Goal: Task Accomplishment & Management: Complete application form

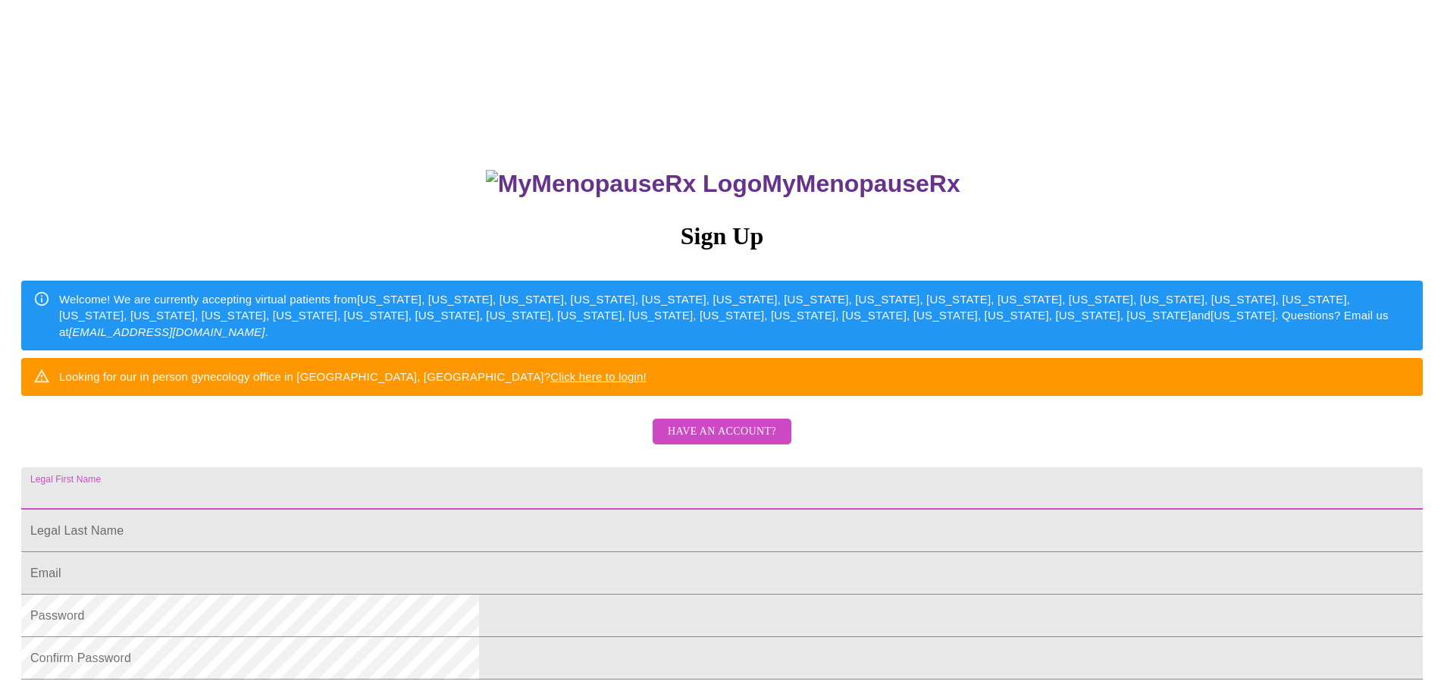
click at [628, 509] on input "Legal First Name" at bounding box center [721, 488] width 1401 height 42
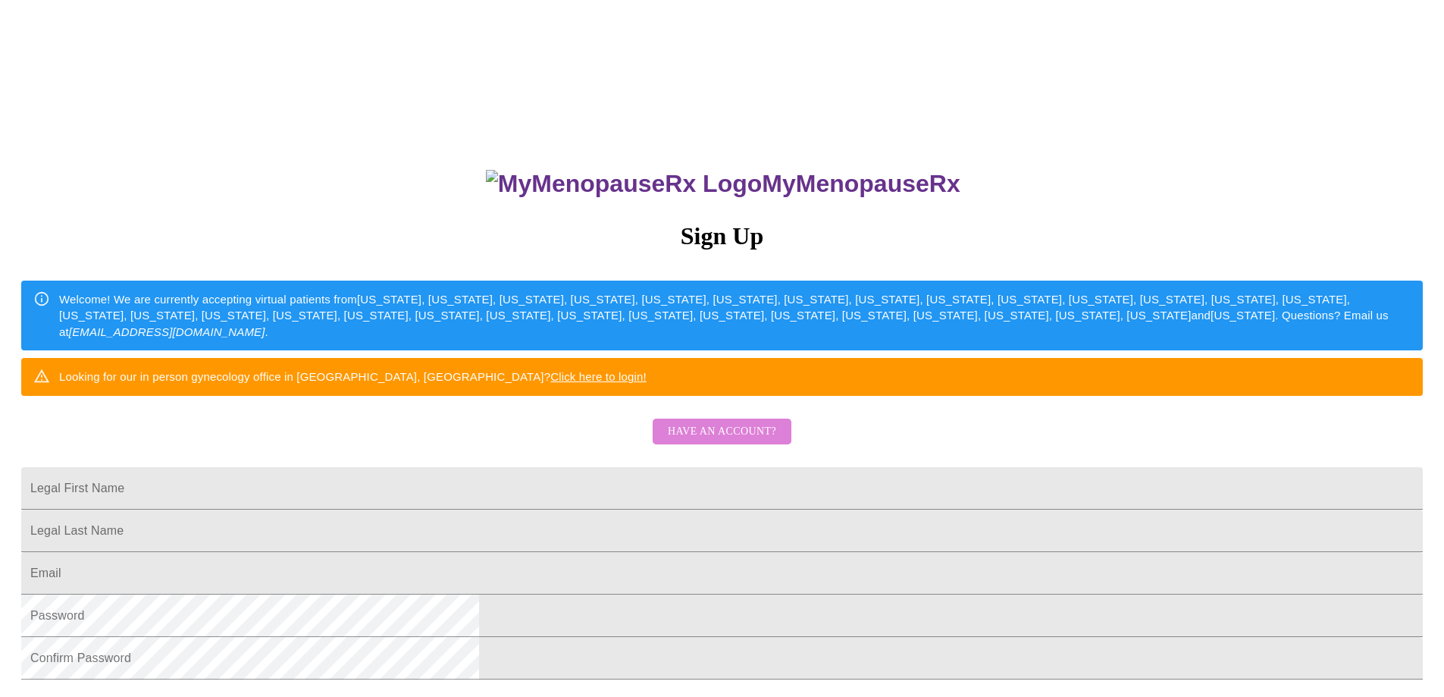
click at [725, 441] on span "Have an account?" at bounding box center [722, 431] width 108 height 19
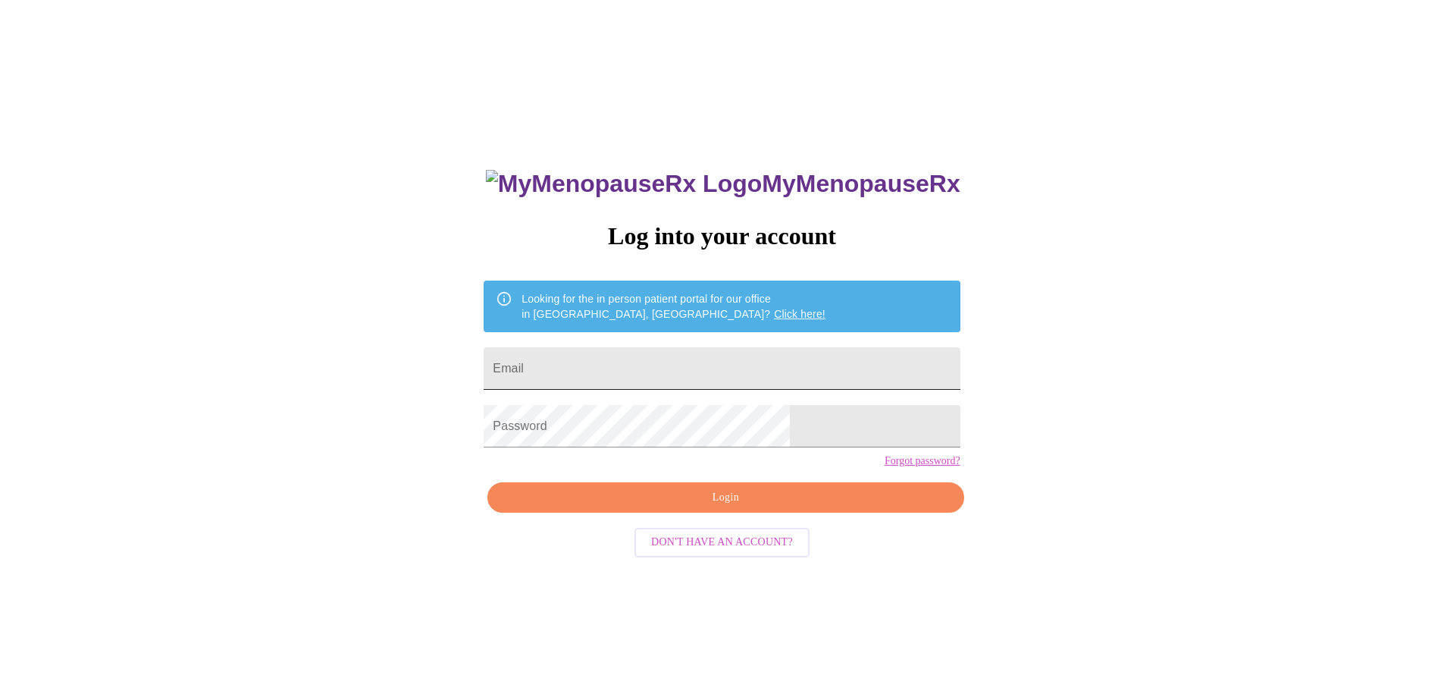
click at [640, 363] on input "Email" at bounding box center [722, 368] width 476 height 42
type input "[EMAIL_ADDRESS][DOMAIN_NAME]"
click at [885, 467] on link "Forgot password?" at bounding box center [923, 461] width 76 height 12
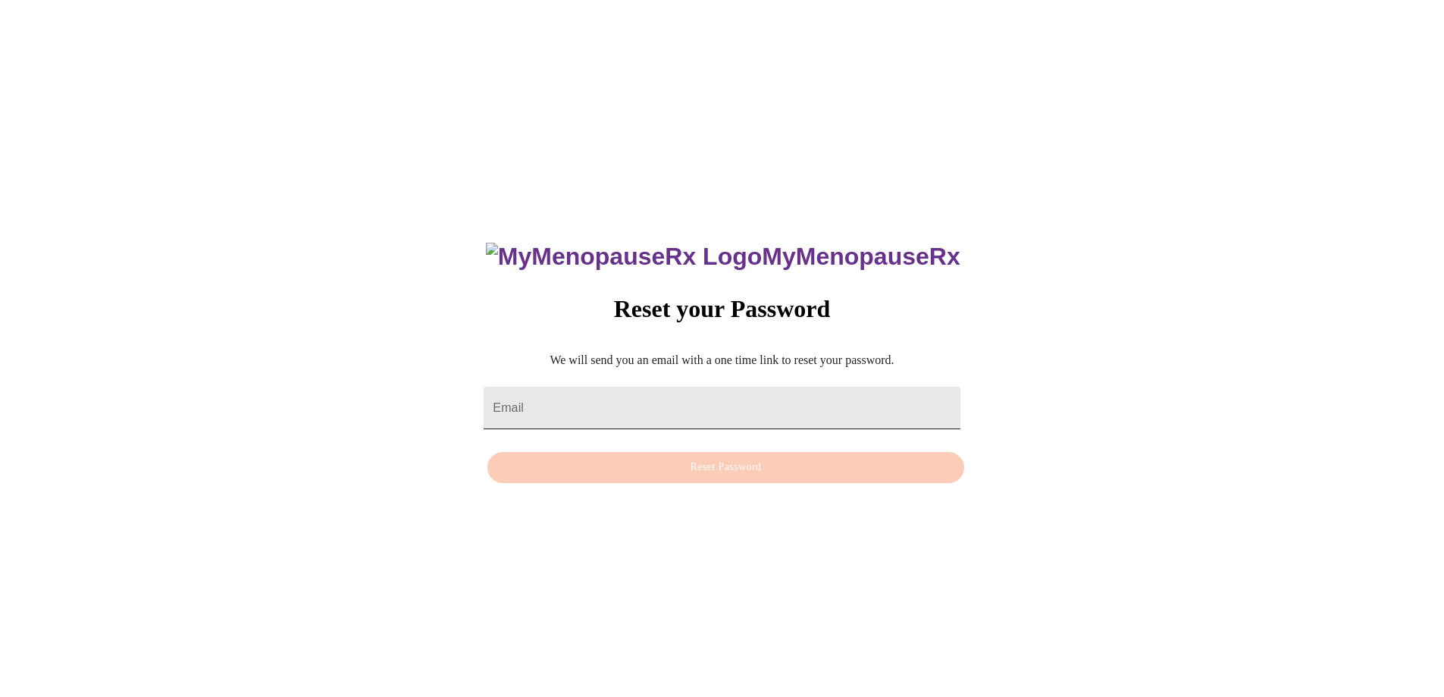
click at [687, 390] on input "Email" at bounding box center [722, 408] width 476 height 42
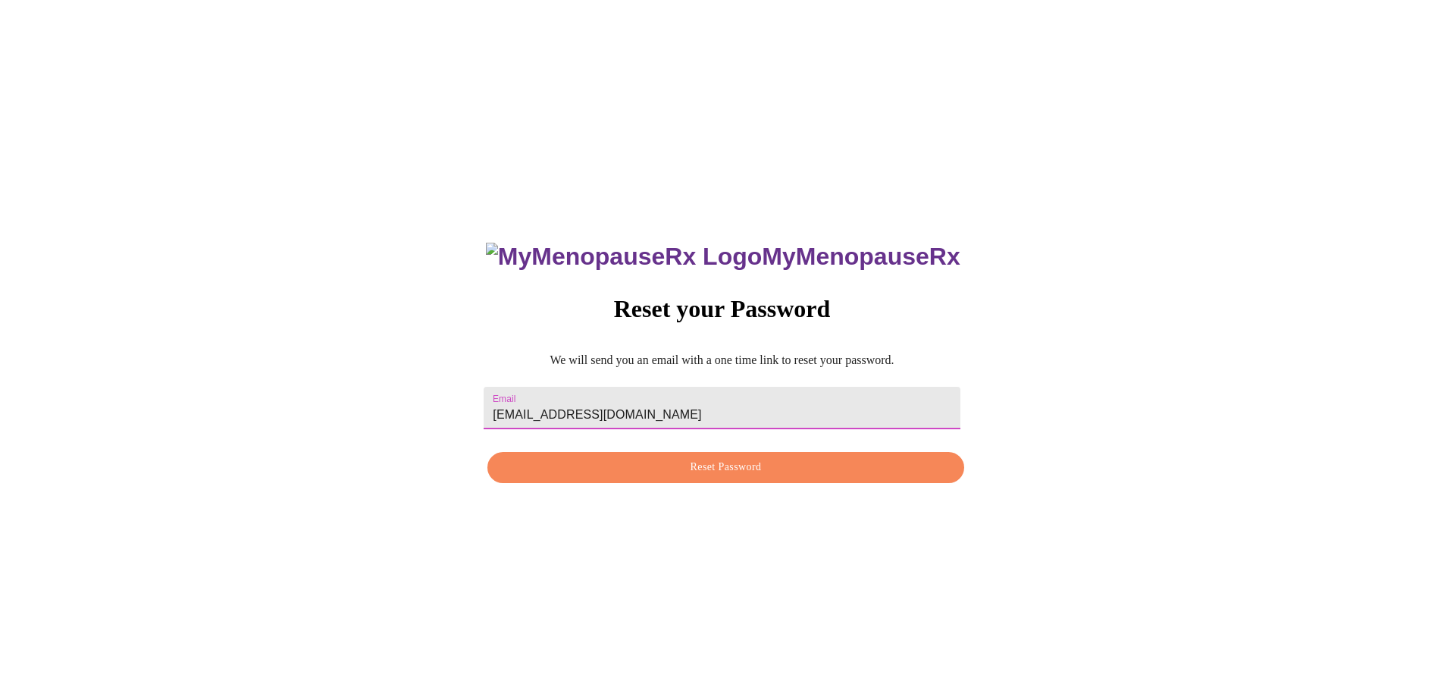
type input "[EMAIL_ADDRESS][DOMAIN_NAME]"
click at [669, 477] on span "Reset Password" at bounding box center [725, 467] width 441 height 19
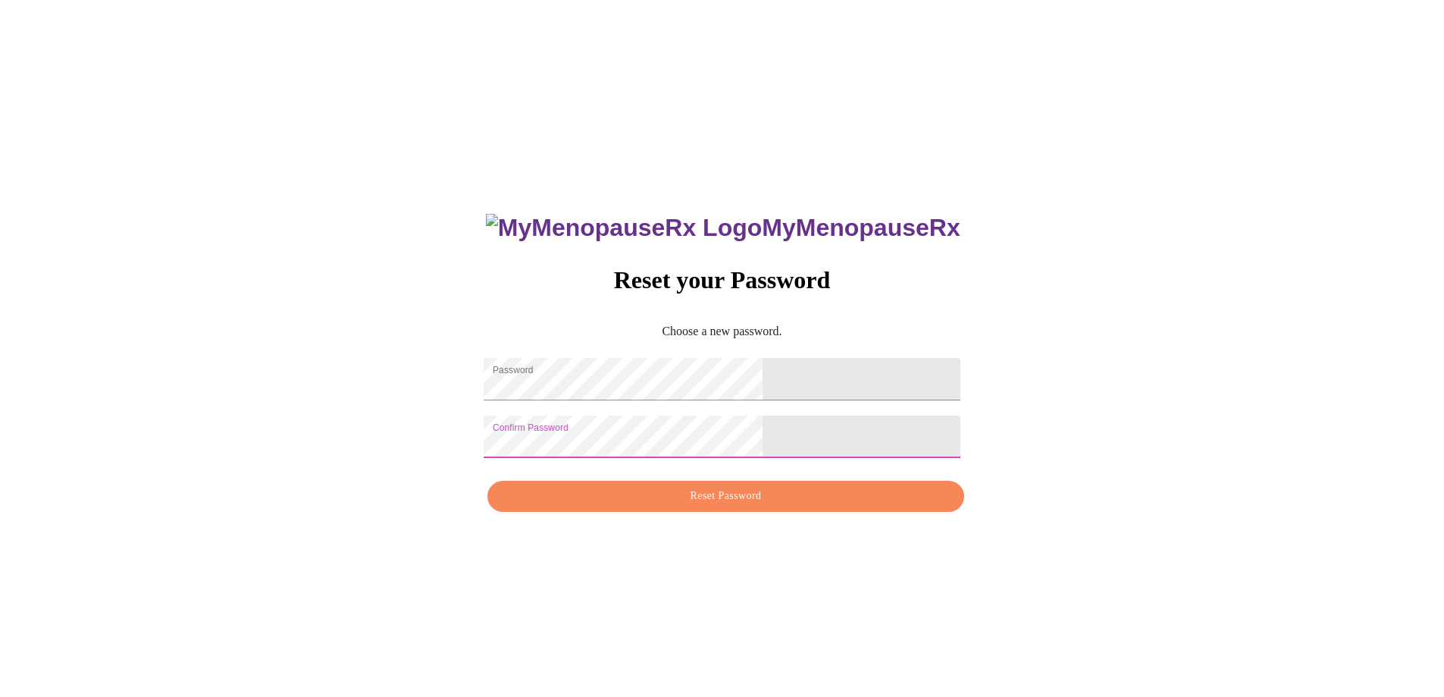
click at [735, 500] on span "Reset Password" at bounding box center [725, 496] width 441 height 19
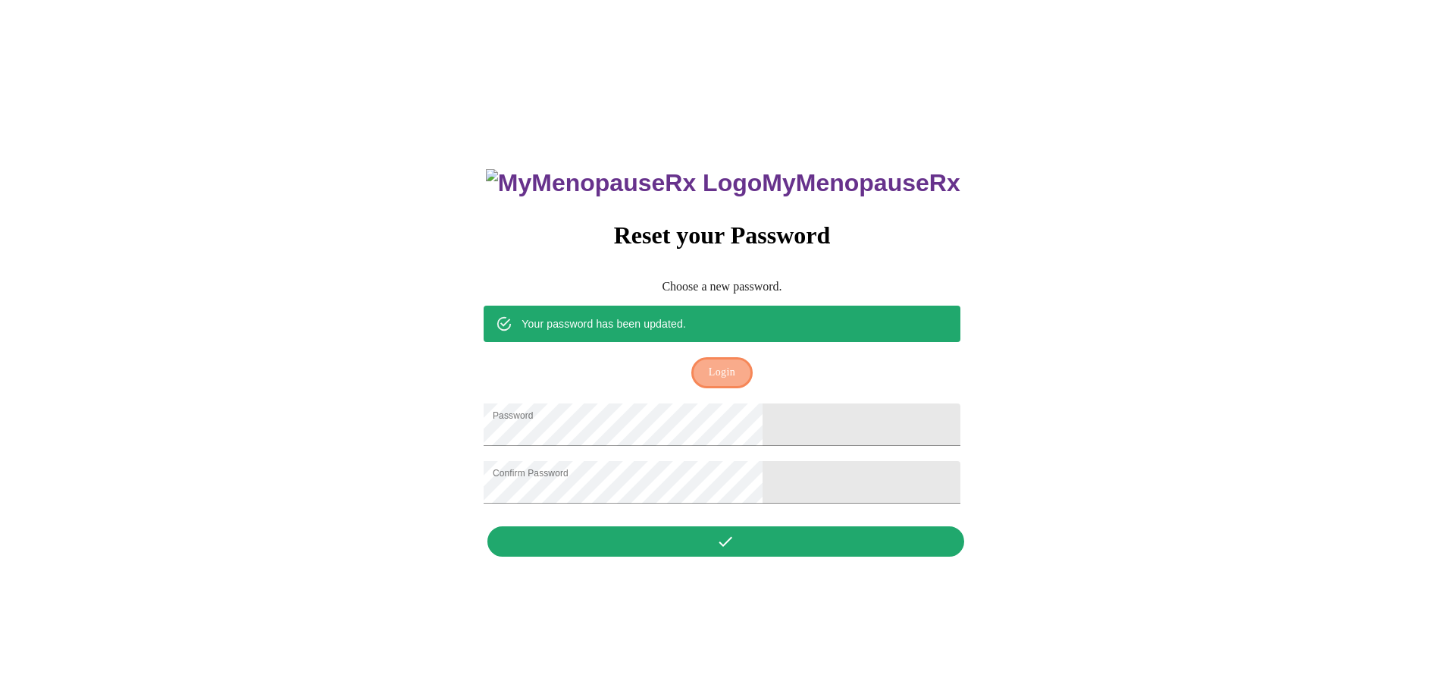
click at [712, 363] on span "Login" at bounding box center [722, 372] width 27 height 19
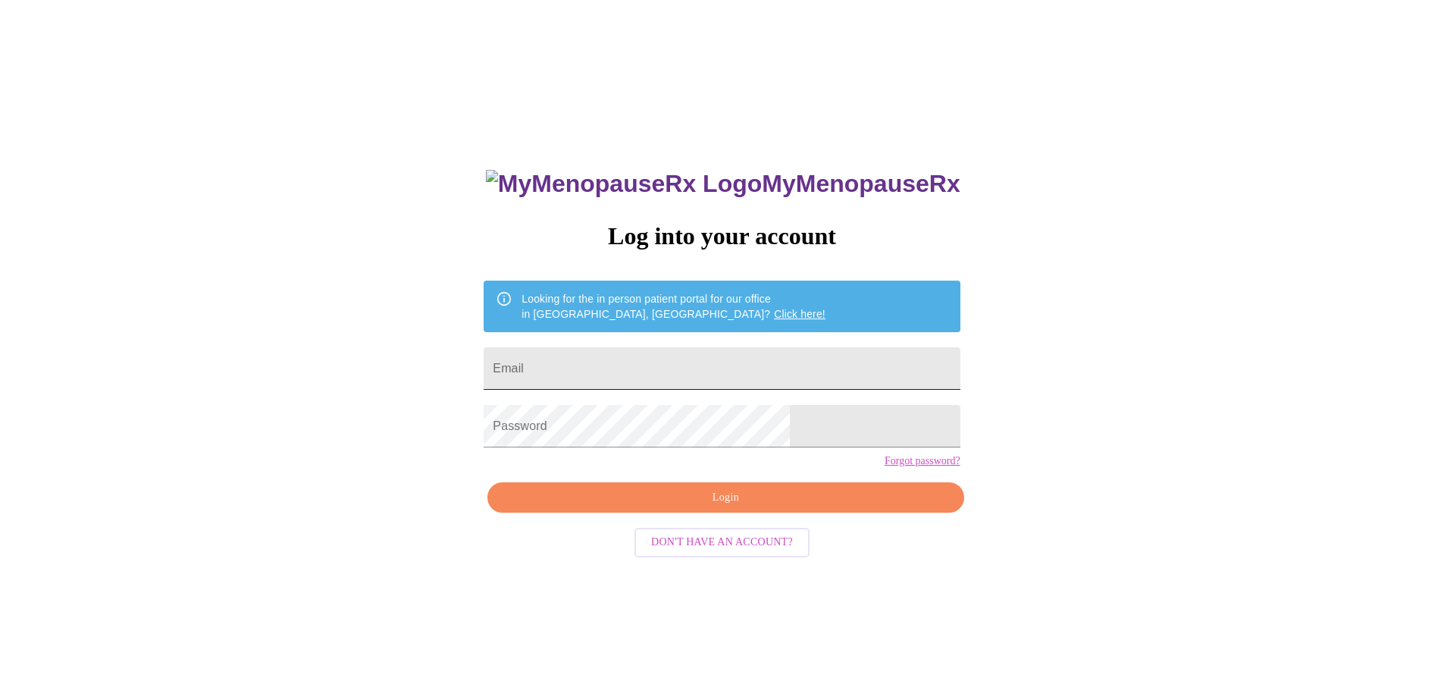
click at [681, 369] on input "Email" at bounding box center [722, 368] width 476 height 42
type input "[EMAIL_ADDRESS][DOMAIN_NAME]"
click at [689, 507] on span "Login" at bounding box center [725, 497] width 441 height 19
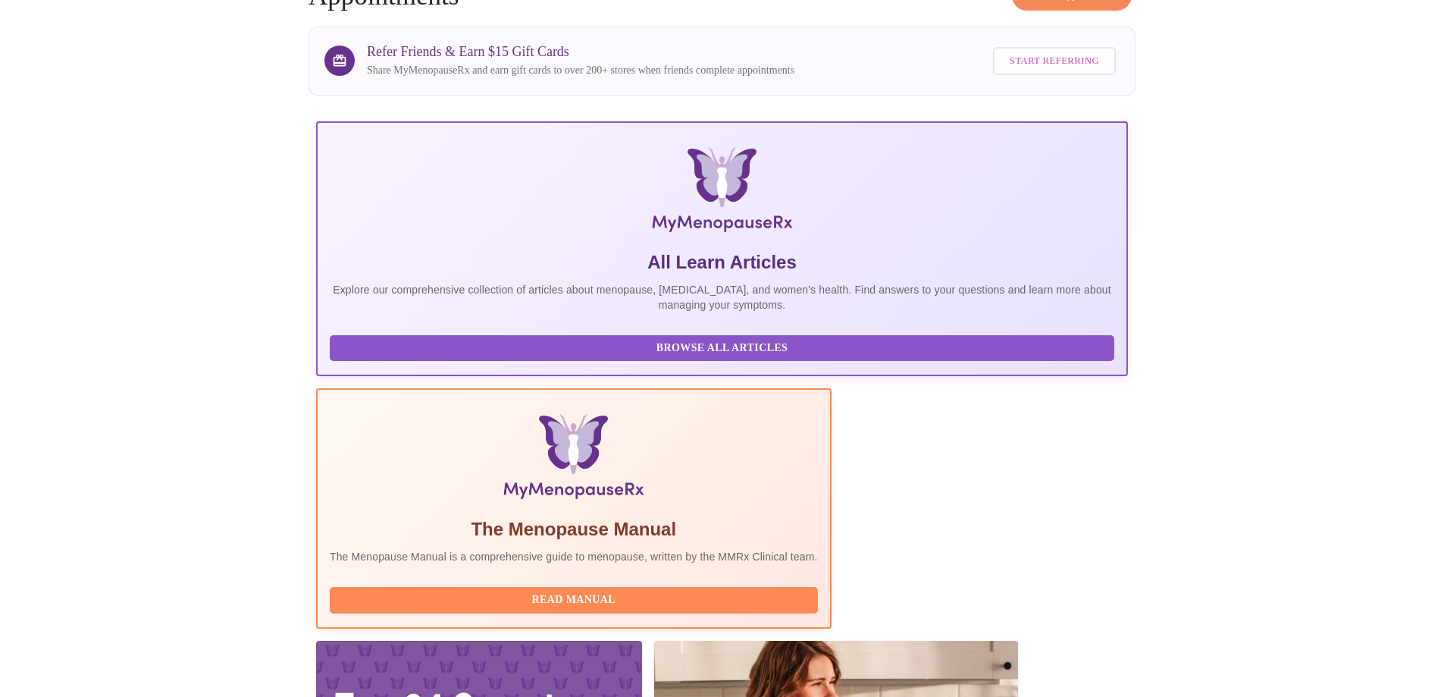
scroll to position [133, 0]
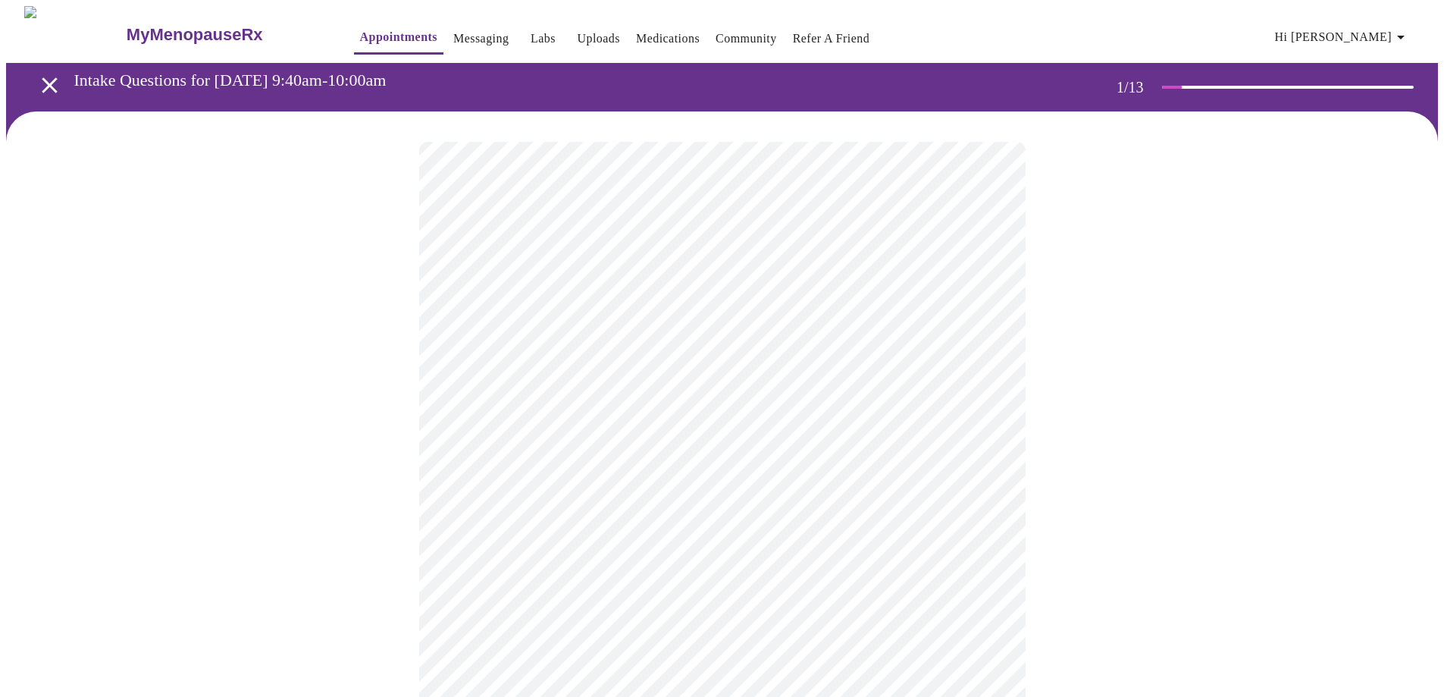
click at [530, 343] on body "MyMenopauseRx Appointments Messaging Labs Uploads Medications Community Refer a…" at bounding box center [722, 703] width 1432 height 1394
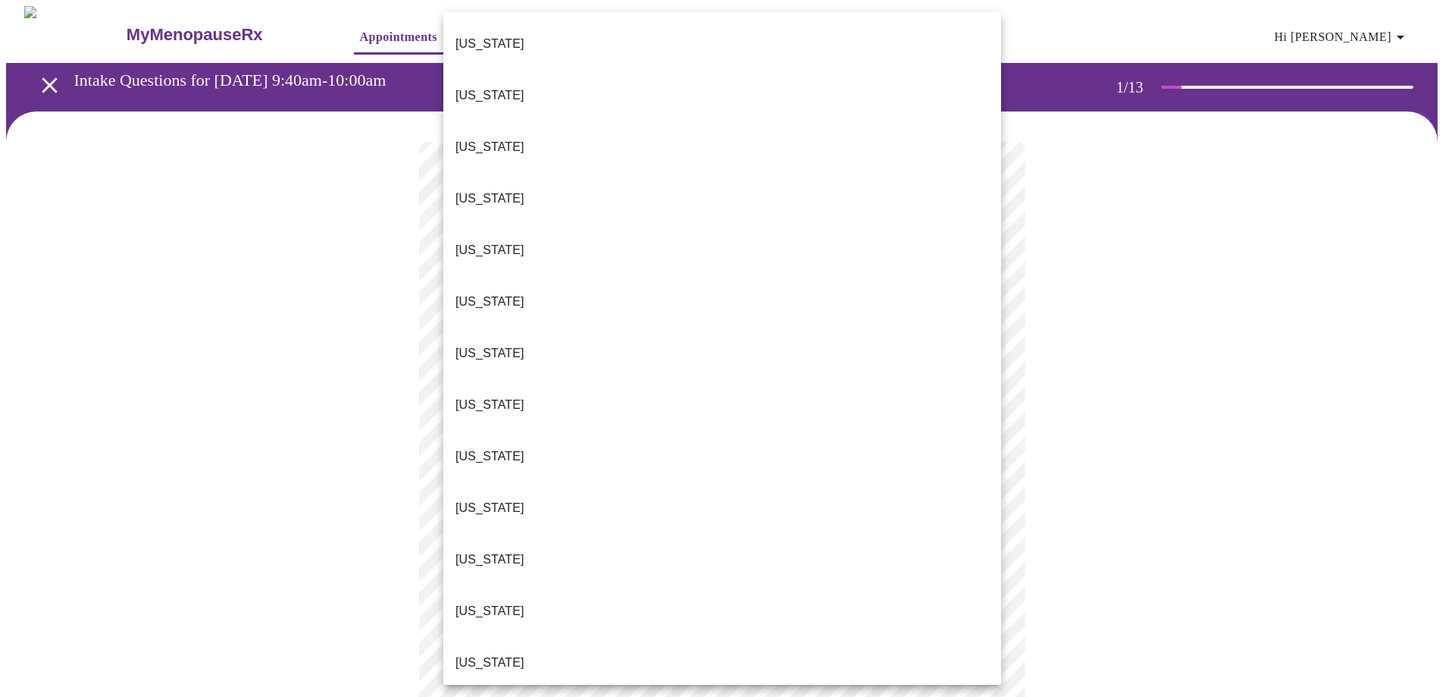
click at [490, 653] on p "[US_STATE]" at bounding box center [490, 662] width 69 height 18
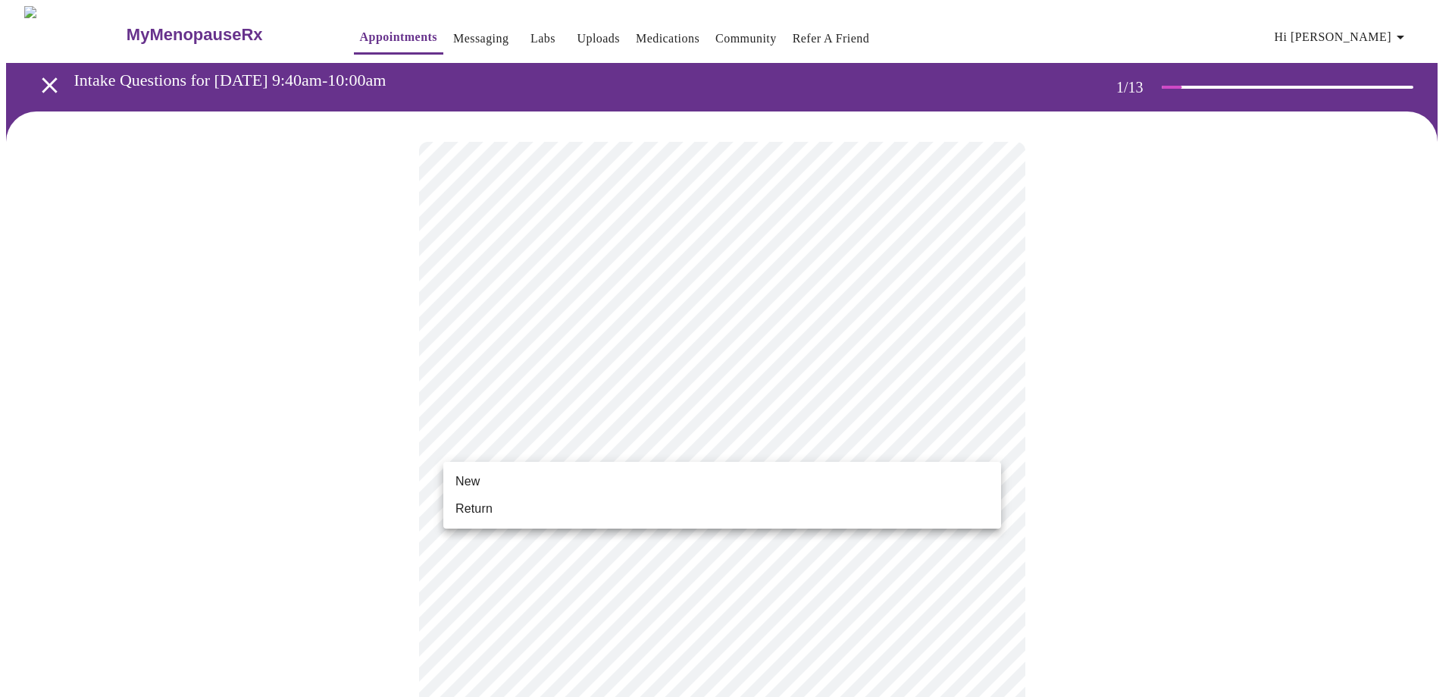
click at [536, 447] on body "MyMenopauseRx Appointments Messaging Labs Uploads Medications Community Refer a…" at bounding box center [727, 698] width 1443 height 1385
click at [489, 481] on li "New" at bounding box center [722, 481] width 558 height 27
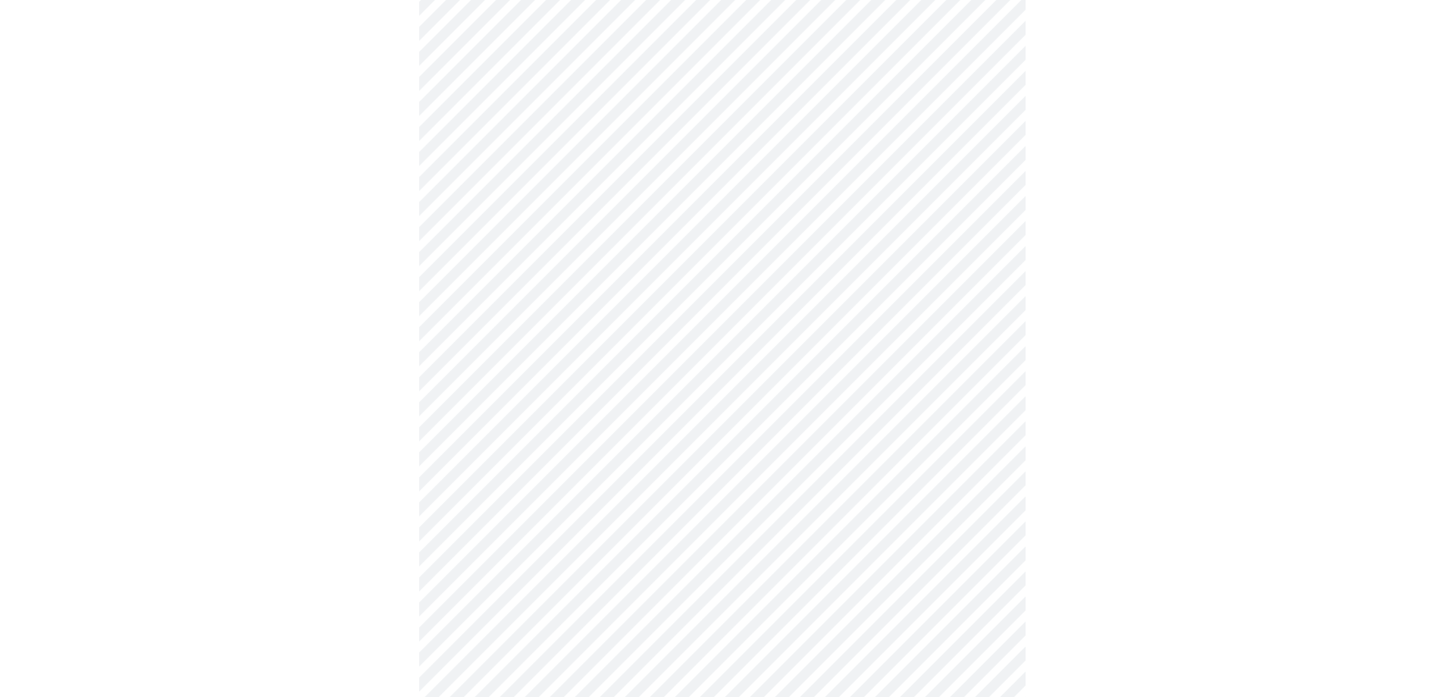
scroll to position [606, 0]
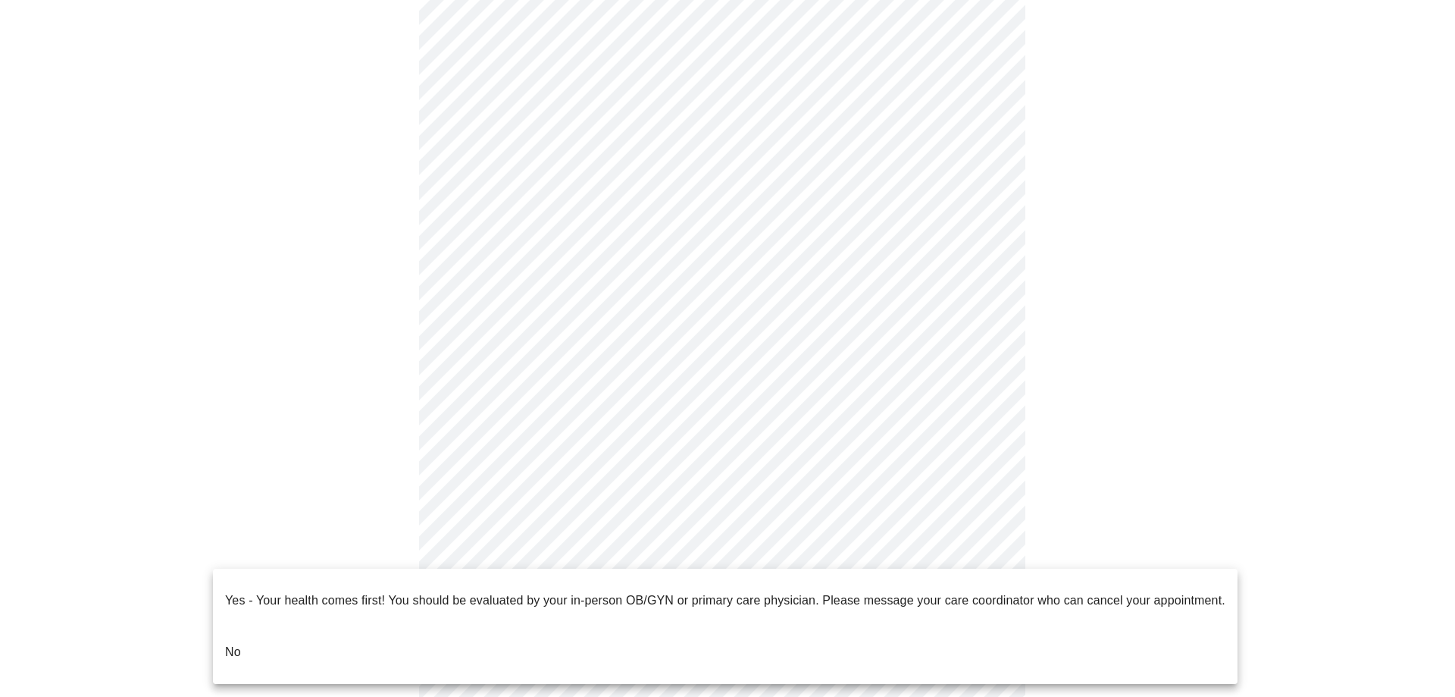
click at [614, 553] on body "MyMenopauseRx Appointments Messaging Labs Uploads Medications Community Refer a…" at bounding box center [727, 82] width 1443 height 1364
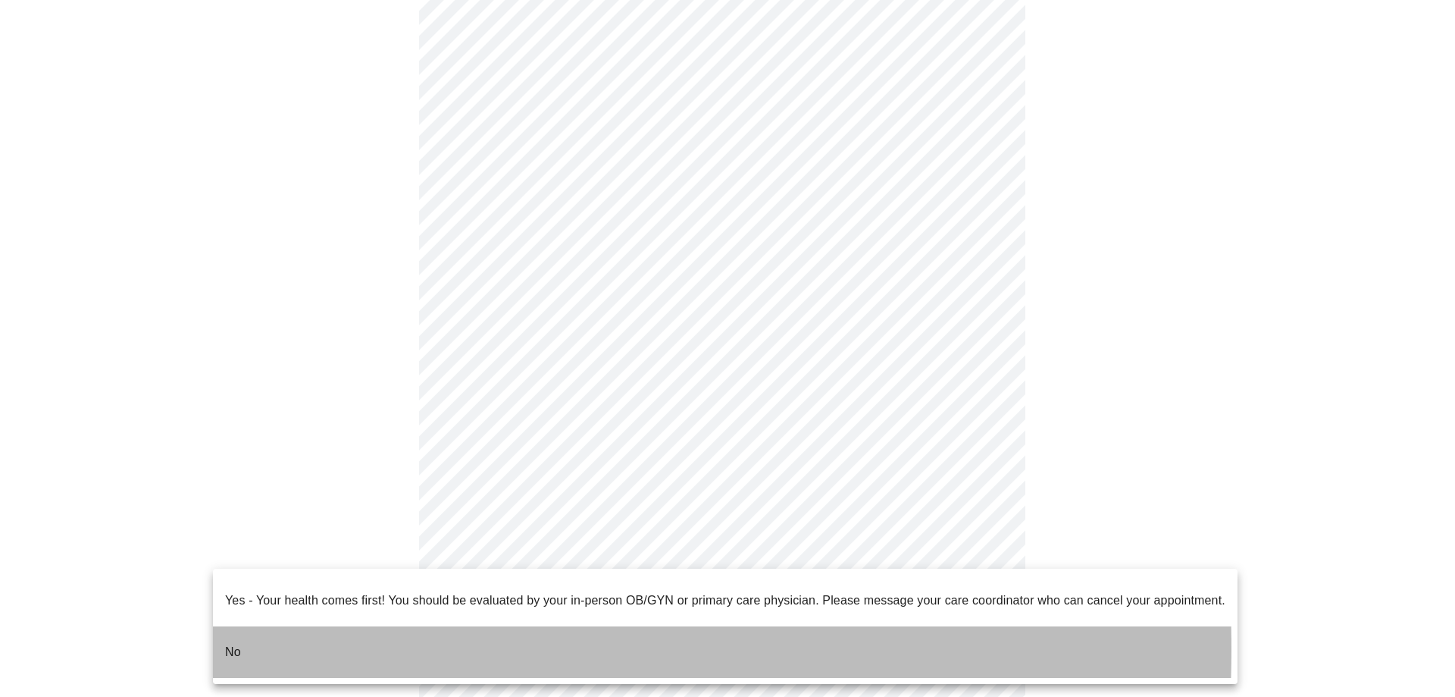
click at [223, 637] on li "No" at bounding box center [725, 652] width 1025 height 52
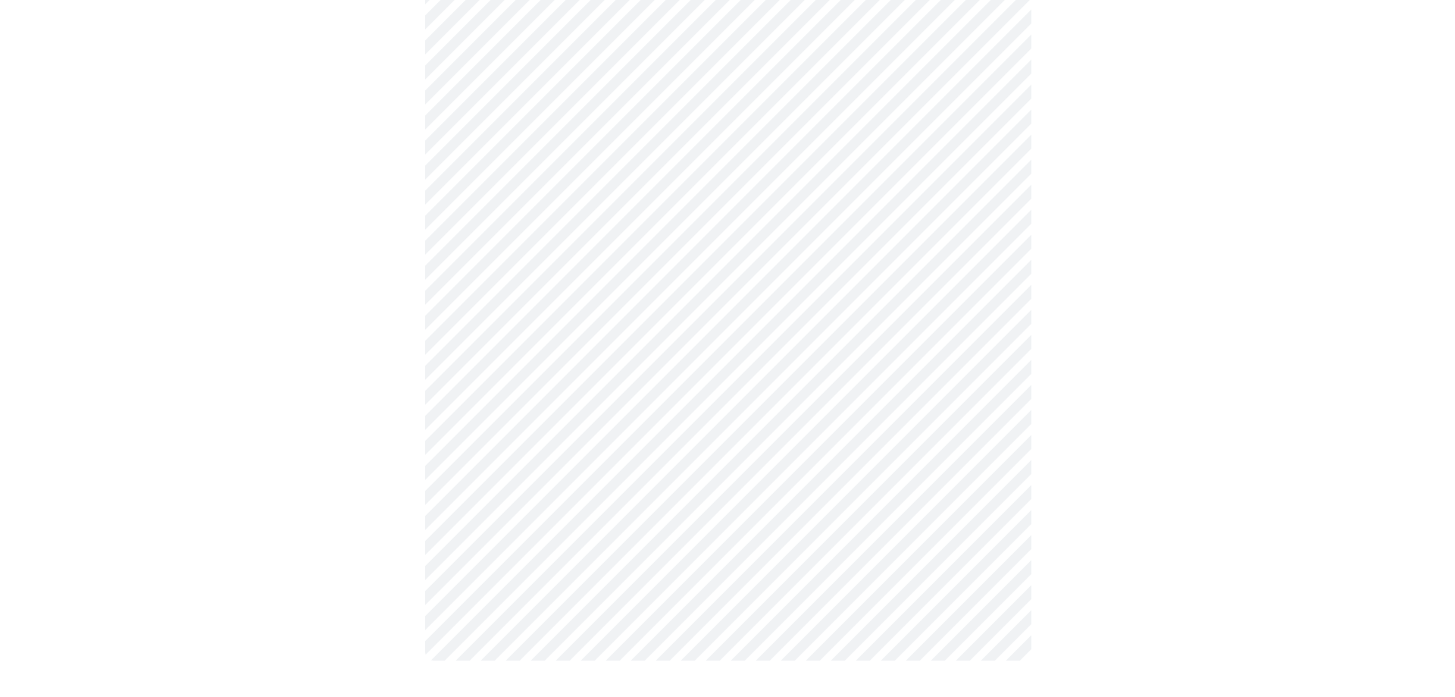
scroll to position [0, 0]
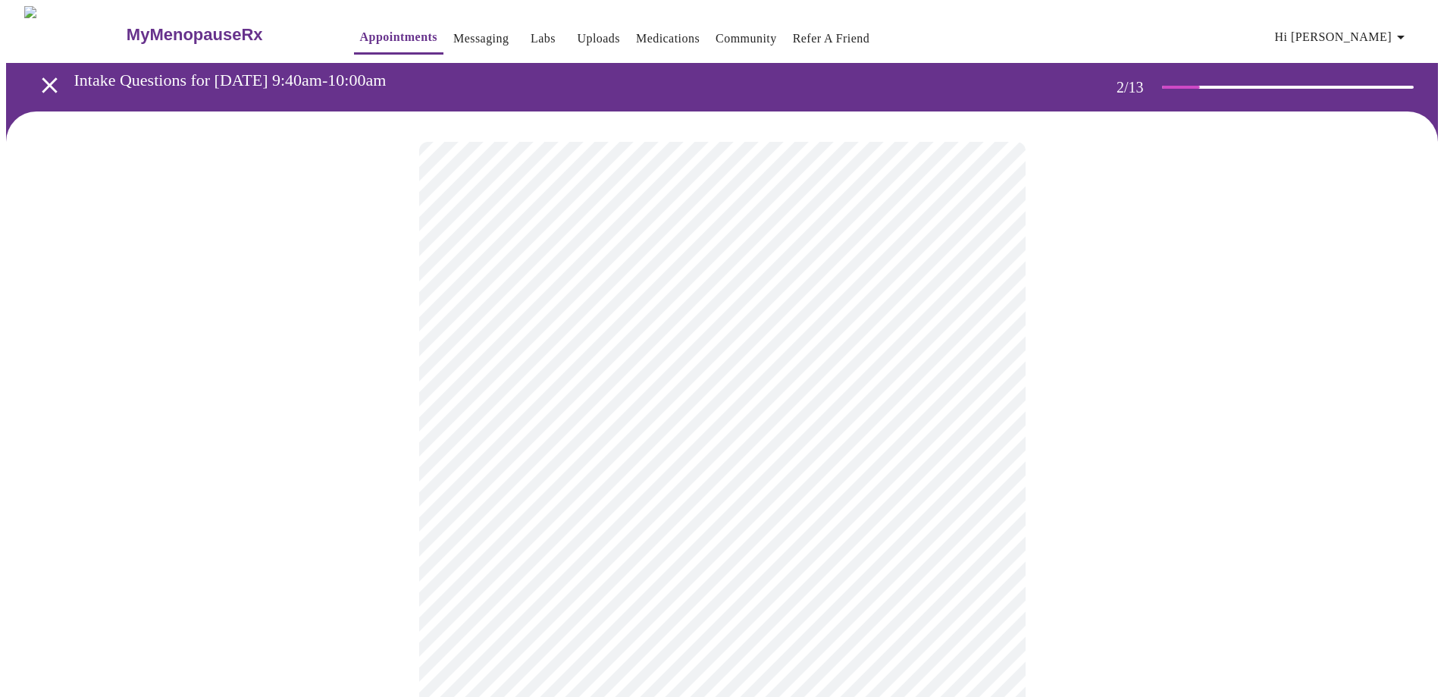
click at [496, 316] on body "MyMenopauseRx Appointments Messaging Labs Uploads Medications Community Refer a…" at bounding box center [722, 461] width 1432 height 911
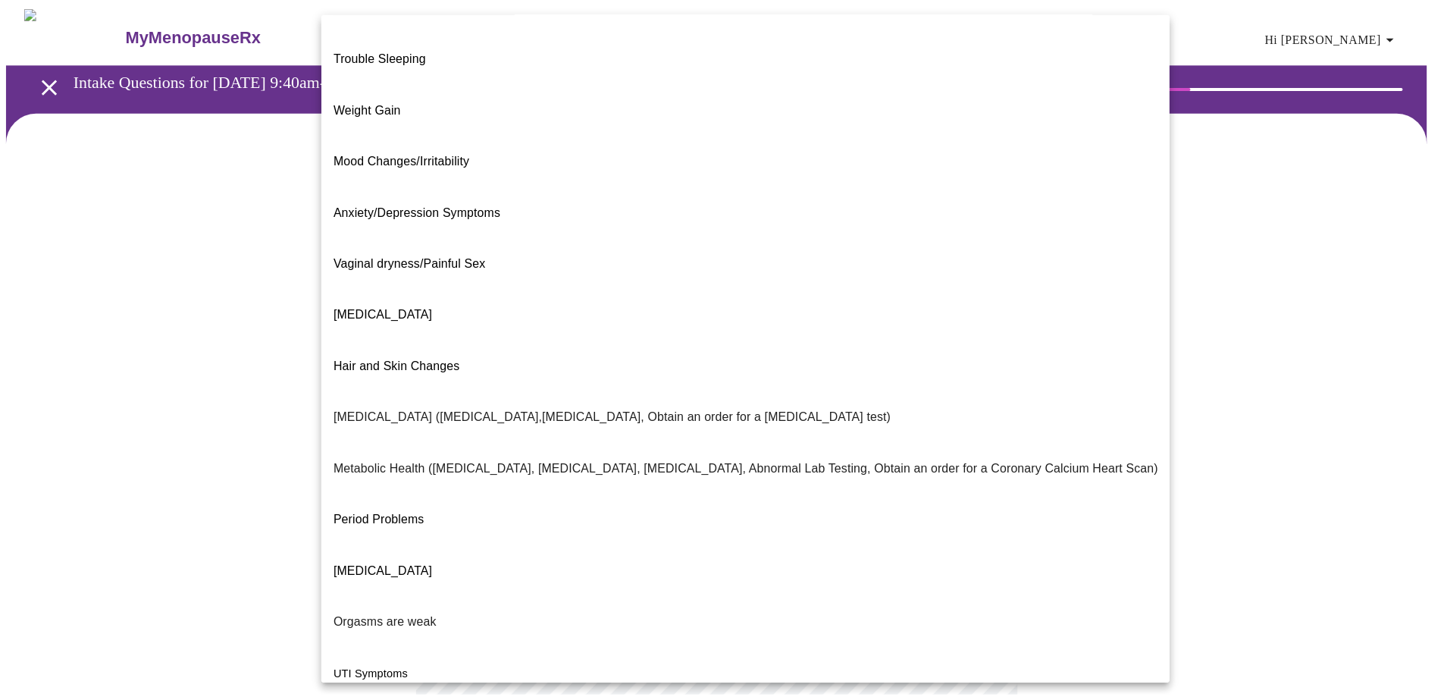
scroll to position [13, 0]
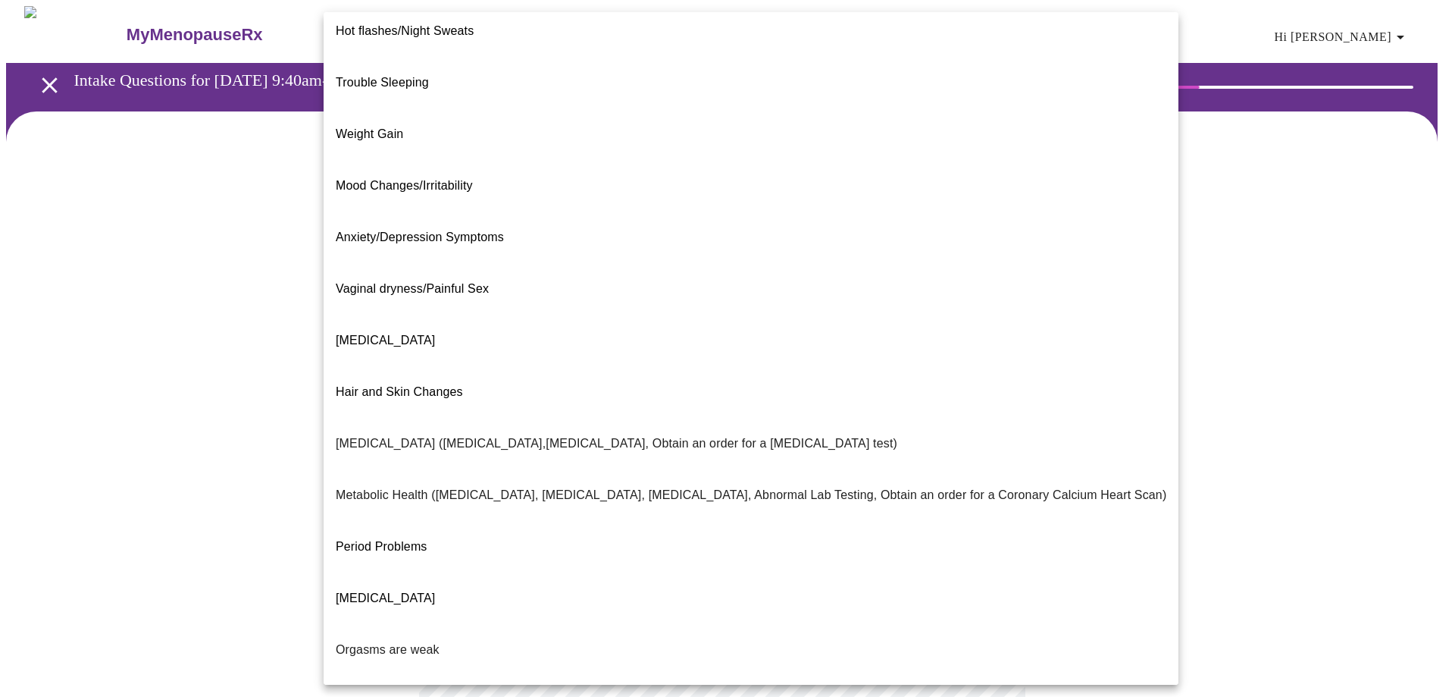
click at [367, 179] on span "Mood Changes/Irritability" at bounding box center [404, 185] width 137 height 13
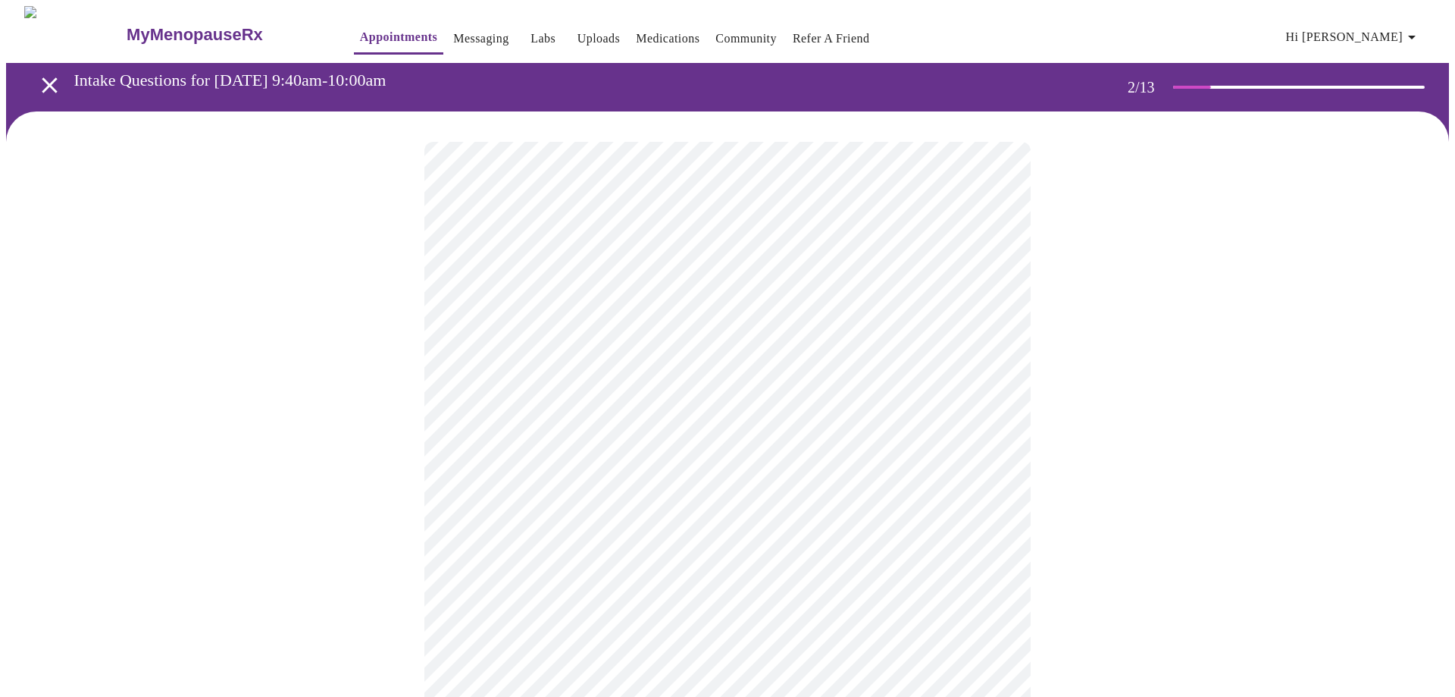
click at [659, 465] on body "MyMenopauseRx Appointments Messaging Labs Uploads Medications Community Refer a…" at bounding box center [727, 457] width 1443 height 902
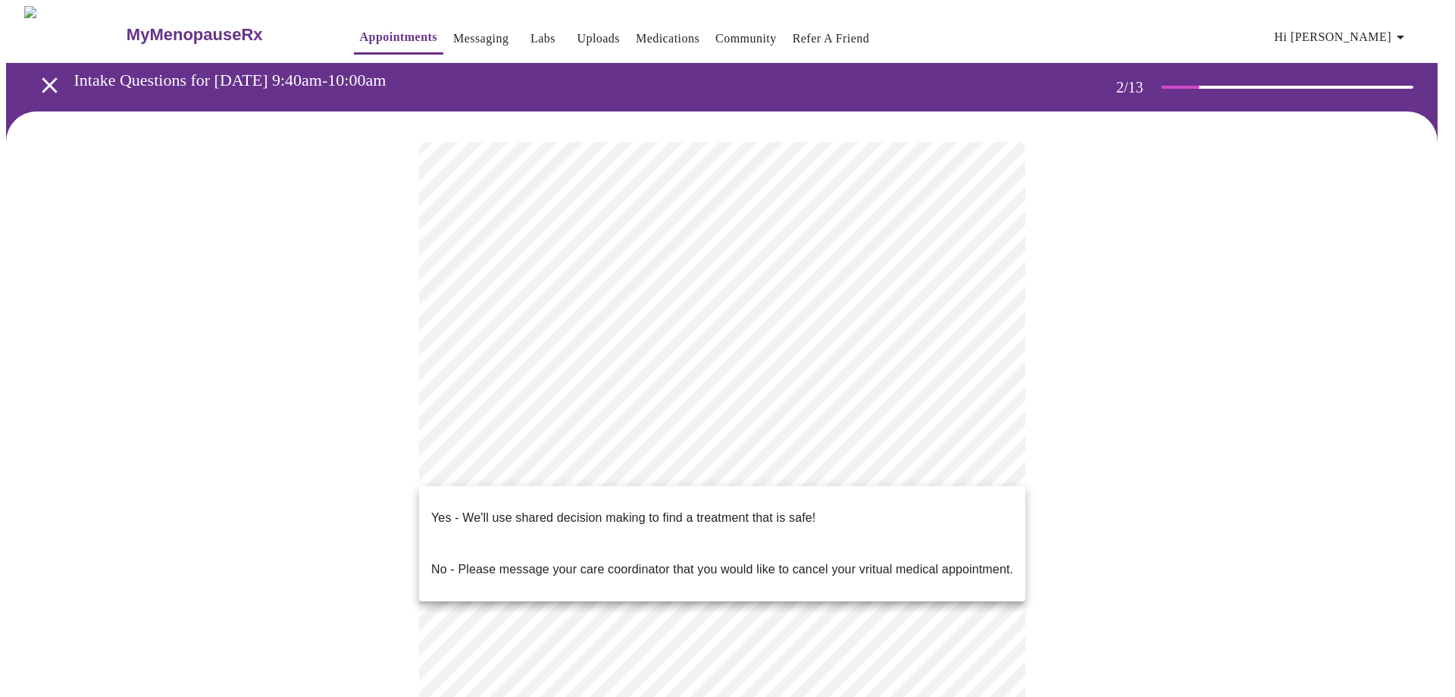
click at [547, 512] on p "Yes - We'll use shared decision making to find a treatment that is safe!" at bounding box center [623, 518] width 384 height 18
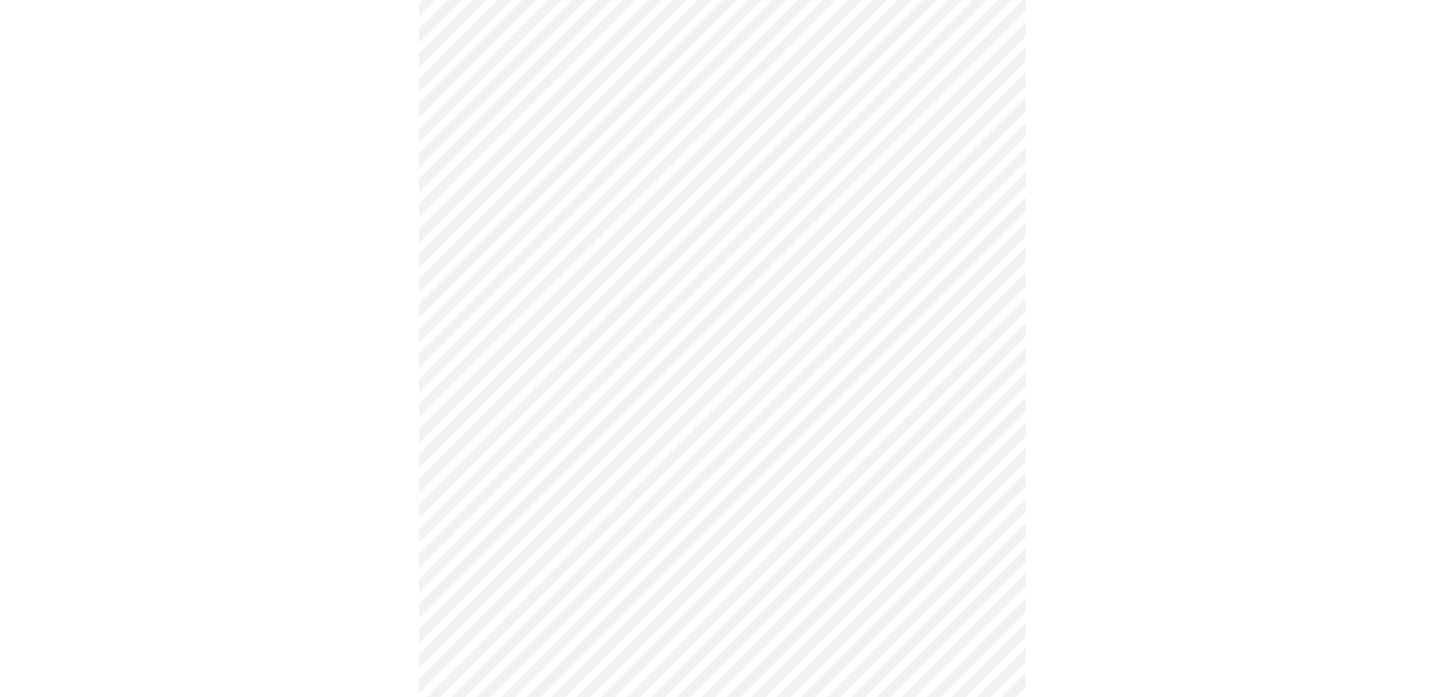
scroll to position [0, 0]
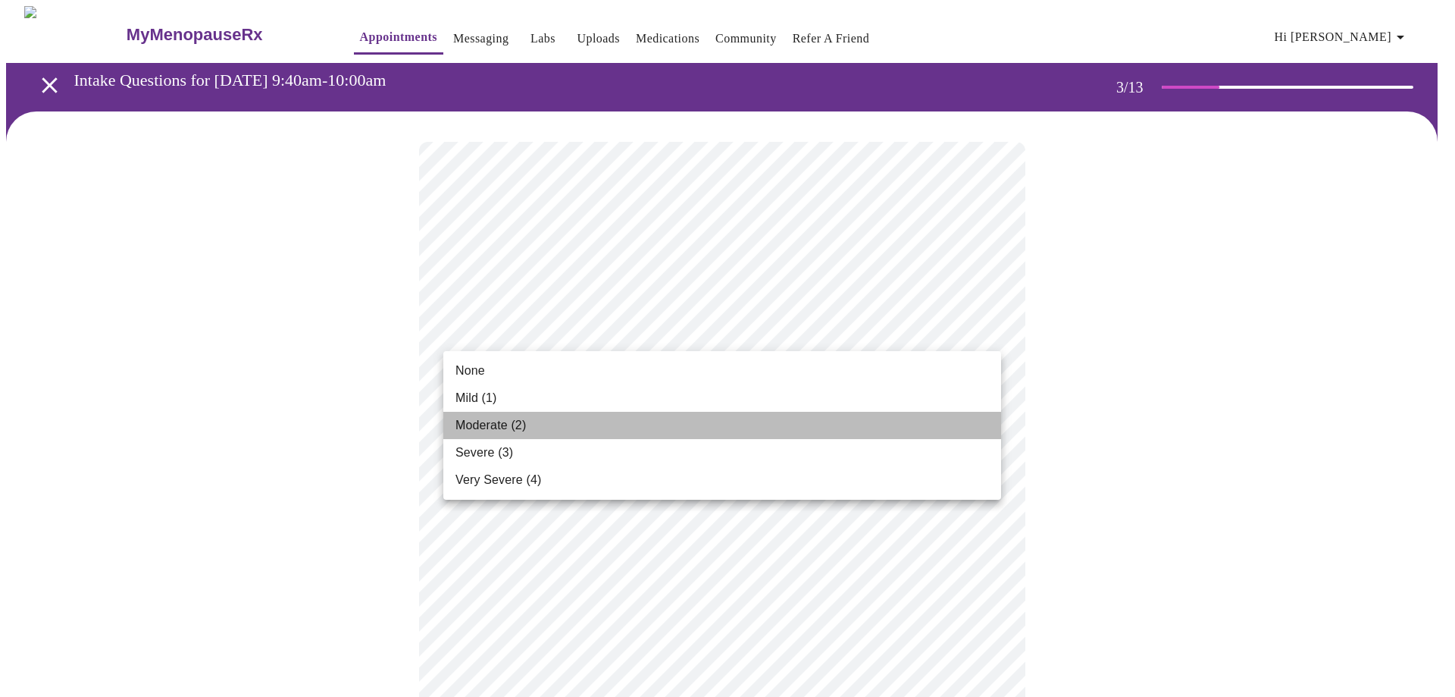
click at [473, 427] on span "Moderate (2)" at bounding box center [491, 425] width 70 height 18
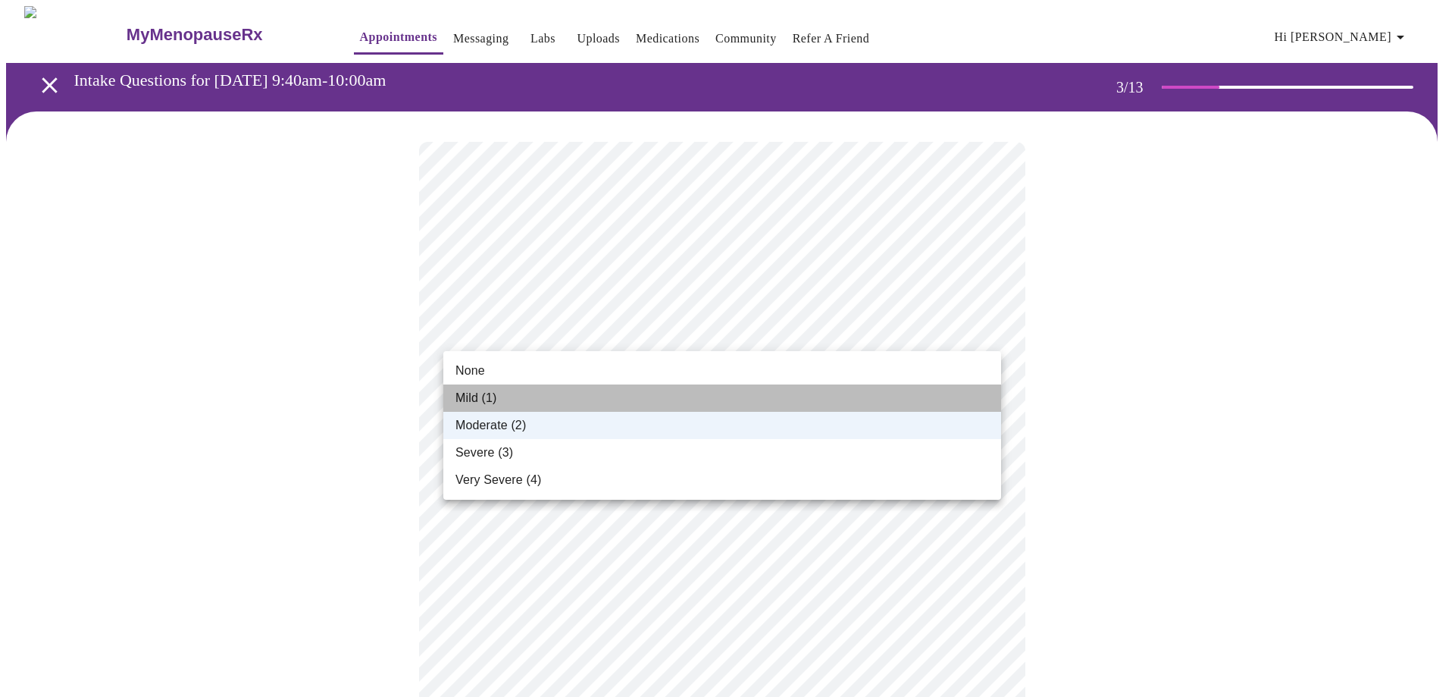
click at [487, 397] on span "Mild (1)" at bounding box center [477, 398] width 42 height 18
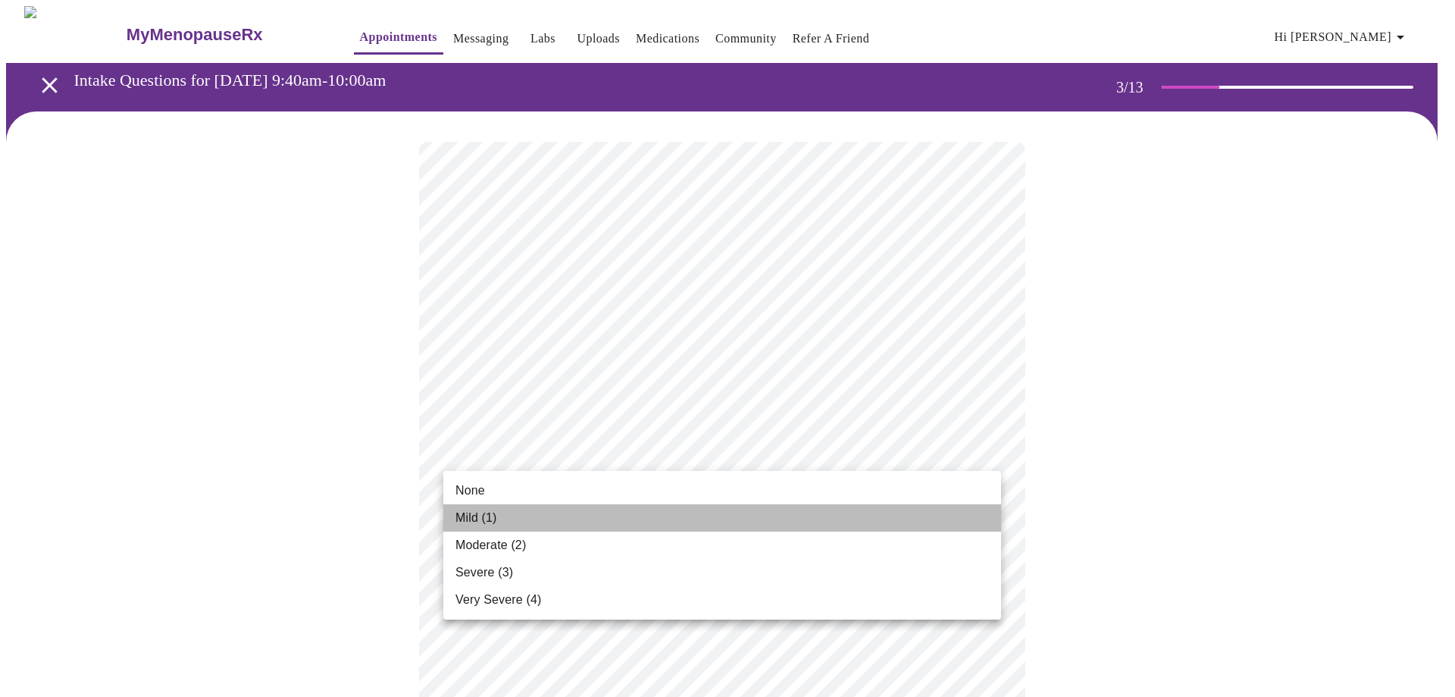
click at [500, 515] on li "Mild (1)" at bounding box center [722, 517] width 558 height 27
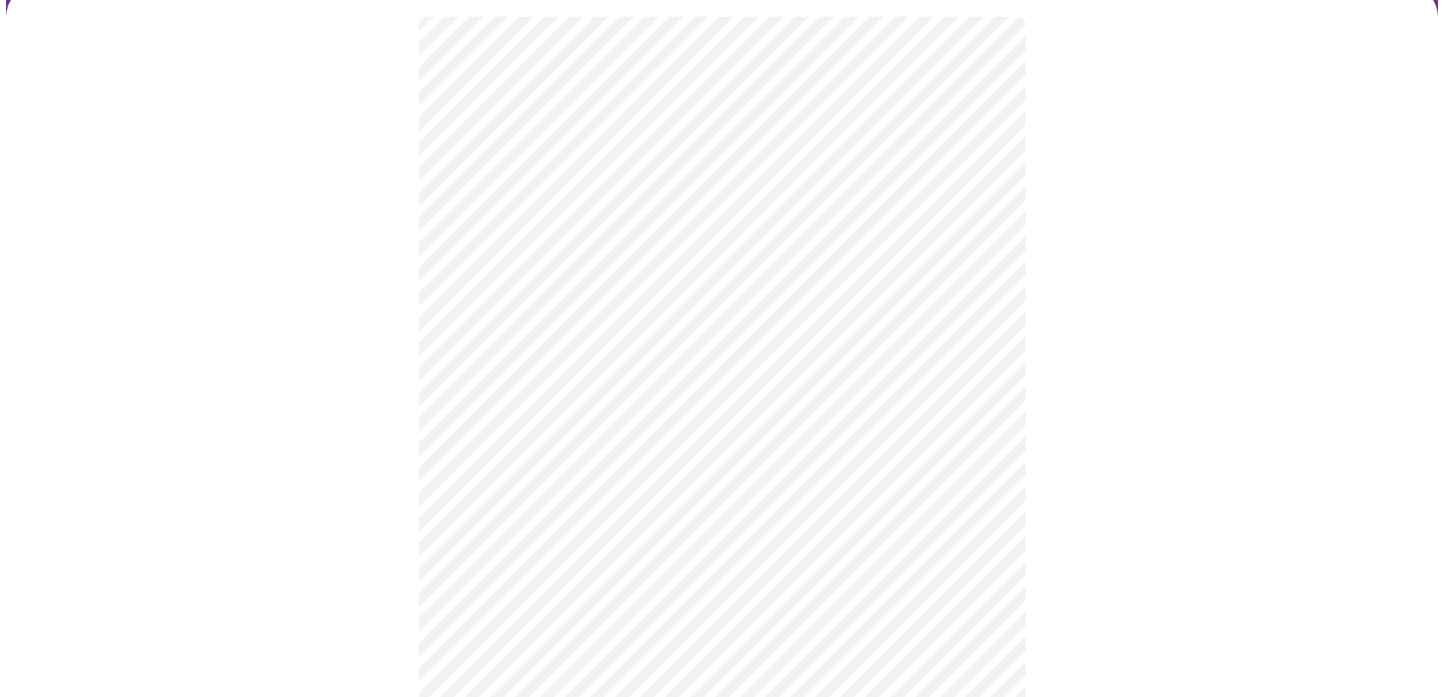
scroll to position [152, 0]
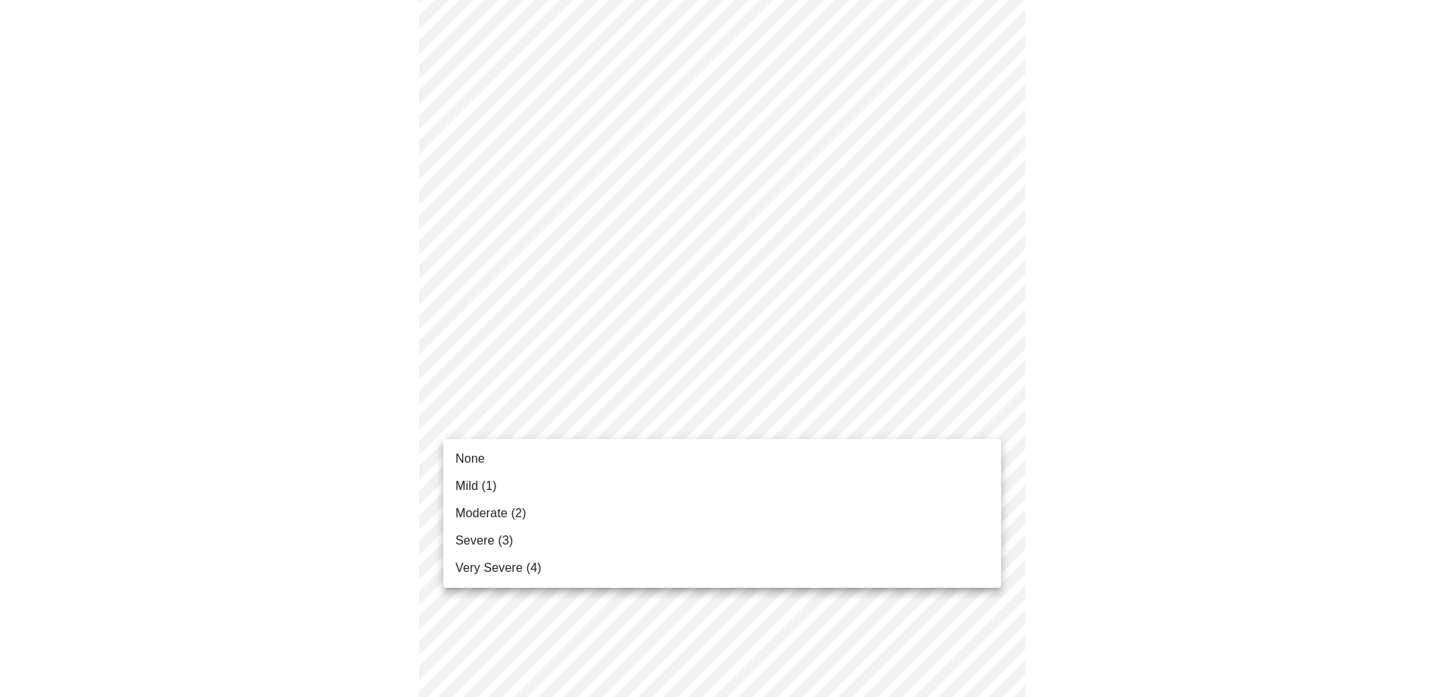
click at [474, 459] on span "None" at bounding box center [471, 458] width 30 height 18
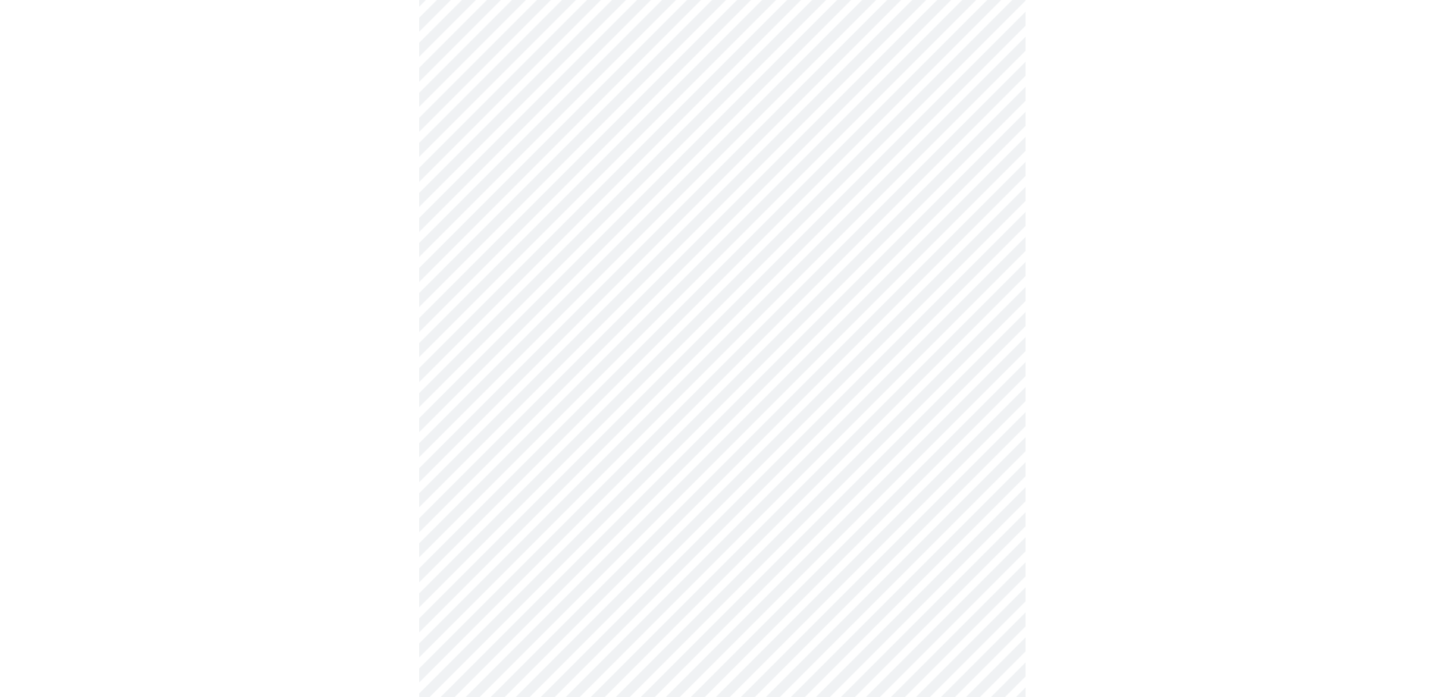
scroll to position [303, 0]
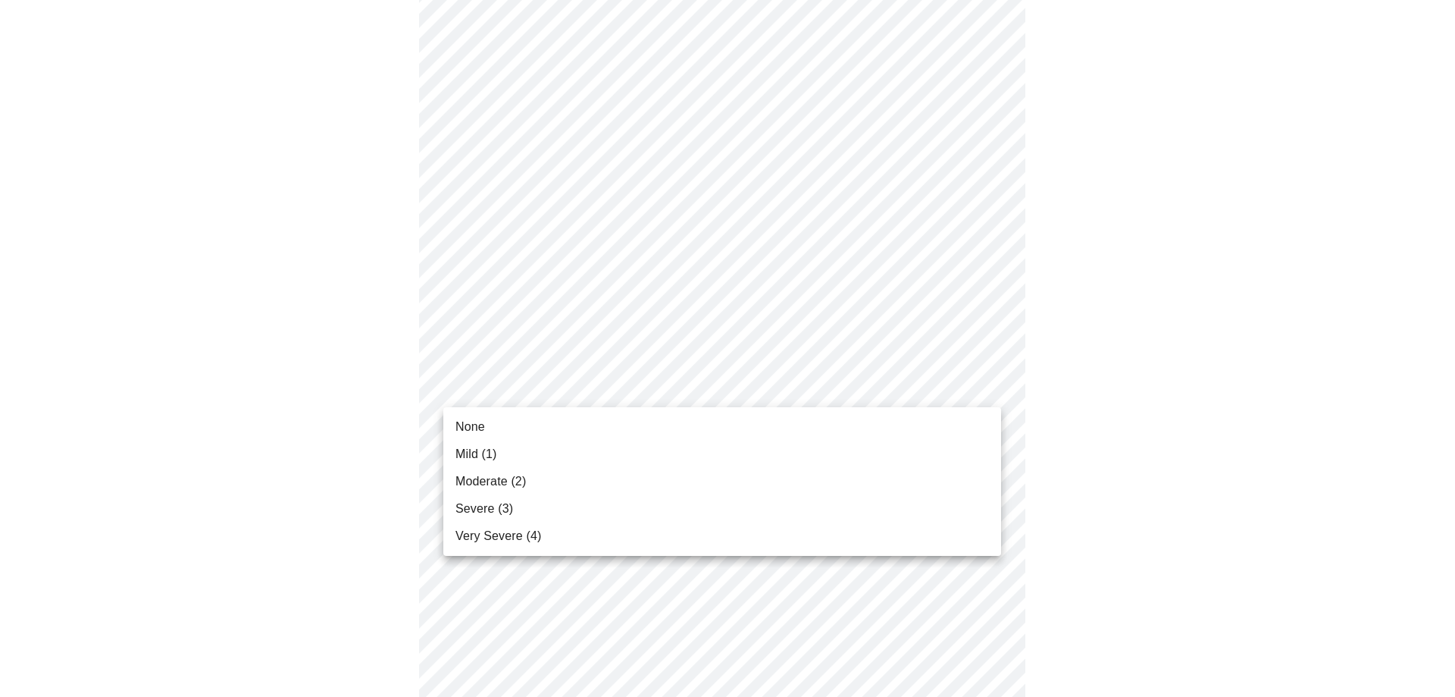
click at [502, 391] on body "MyMenopauseRx Appointments Messaging Labs Uploads Medications Community Refer a…" at bounding box center [727, 679] width 1443 height 1953
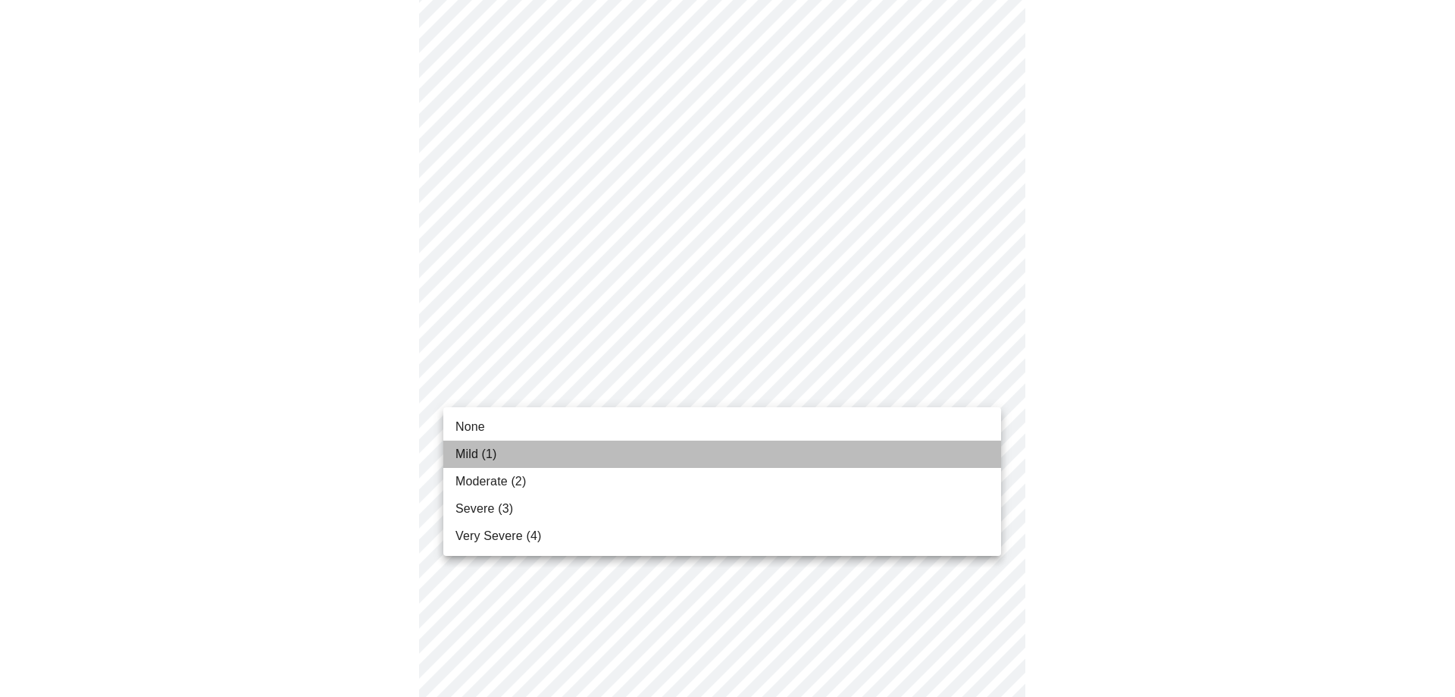
click at [495, 453] on span "Mild (1)" at bounding box center [477, 454] width 42 height 18
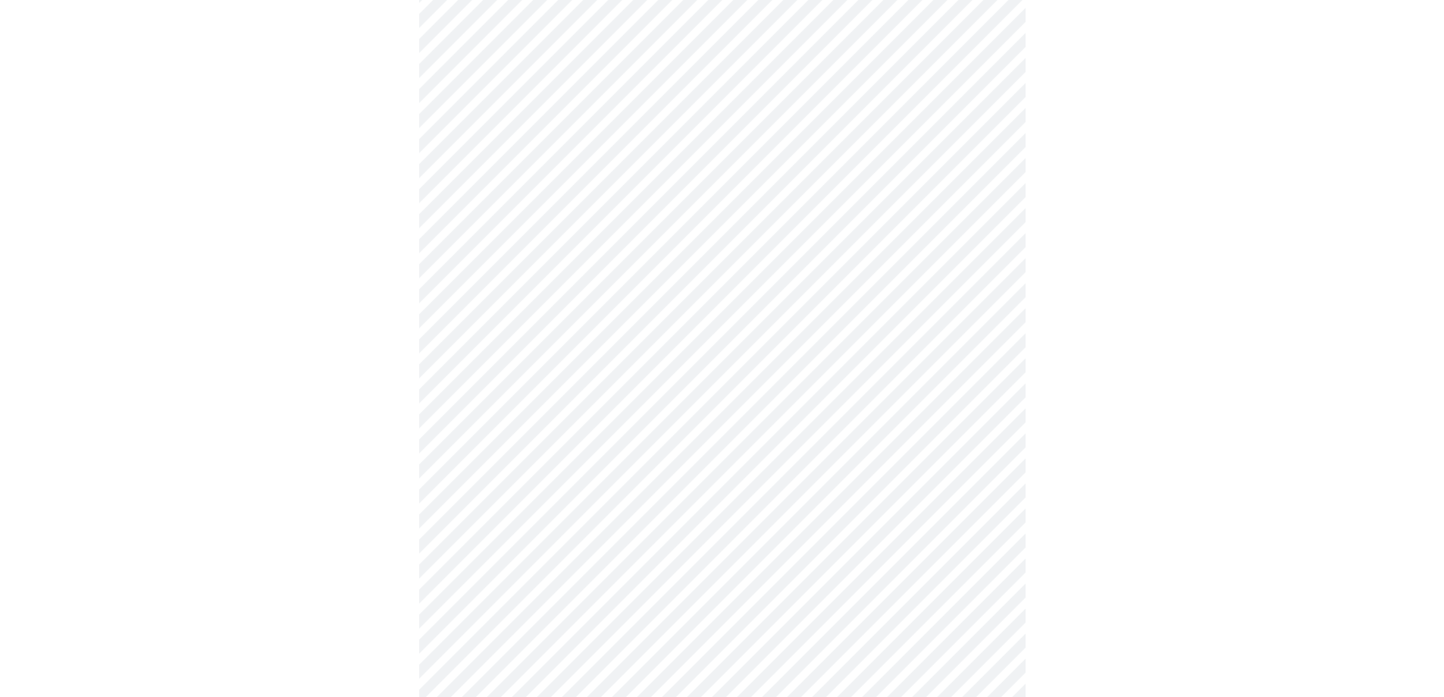
click at [541, 493] on body "MyMenopauseRx Appointments Messaging Labs Uploads Medications Community Refer a…" at bounding box center [727, 668] width 1443 height 1931
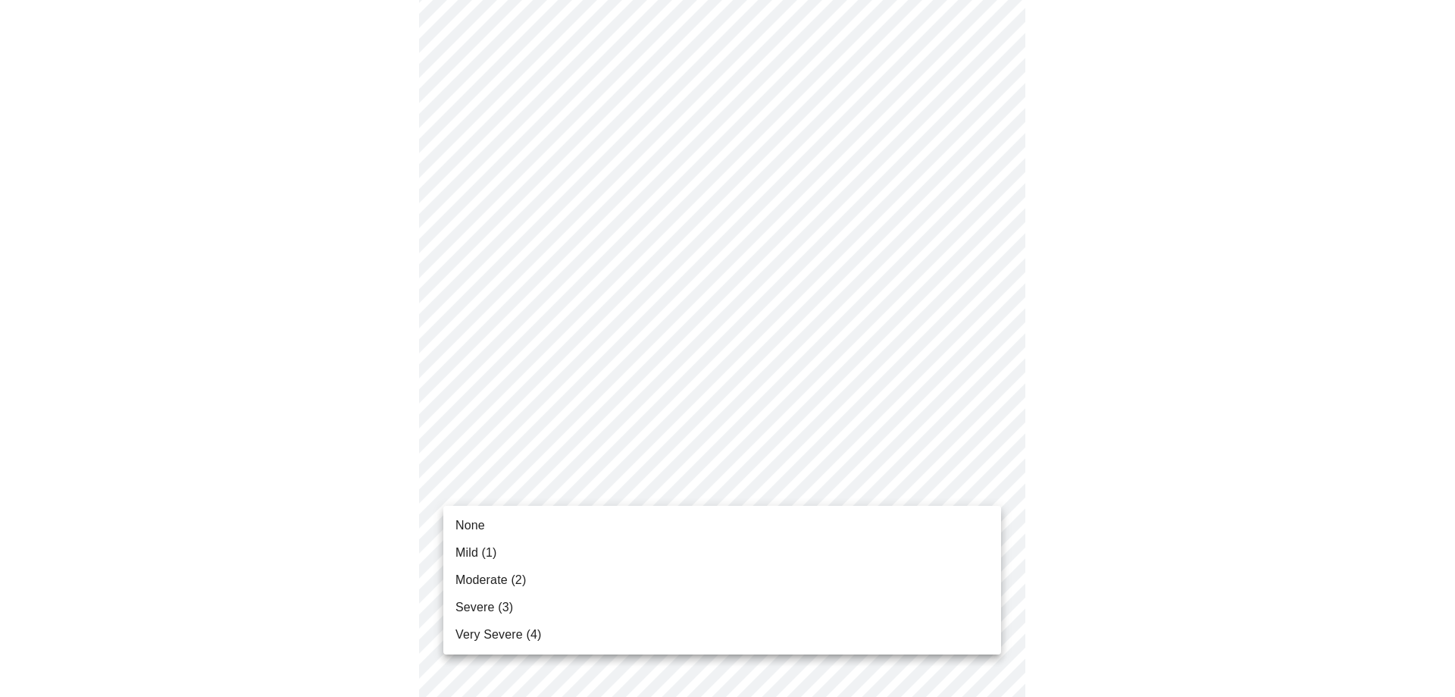
click at [496, 602] on span "Severe (3)" at bounding box center [485, 607] width 58 height 18
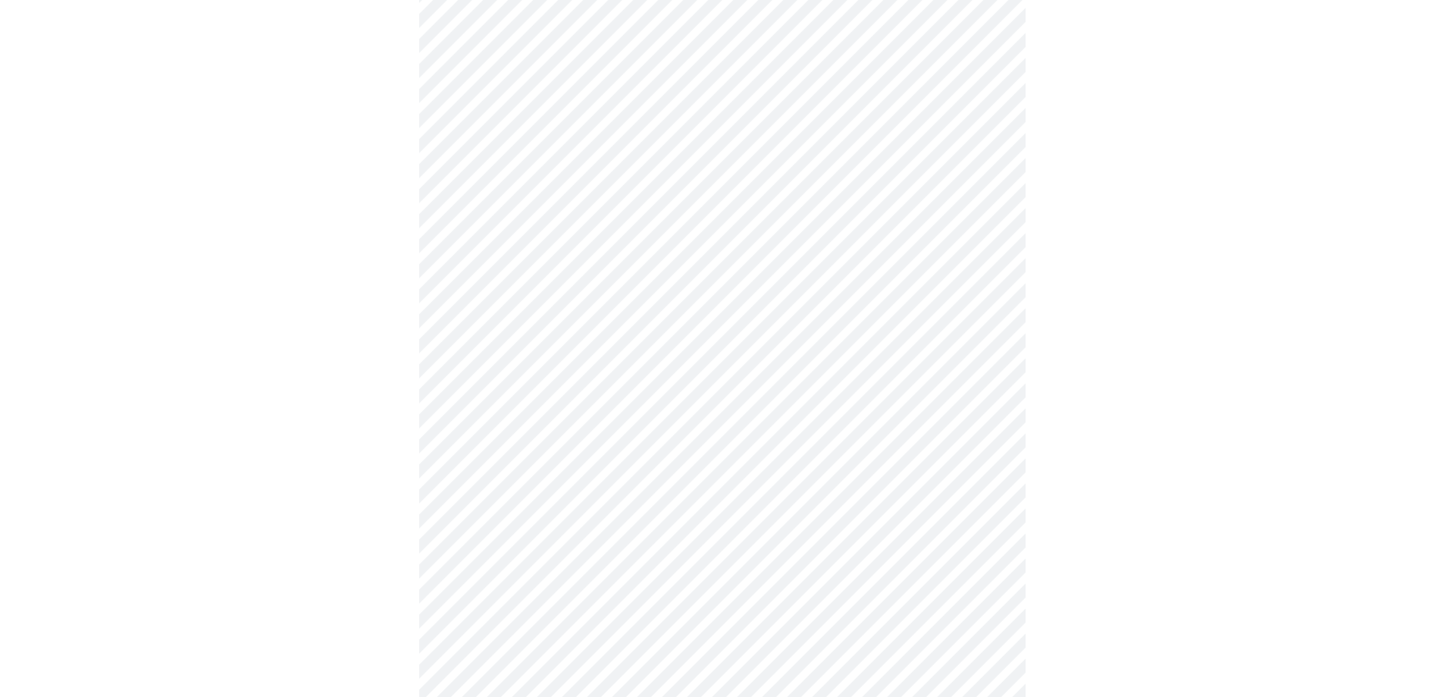
click at [541, 588] on body "MyMenopauseRx Appointments Messaging Labs Uploads Medications Community Refer a…" at bounding box center [722, 658] width 1432 height 1910
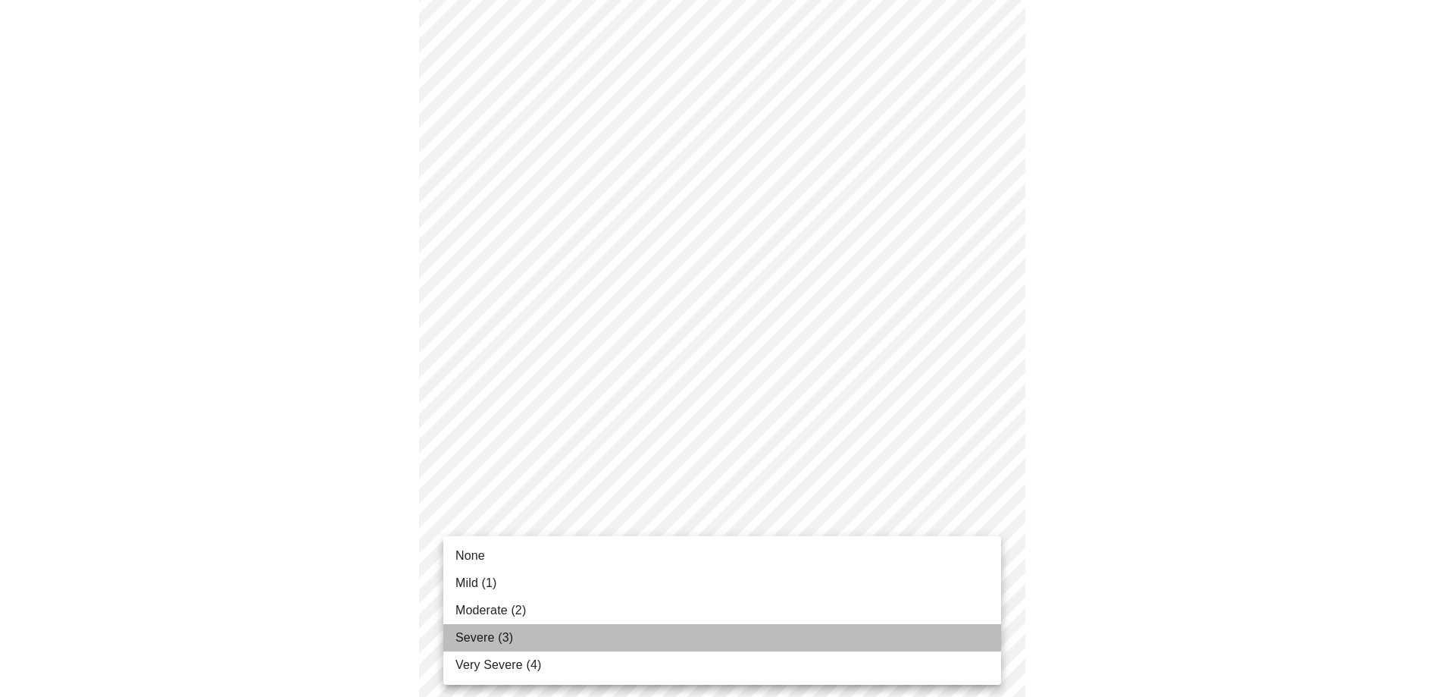
click at [503, 630] on span "Severe (3)" at bounding box center [485, 637] width 58 height 18
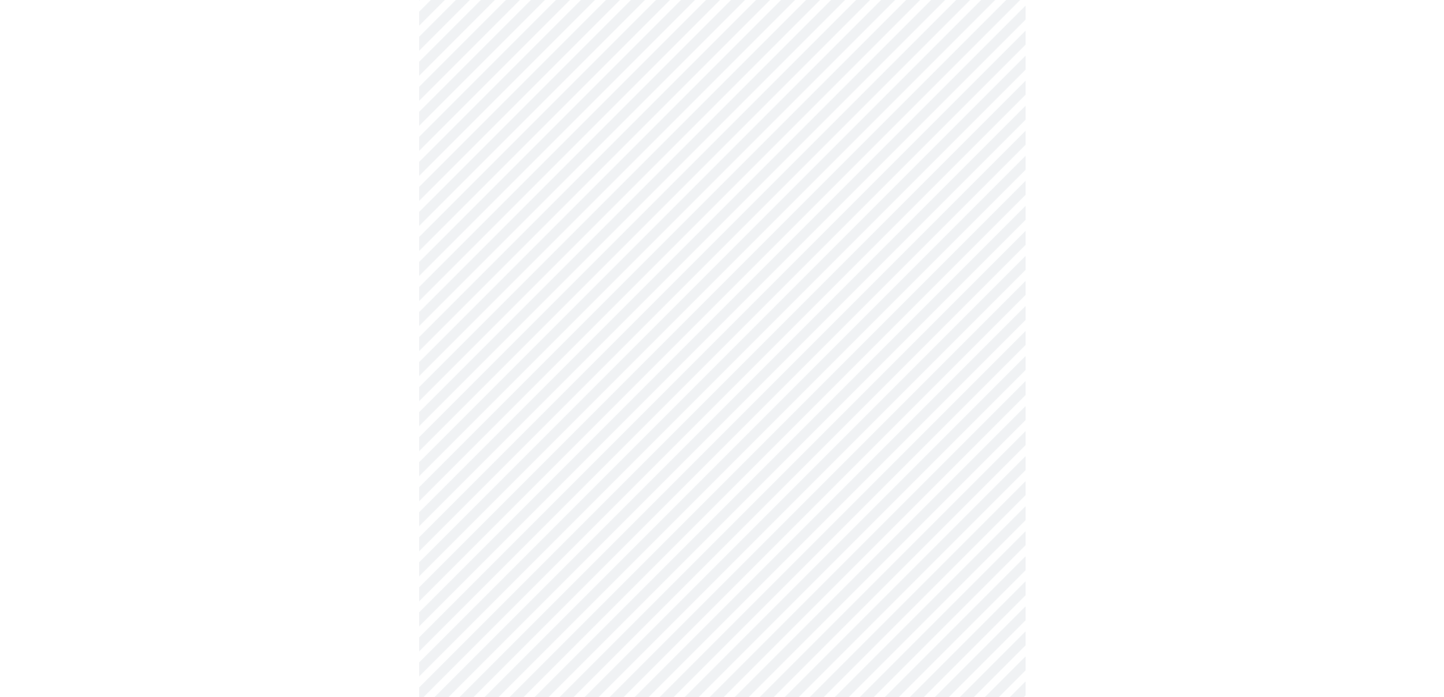
scroll to position [682, 0]
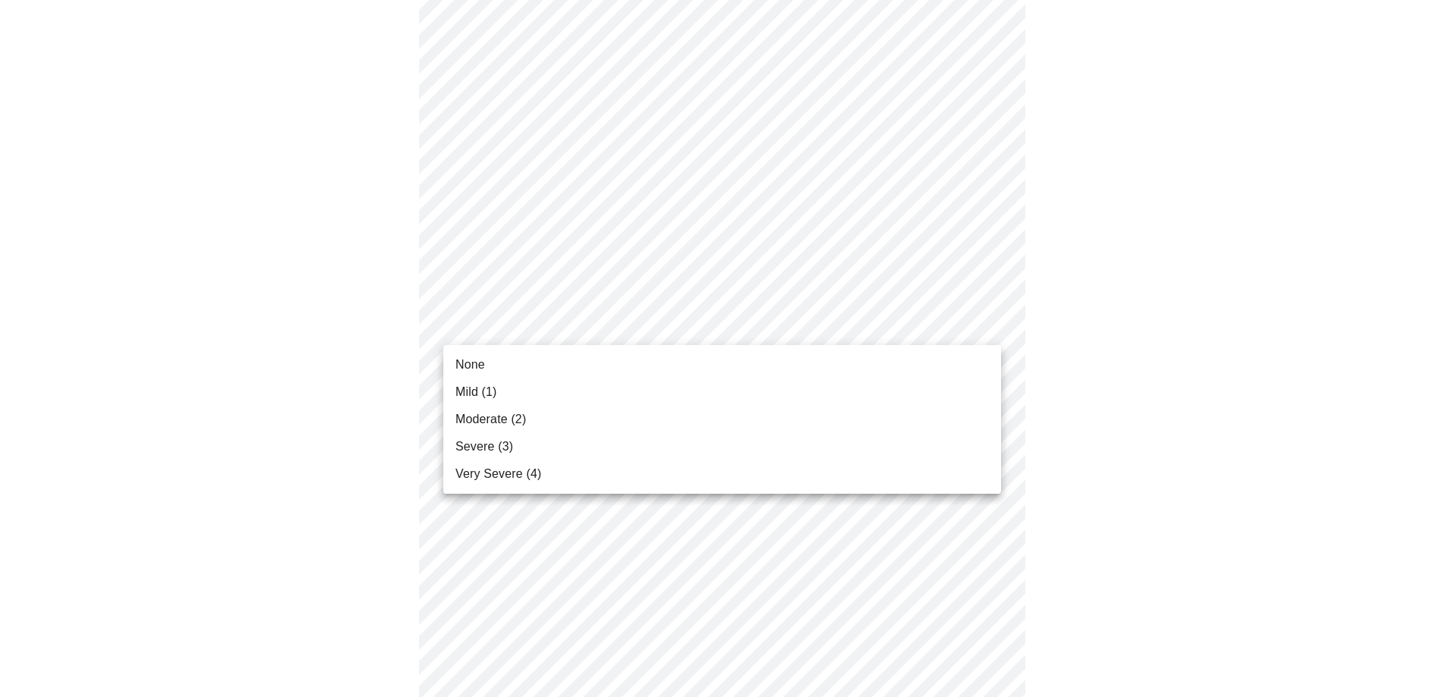
click at [630, 318] on body "MyMenopauseRx Appointments Messaging Labs Uploads Medications Community Refer a…" at bounding box center [727, 268] width 1443 height 1889
click at [514, 417] on span "Moderate (2)" at bounding box center [491, 419] width 70 height 18
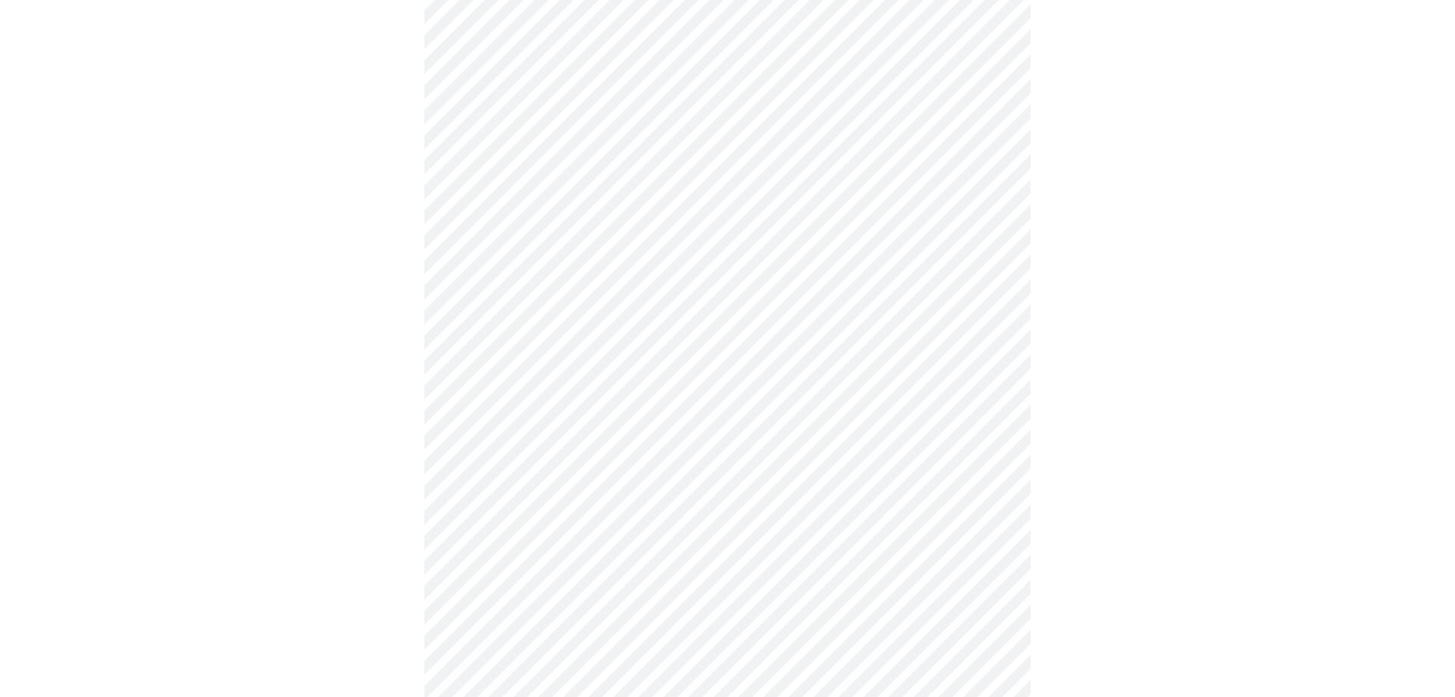
click at [572, 323] on body "MyMenopauseRx Appointments Messaging Labs Uploads Medications Community Refer a…" at bounding box center [727, 258] width 1443 height 1868
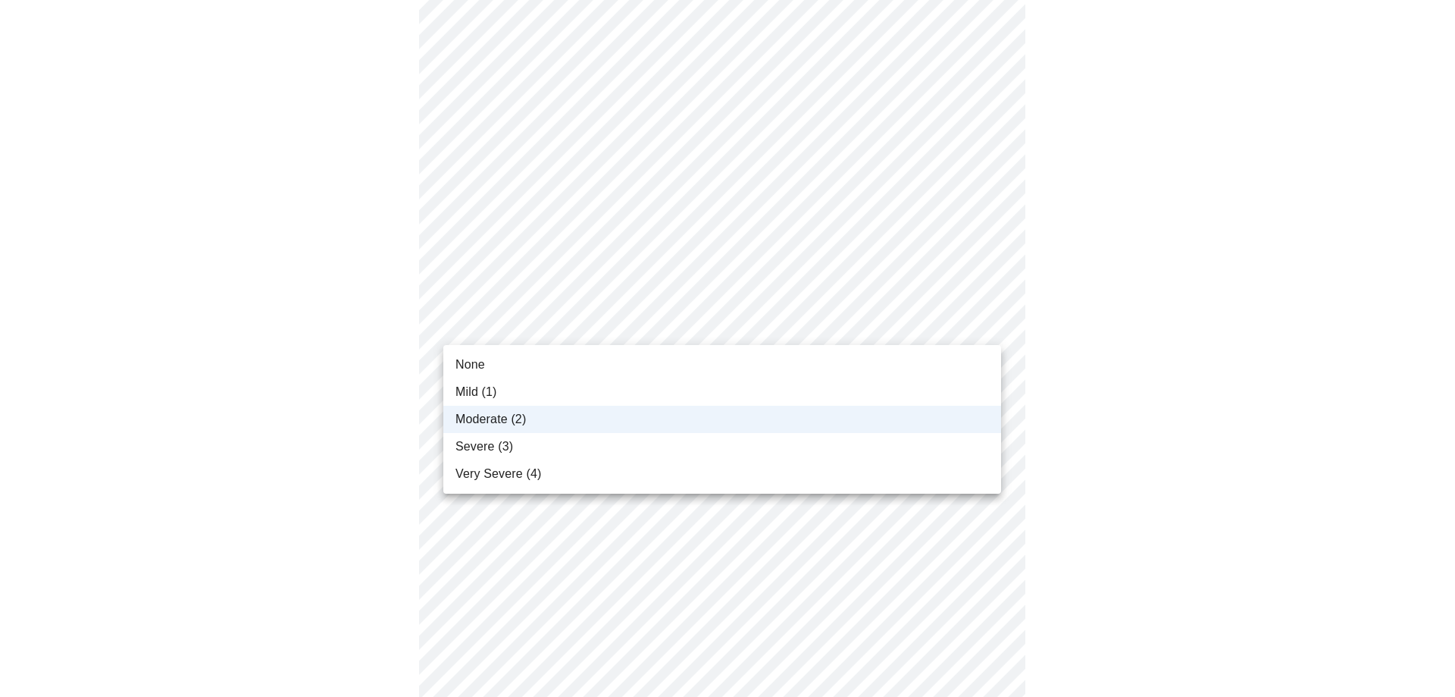
click at [494, 449] on span "Severe (3)" at bounding box center [485, 446] width 58 height 18
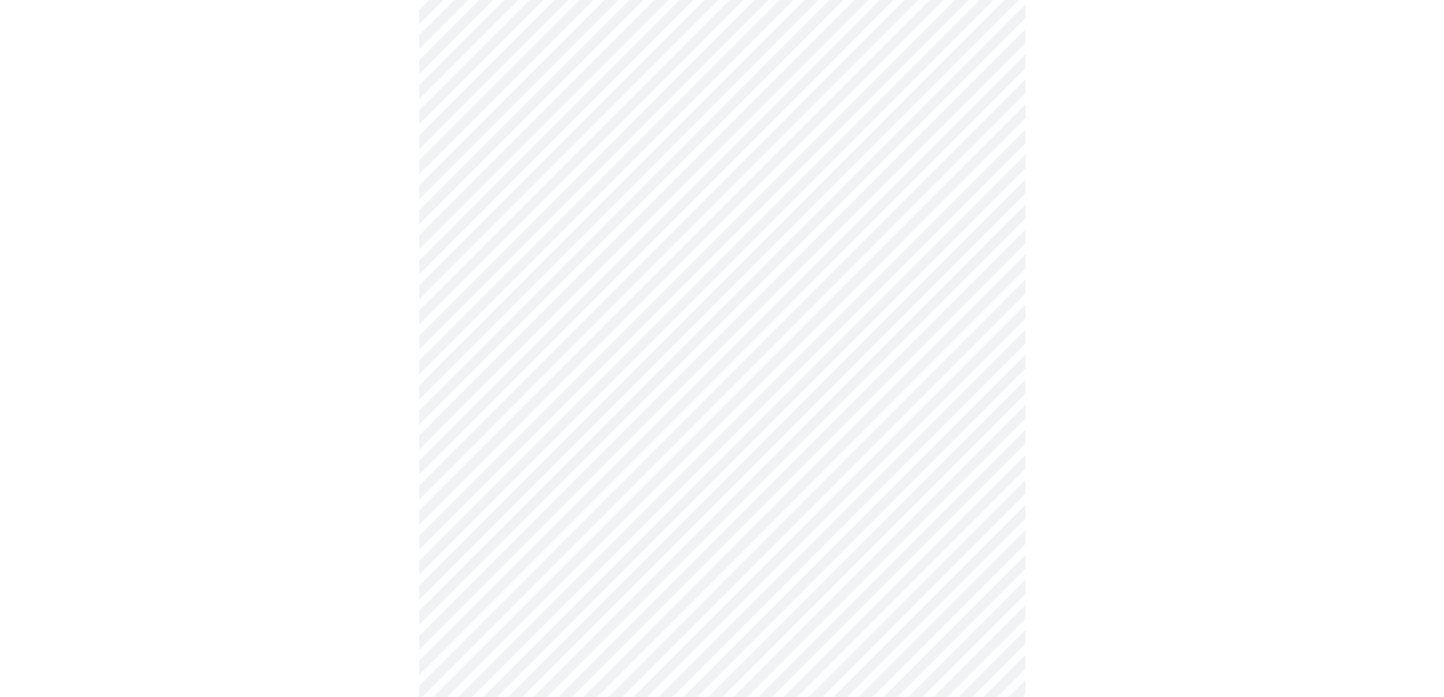
click at [543, 444] on body "MyMenopauseRx Appointments Messaging Labs Uploads Medications Community Refer a…" at bounding box center [722, 258] width 1432 height 1868
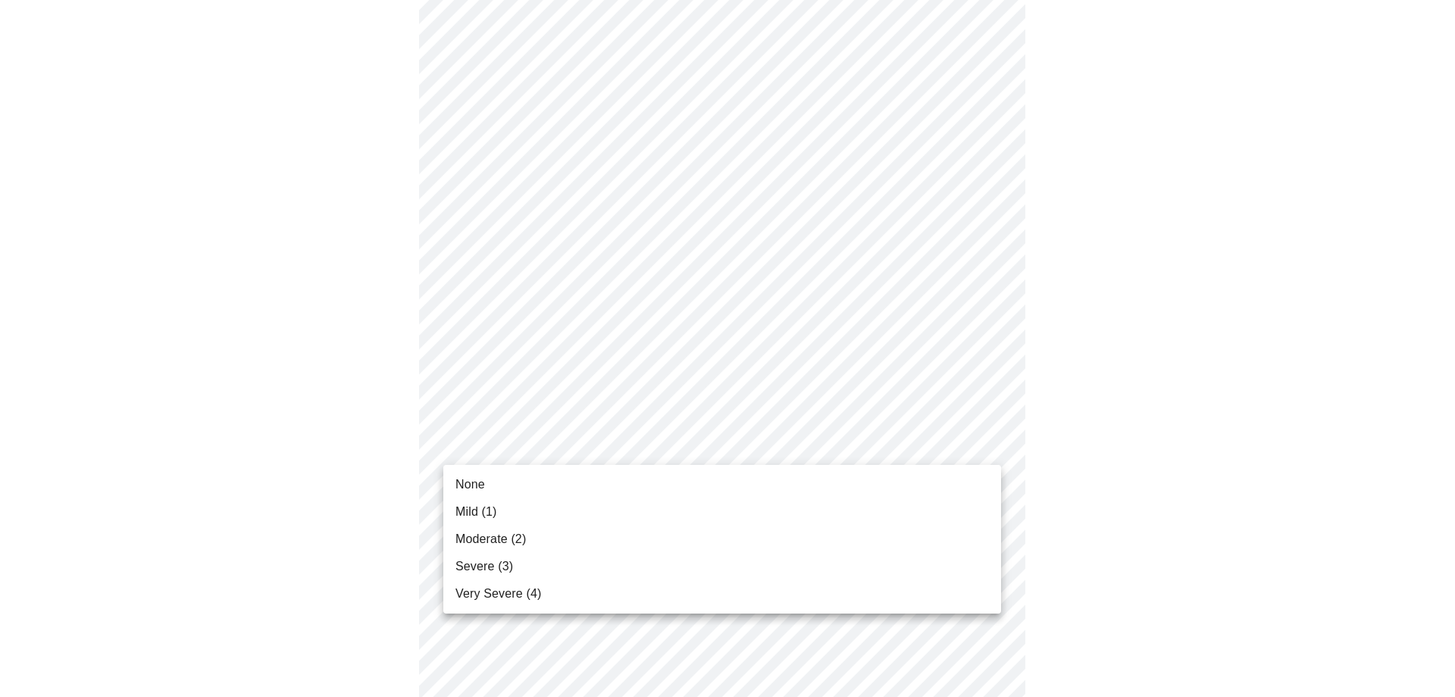
click at [528, 540] on li "Moderate (2)" at bounding box center [722, 538] width 558 height 27
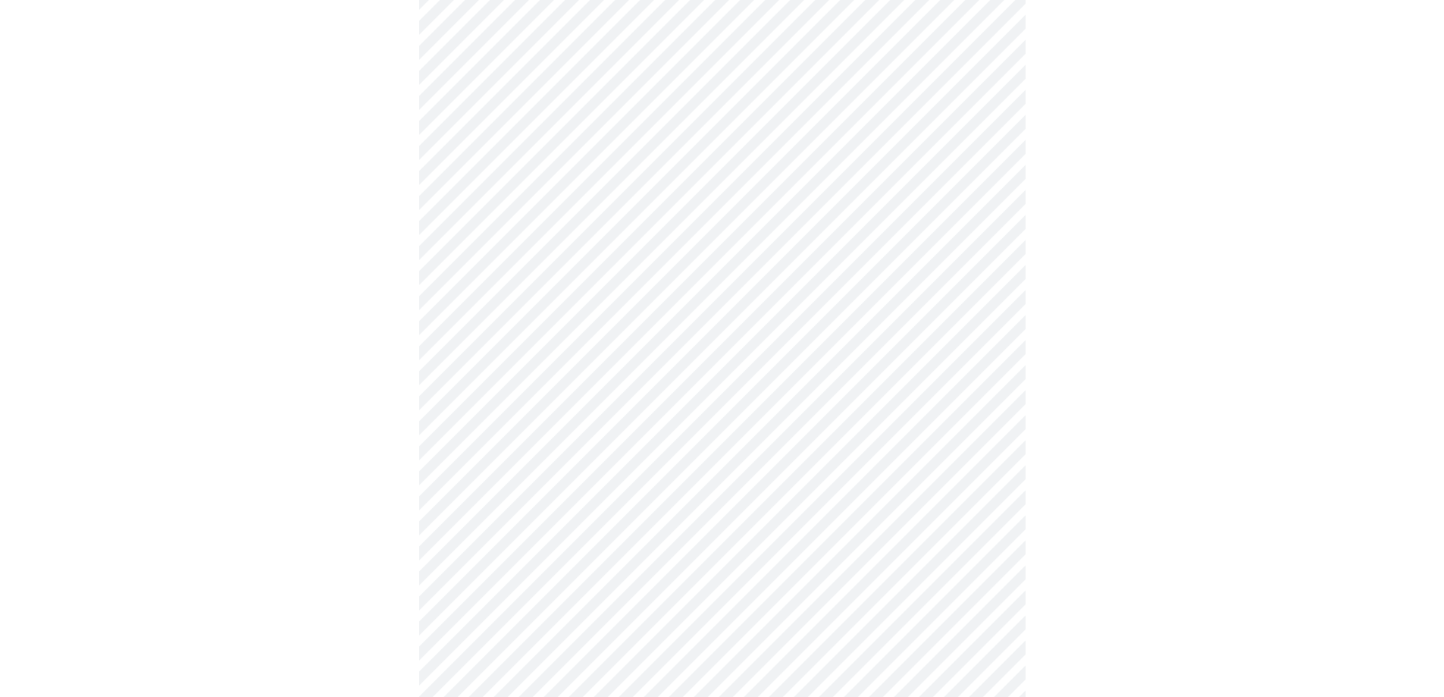
scroll to position [834, 0]
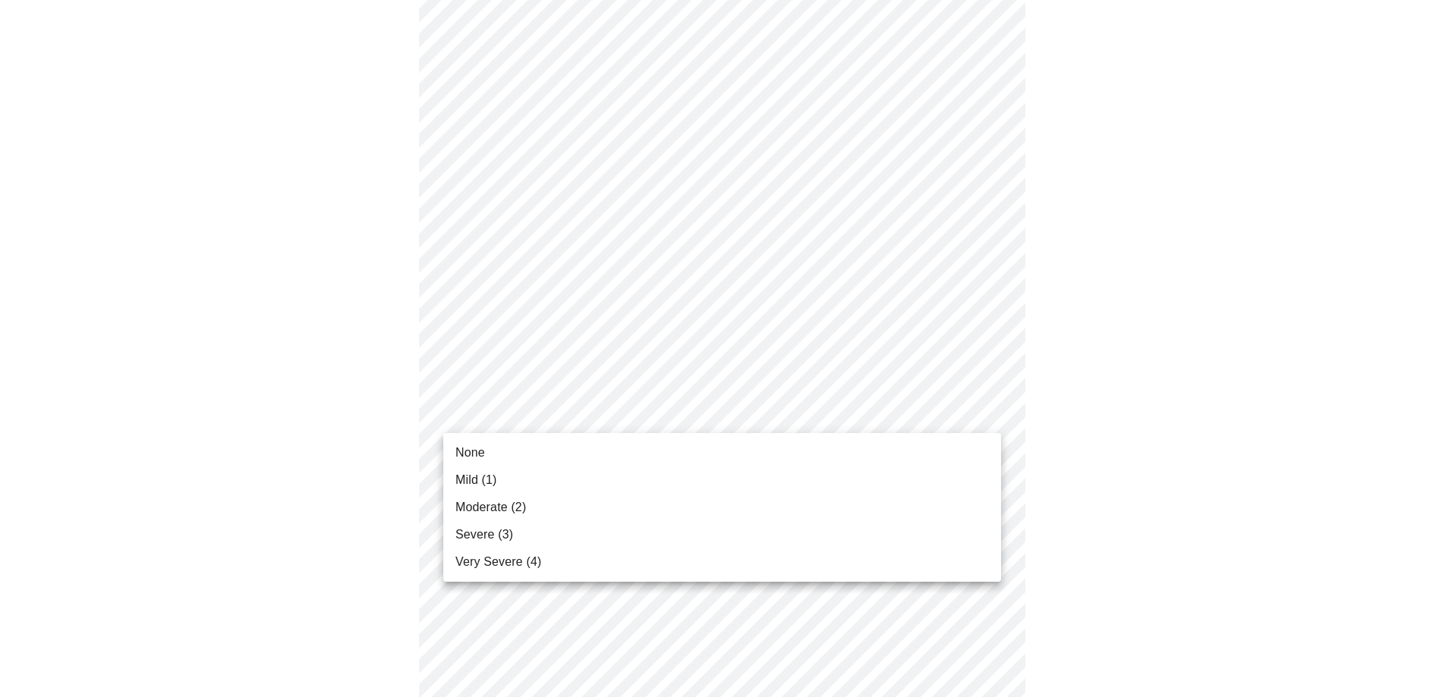
click at [612, 425] on body "MyMenopauseRx Appointments Messaging Labs Uploads Medications Community Refer a…" at bounding box center [727, 95] width 1443 height 1846
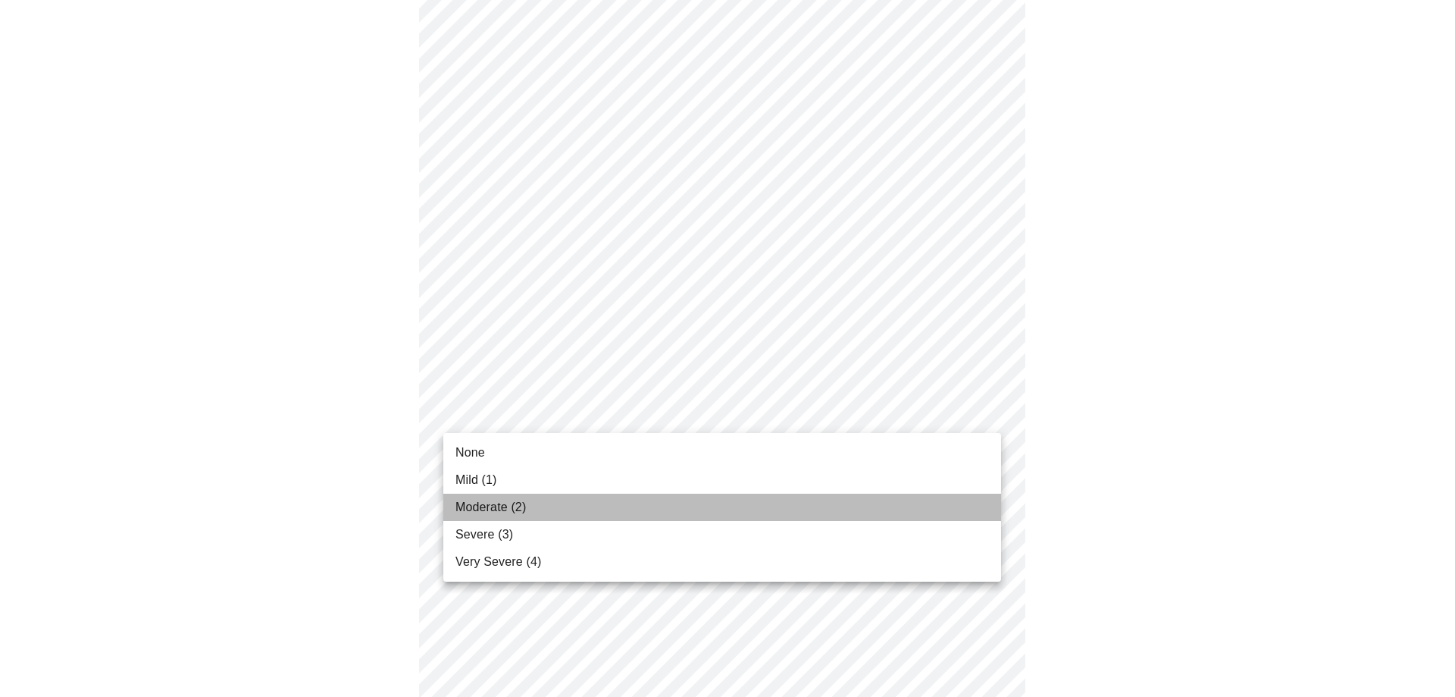
click at [534, 504] on li "Moderate (2)" at bounding box center [722, 506] width 558 height 27
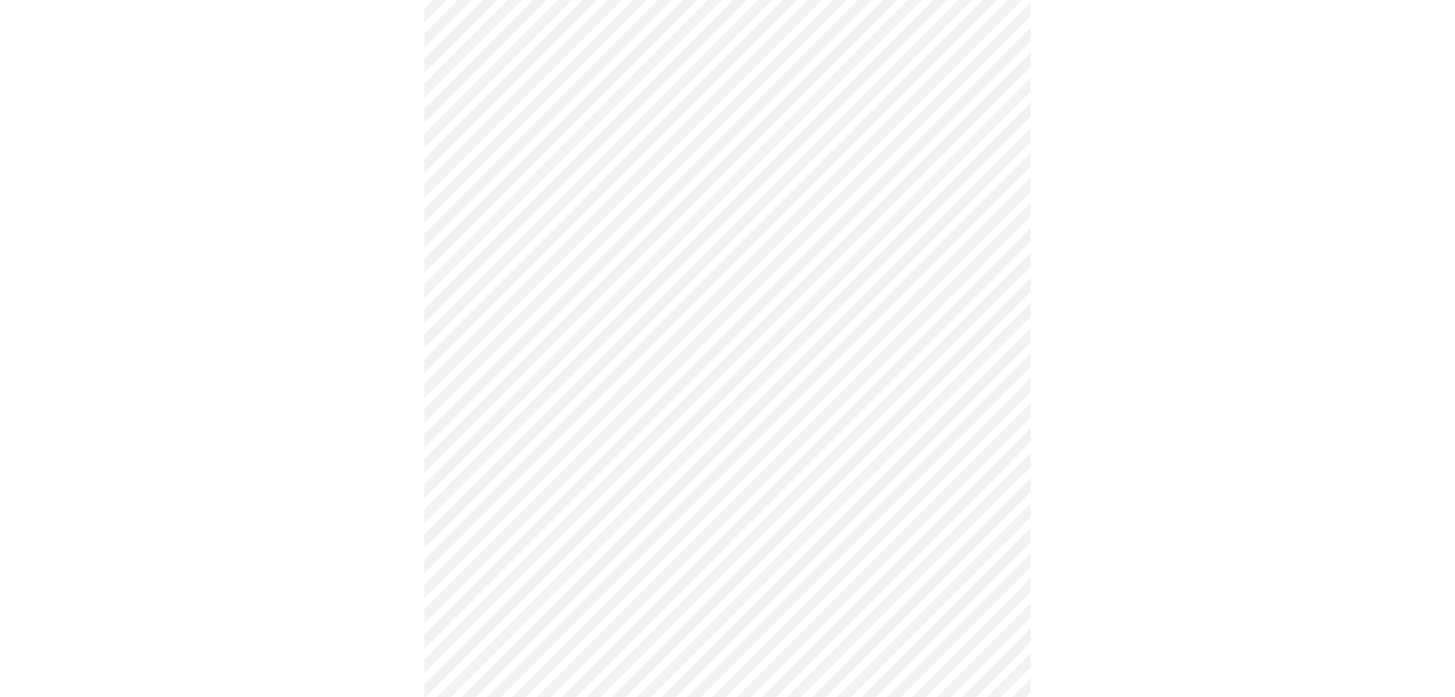
click at [526, 303] on body "MyMenopauseRx Appointments Messaging Labs Uploads Medications Community Refer a…" at bounding box center [727, 84] width 1443 height 1825
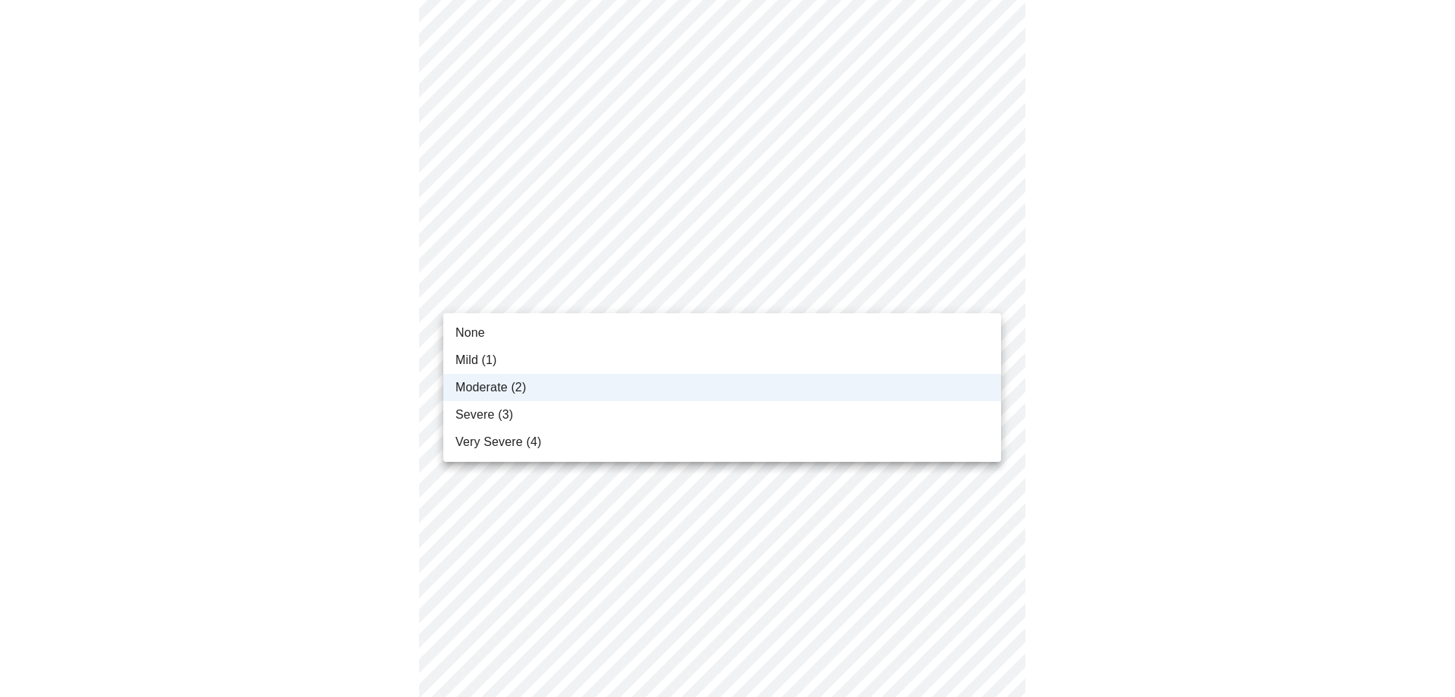
click at [490, 412] on span "Severe (3)" at bounding box center [485, 415] width 58 height 18
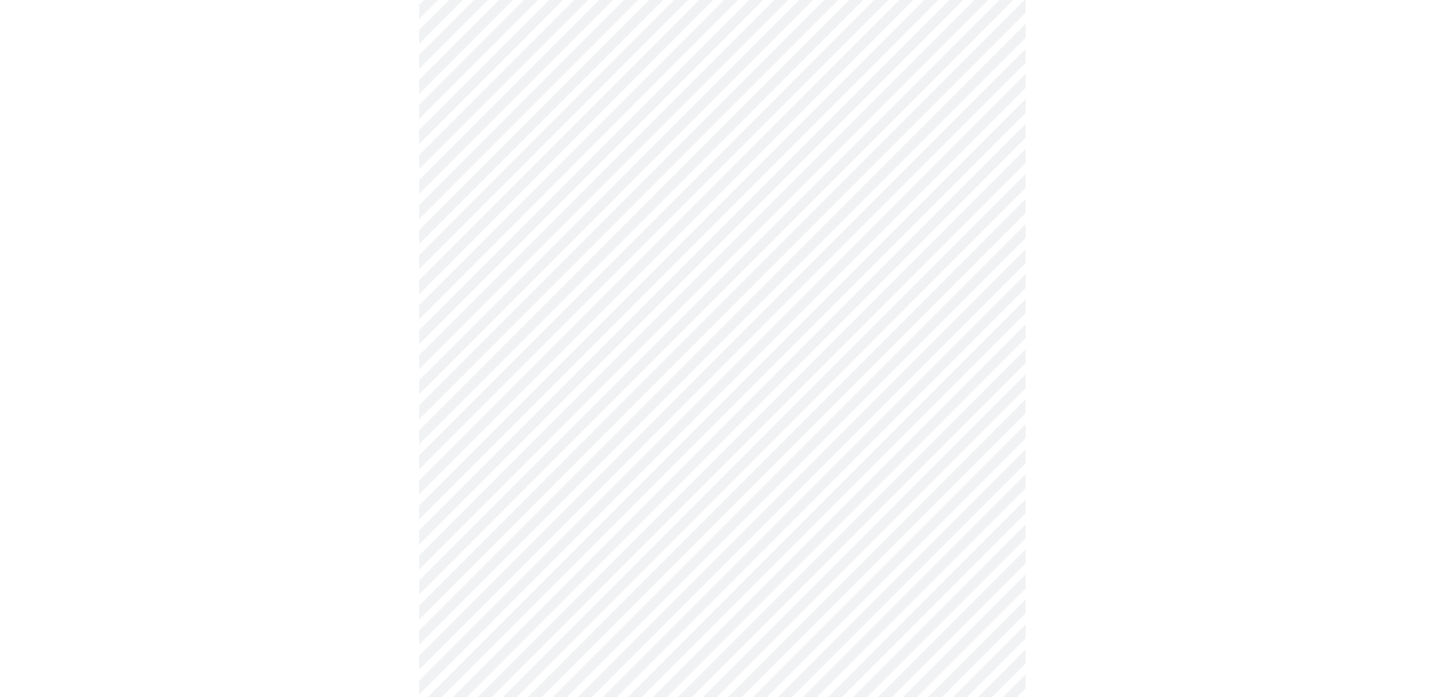
scroll to position [1061, 0]
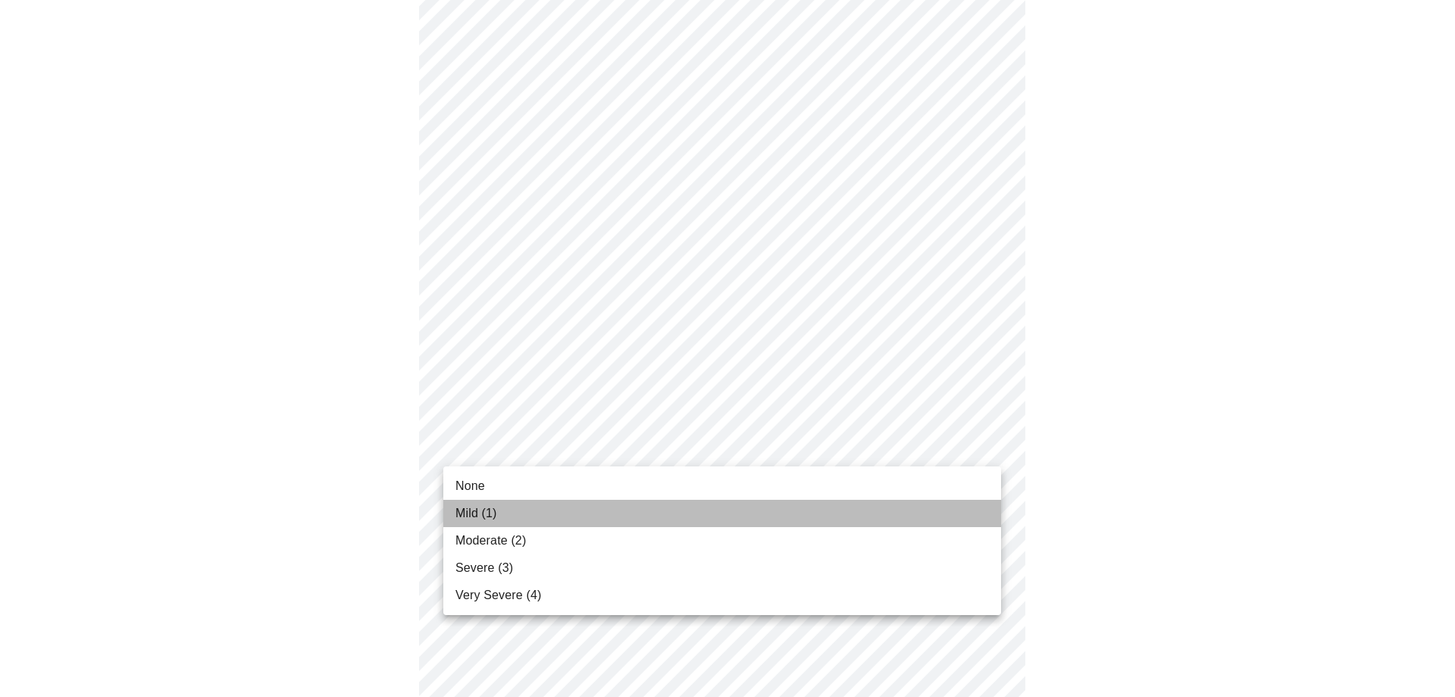
click at [491, 510] on span "Mild (1)" at bounding box center [477, 513] width 42 height 18
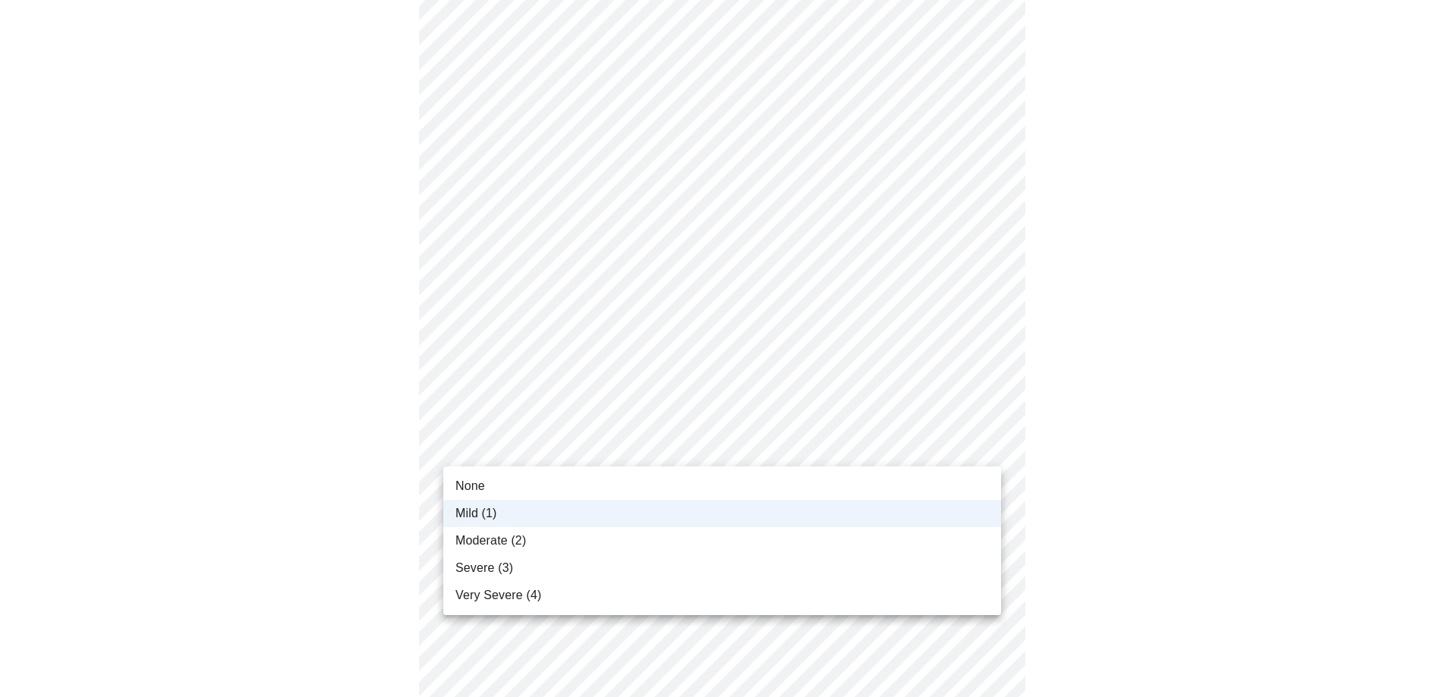
click at [509, 530] on li "Moderate (2)" at bounding box center [722, 540] width 558 height 27
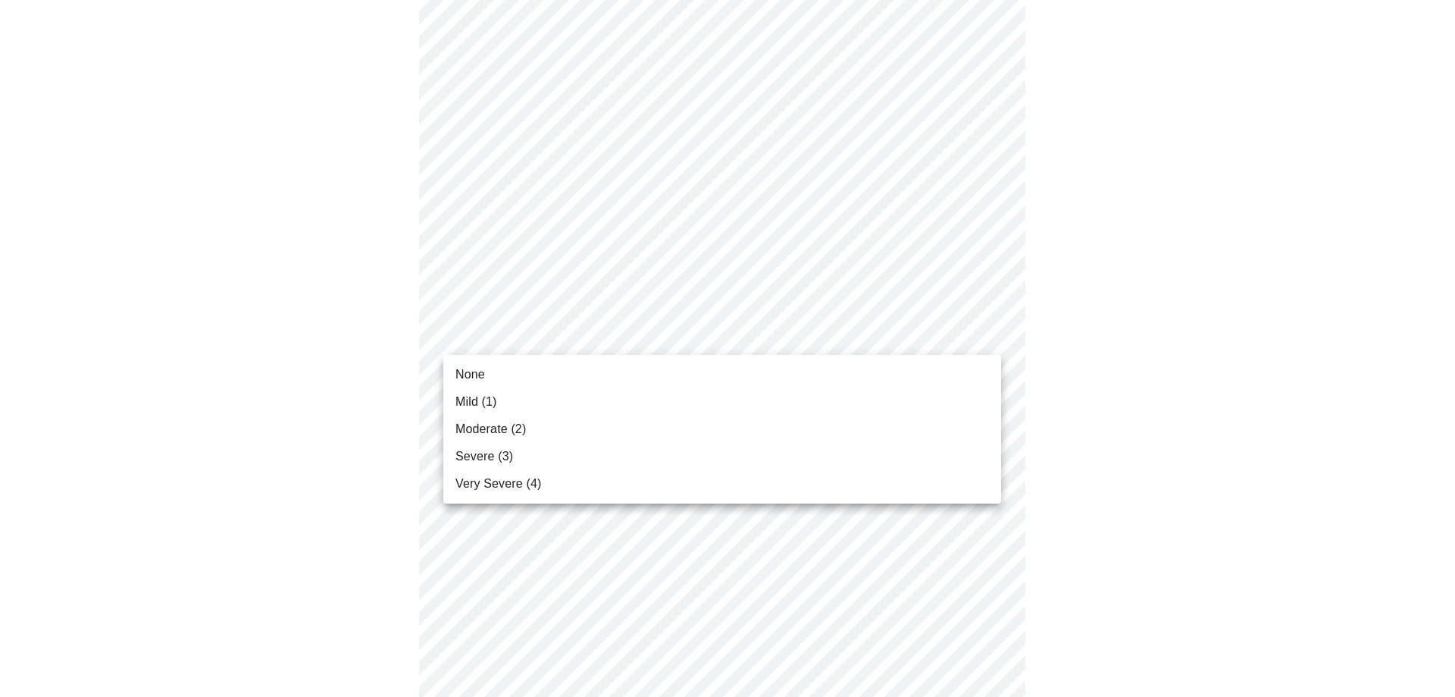
click at [491, 374] on li "None" at bounding box center [722, 374] width 558 height 27
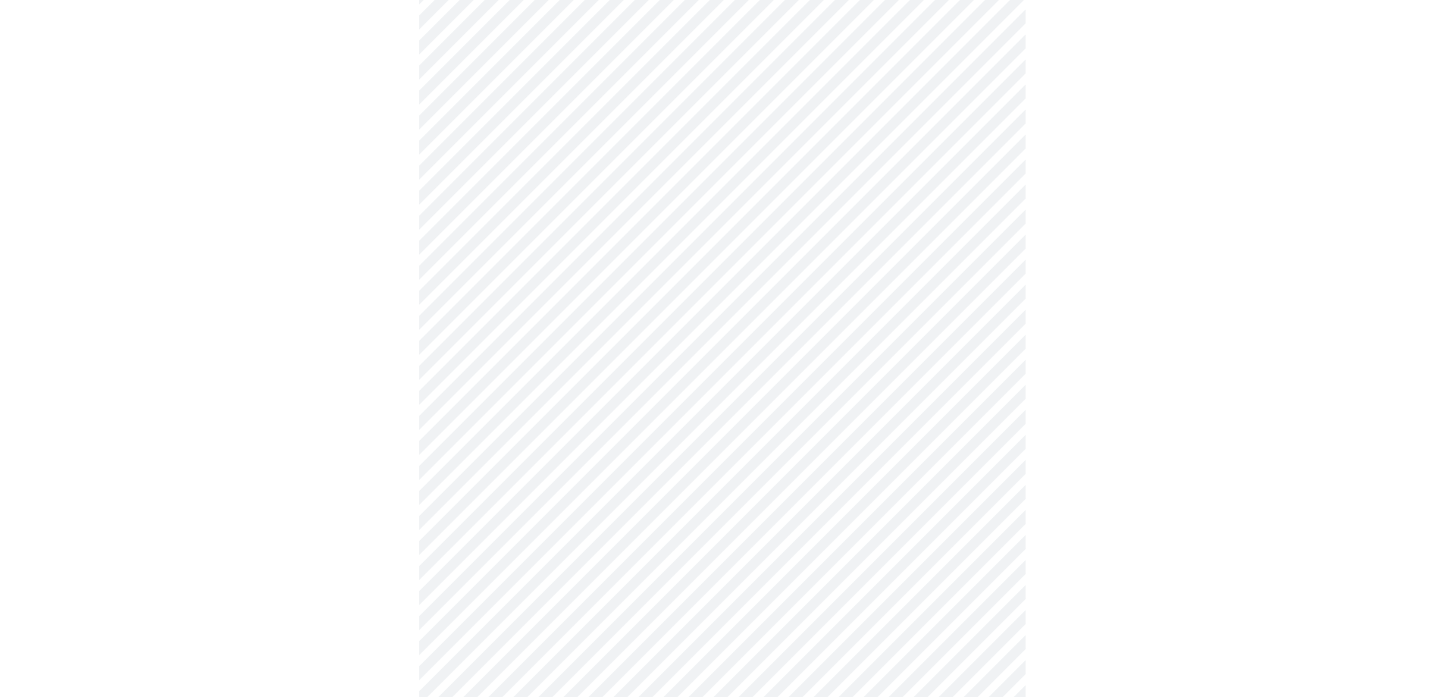
scroll to position [303, 0]
click at [549, 562] on body "MyMenopauseRx Appointments Messaging Labs Uploads Medications Community Refer a…" at bounding box center [727, 420] width 1443 height 1435
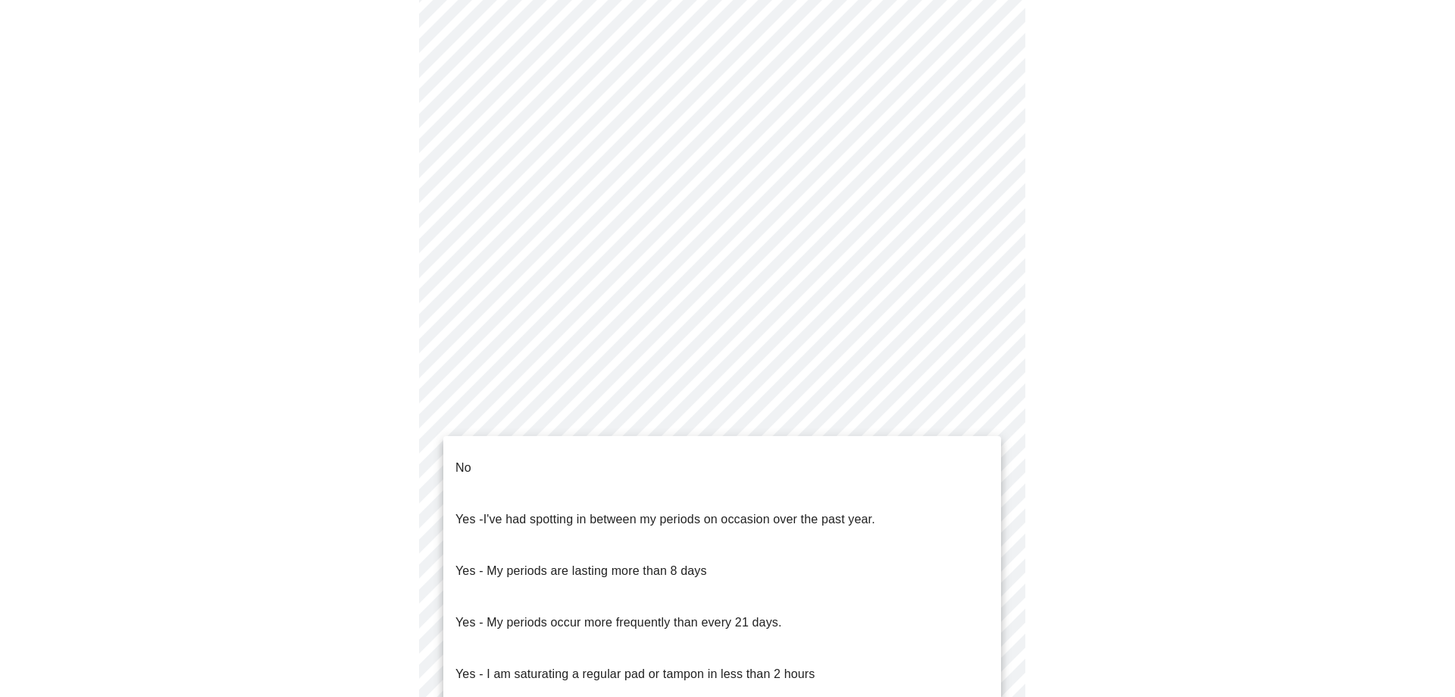
click at [456, 459] on p "No" at bounding box center [464, 468] width 16 height 18
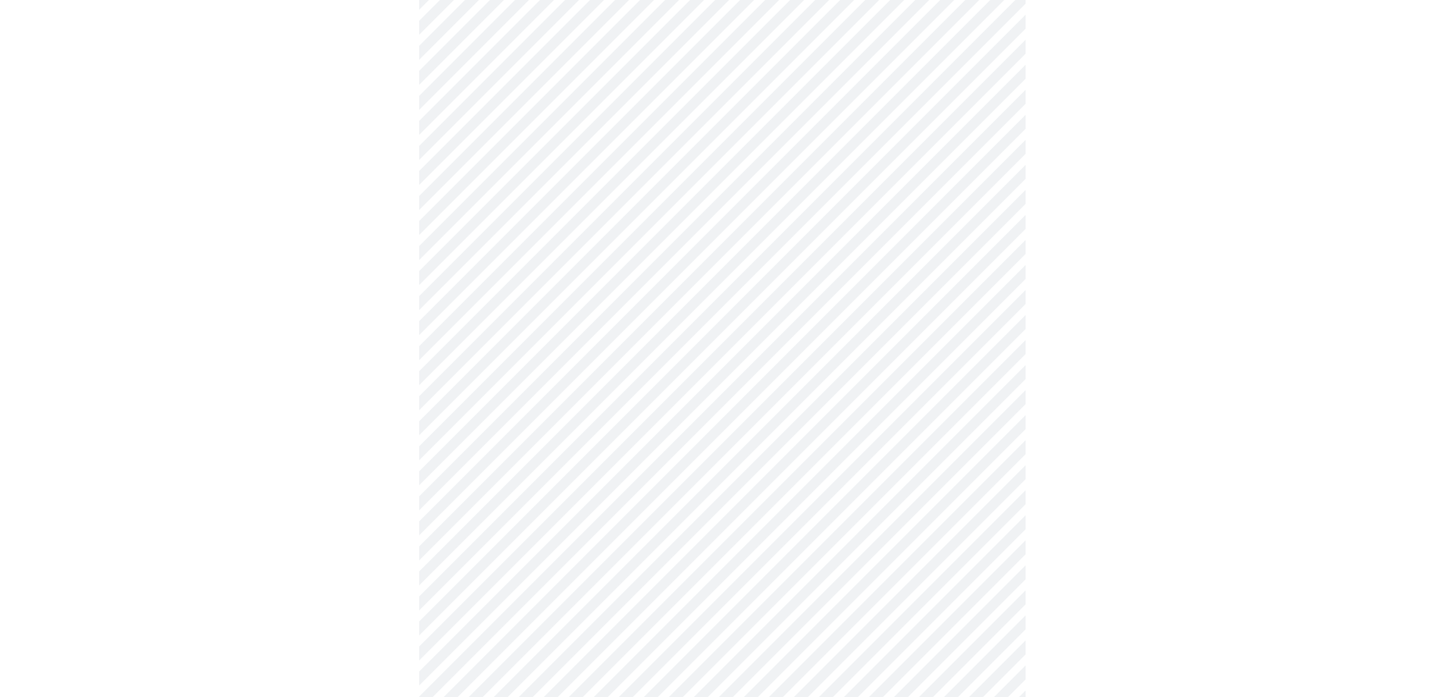
scroll to position [531, 0]
click at [528, 430] on body "MyMenopauseRx Appointments Messaging Labs Uploads Medications Community Refer a…" at bounding box center [727, 188] width 1443 height 1426
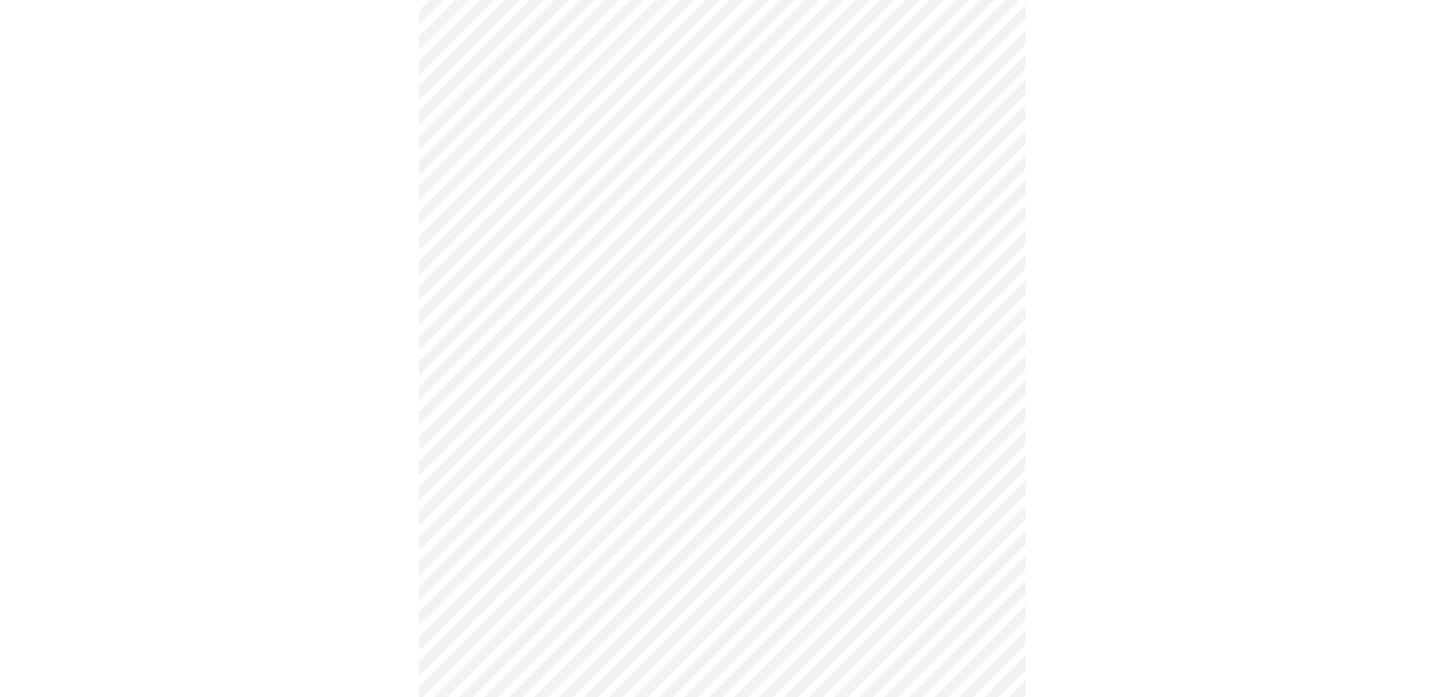
scroll to position [682, 0]
click at [570, 407] on body "MyMenopauseRx Appointments Messaging Labs Uploads Medications Community Refer a…" at bounding box center [727, 32] width 1443 height 1417
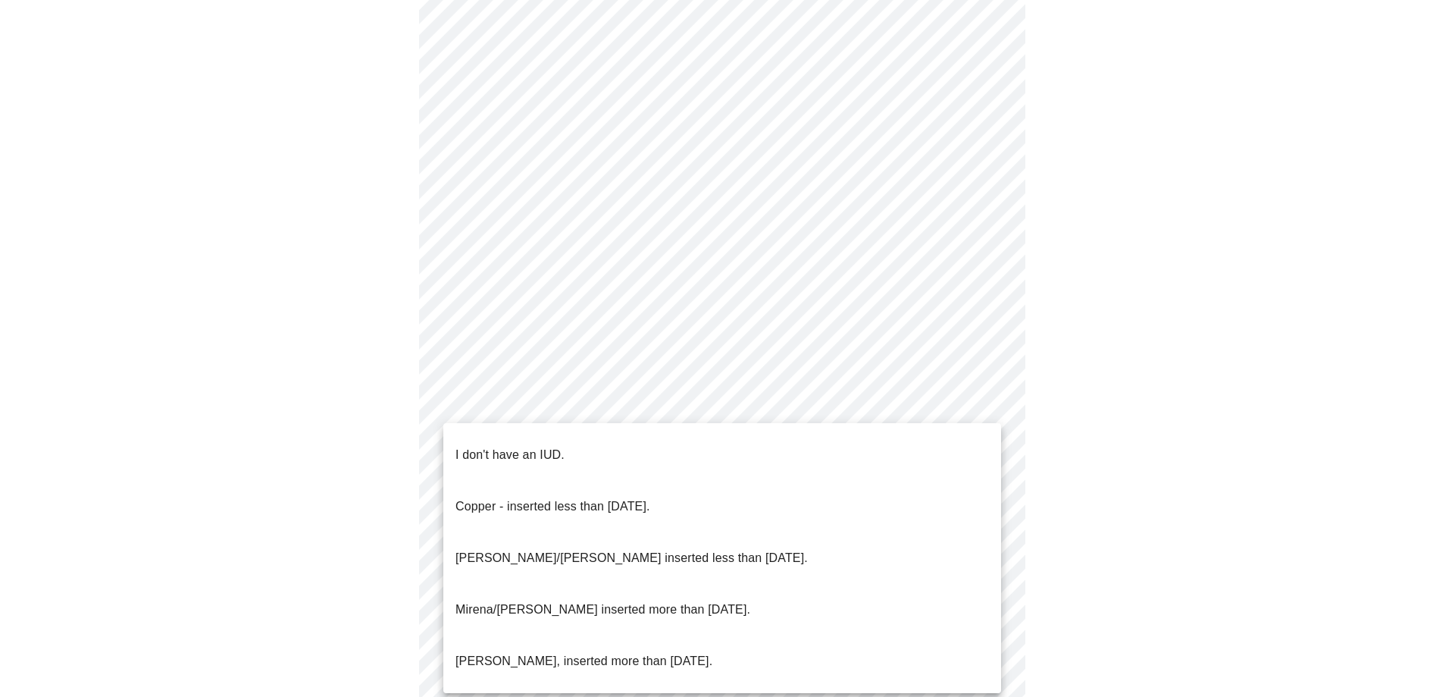
click at [500, 446] on p "I don't have an IUD." at bounding box center [510, 455] width 109 height 18
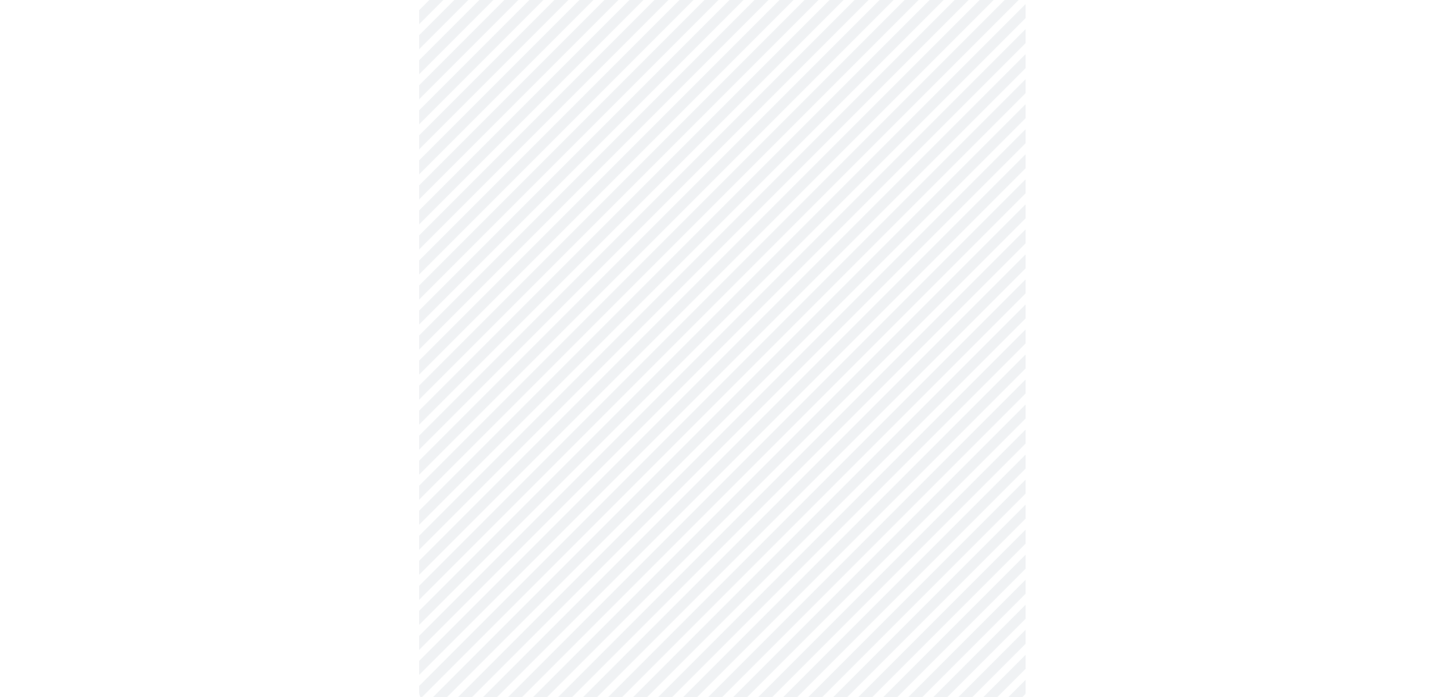
click at [488, 521] on body "MyMenopauseRx Appointments Messaging Labs Uploads Medications Community Refer a…" at bounding box center [722, 28] width 1432 height 1408
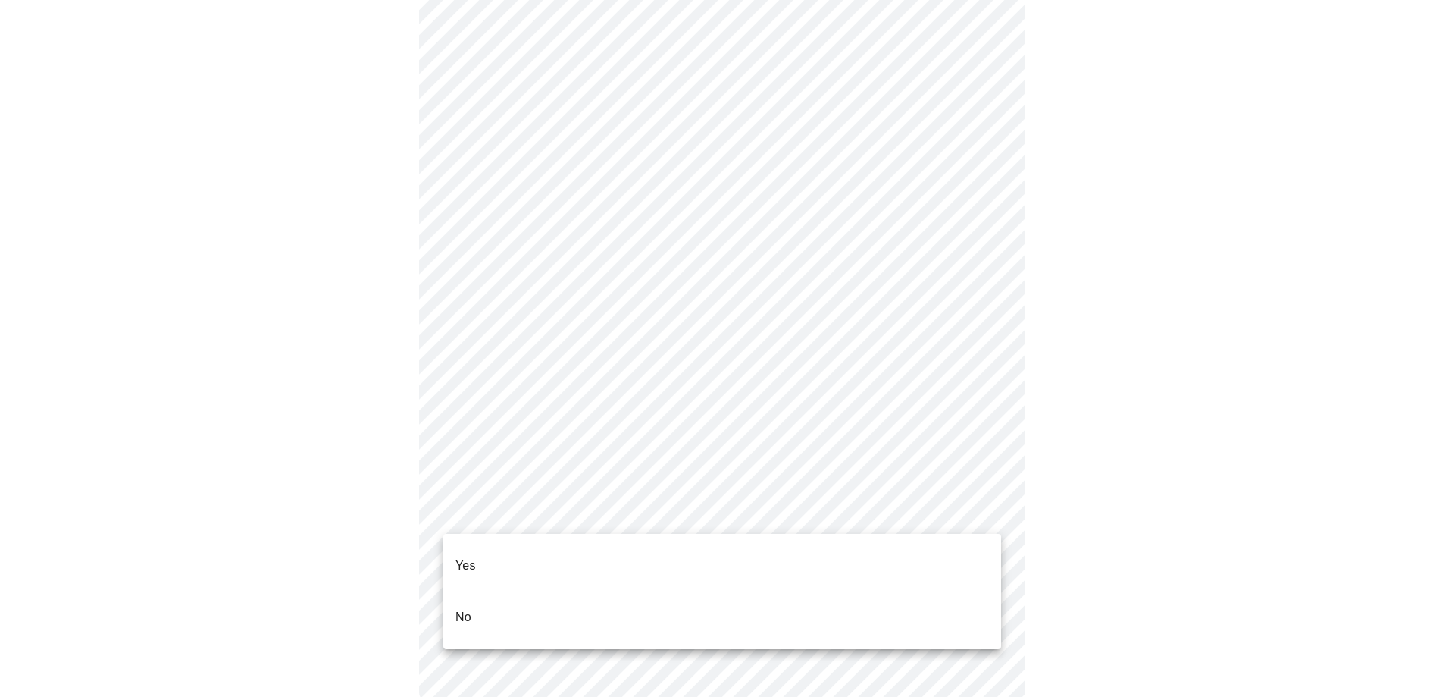
click at [477, 564] on li "Yes" at bounding box center [722, 566] width 558 height 52
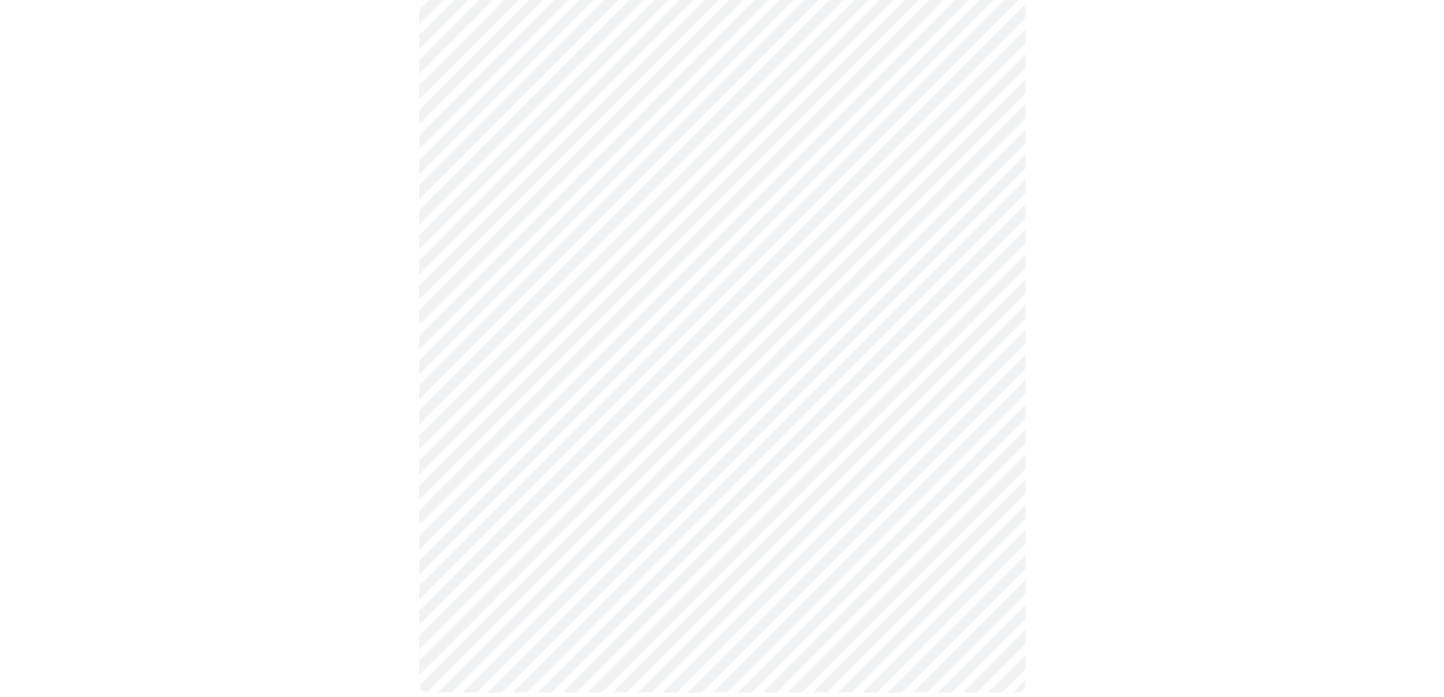
scroll to position [0, 0]
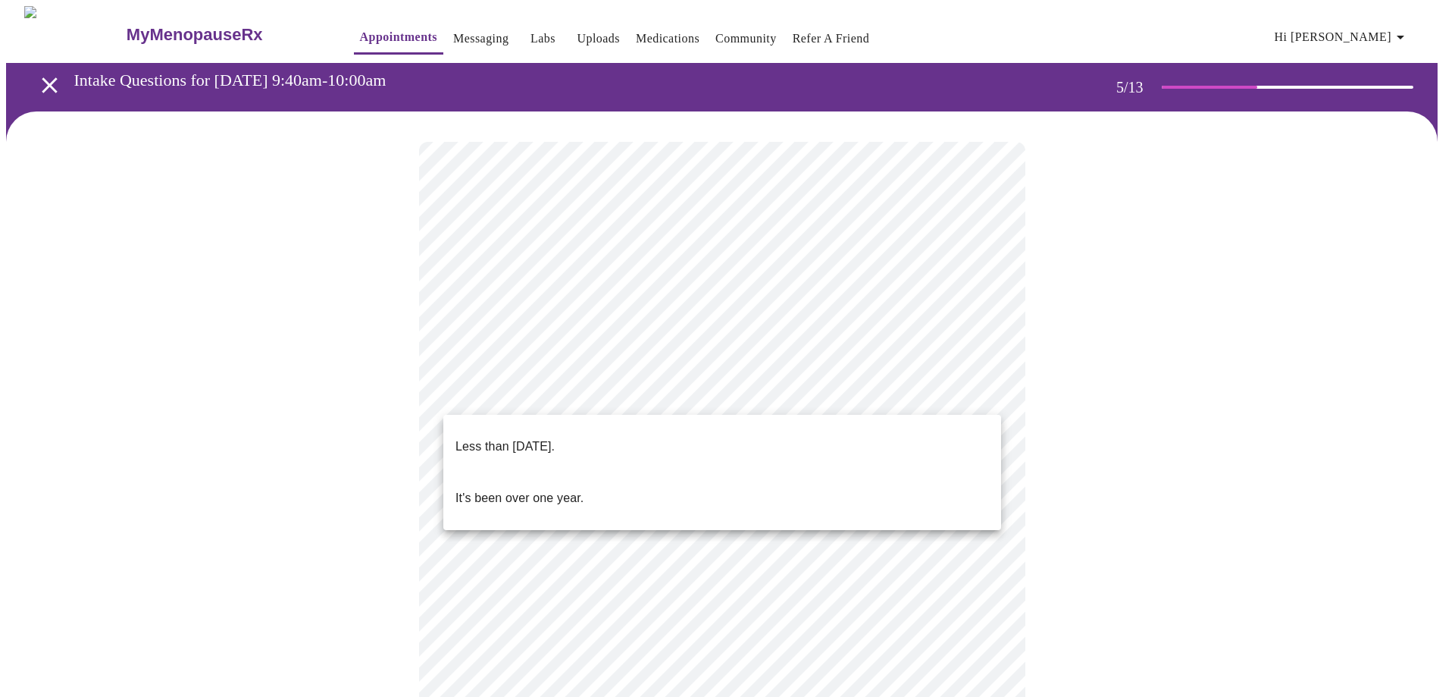
click at [785, 399] on body "MyMenopauseRx Appointments Messaging Labs Uploads Medications Community Refer a…" at bounding box center [727, 620] width 1443 height 1228
click at [551, 437] on p "Less than [DATE]." at bounding box center [505, 446] width 99 height 18
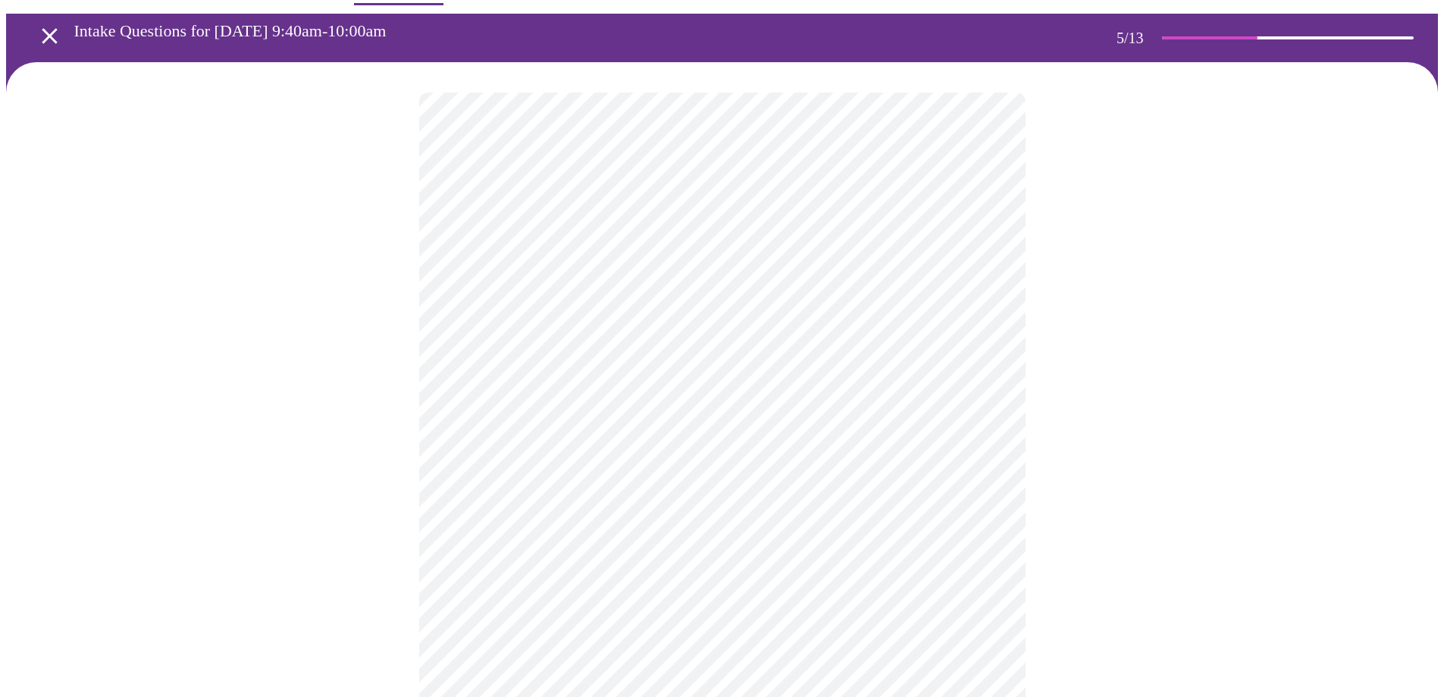
scroll to position [76, 0]
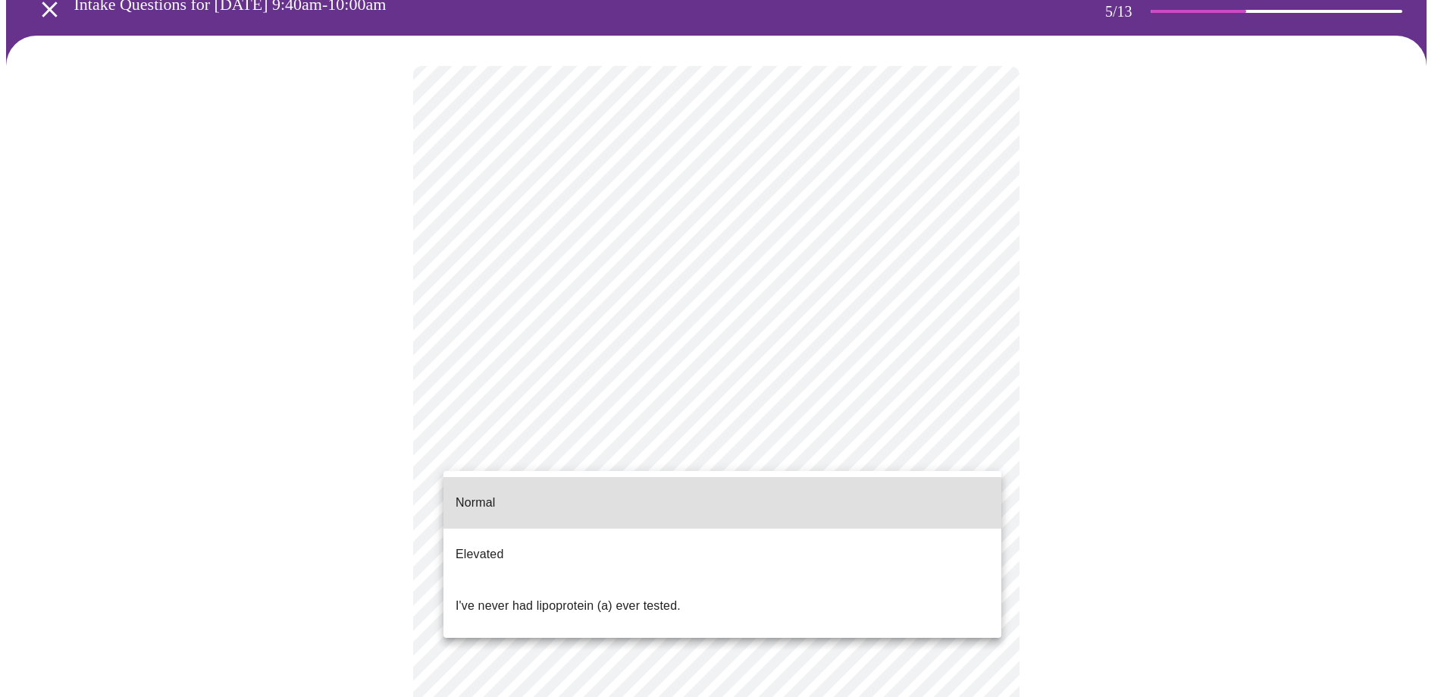
click at [989, 453] on body "MyMenopauseRx Appointments Messaging Labs Uploads Medications Community Refer a…" at bounding box center [722, 523] width 1432 height 1186
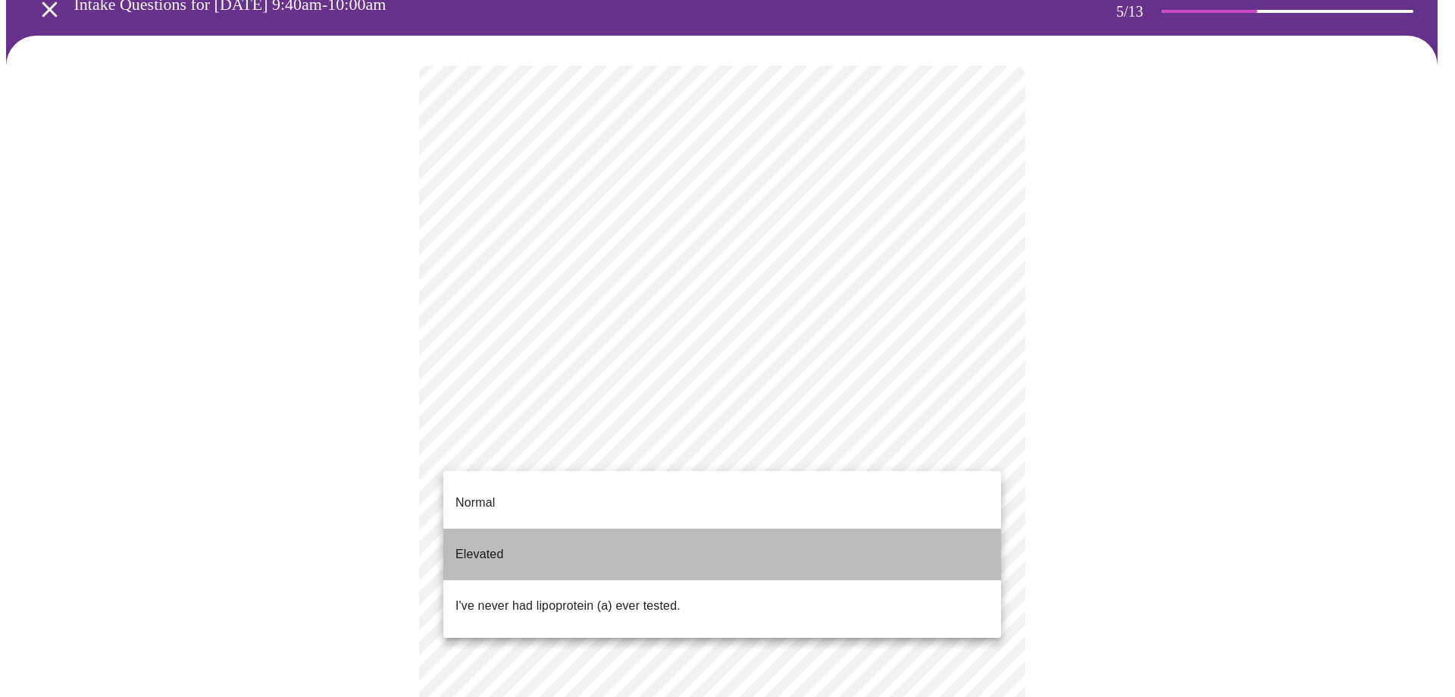
click at [474, 545] on p "Elevated" at bounding box center [480, 554] width 48 height 18
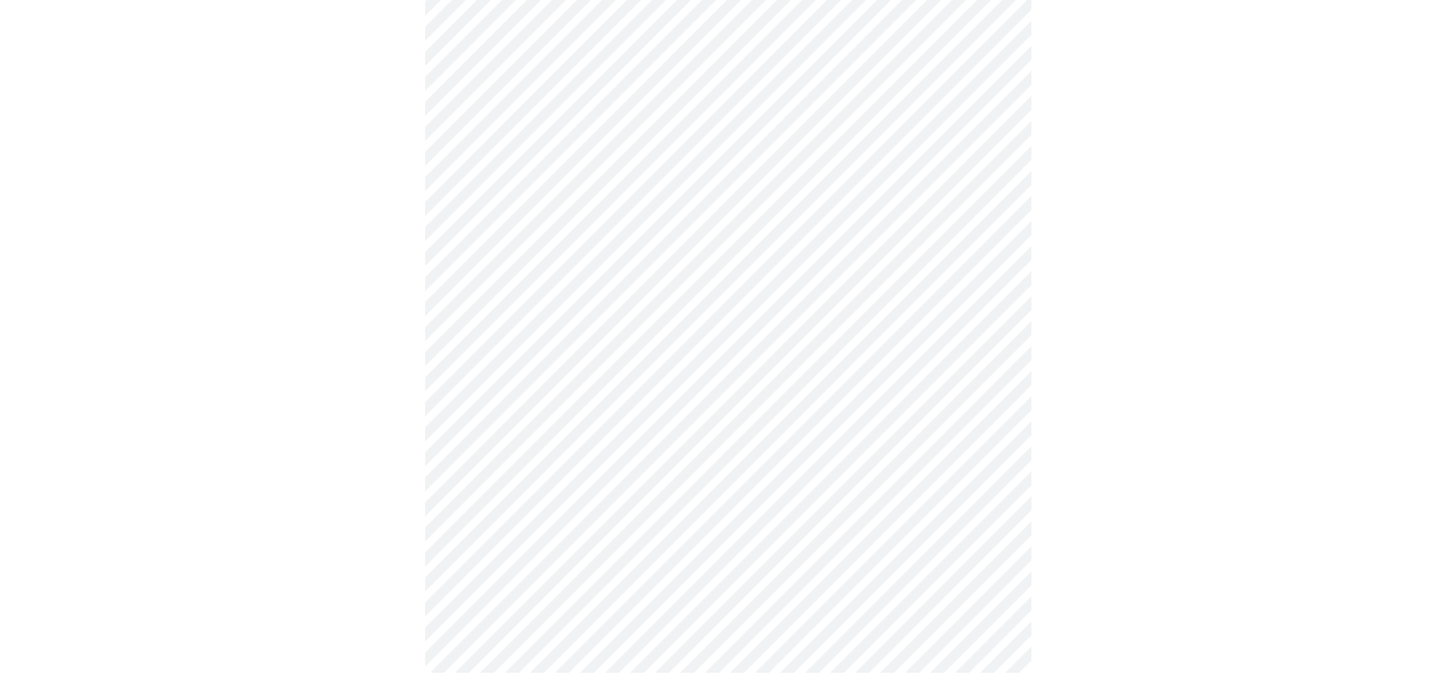
scroll to position [0, 0]
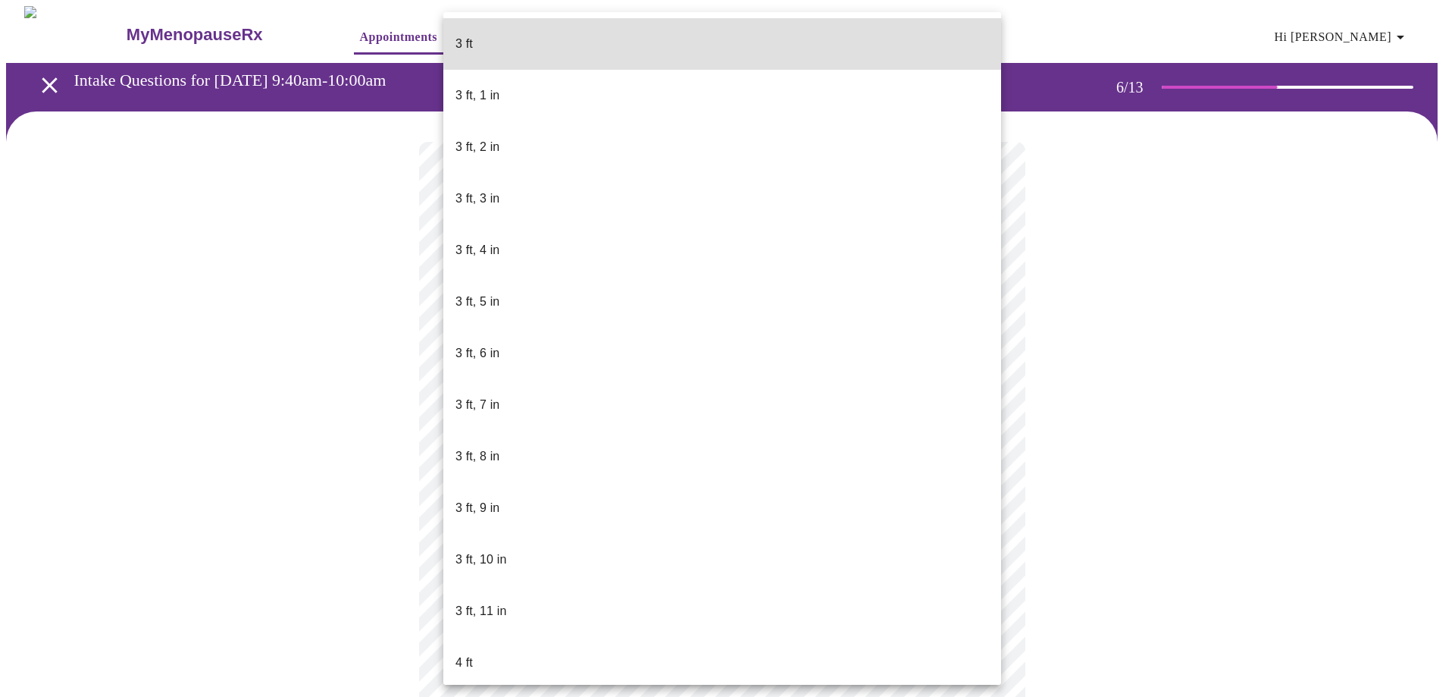
click at [558, 439] on body "MyMenopauseRx Appointments Messaging Labs Uploads Medications Community Refer a…" at bounding box center [727, 411] width 1443 height 810
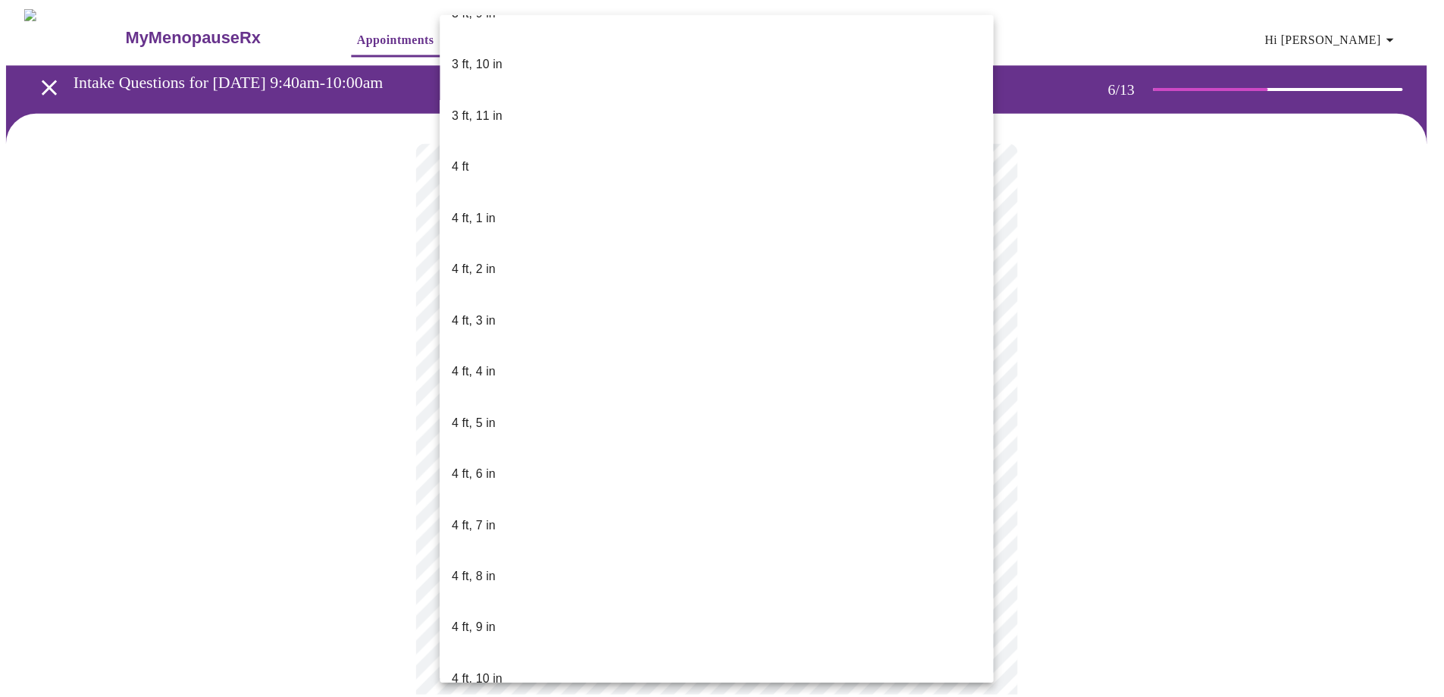
scroll to position [531, 0]
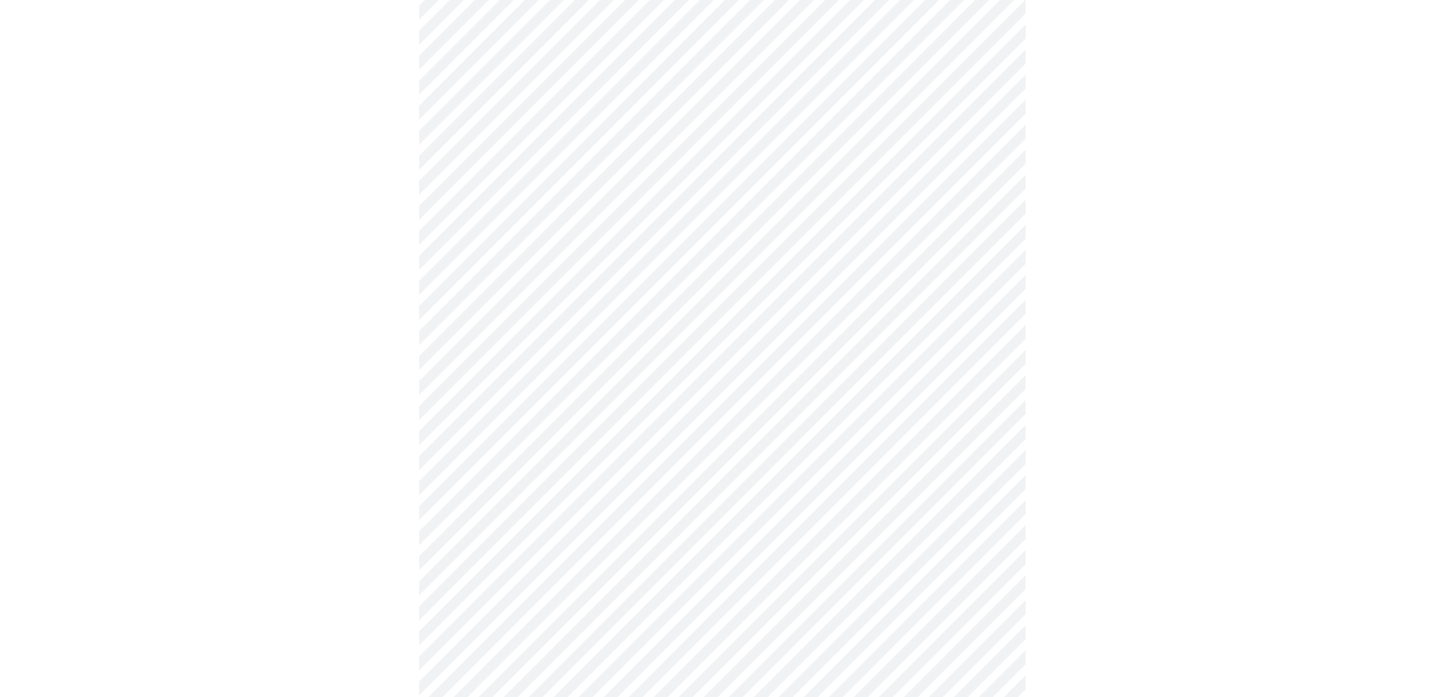
scroll to position [3714, 0]
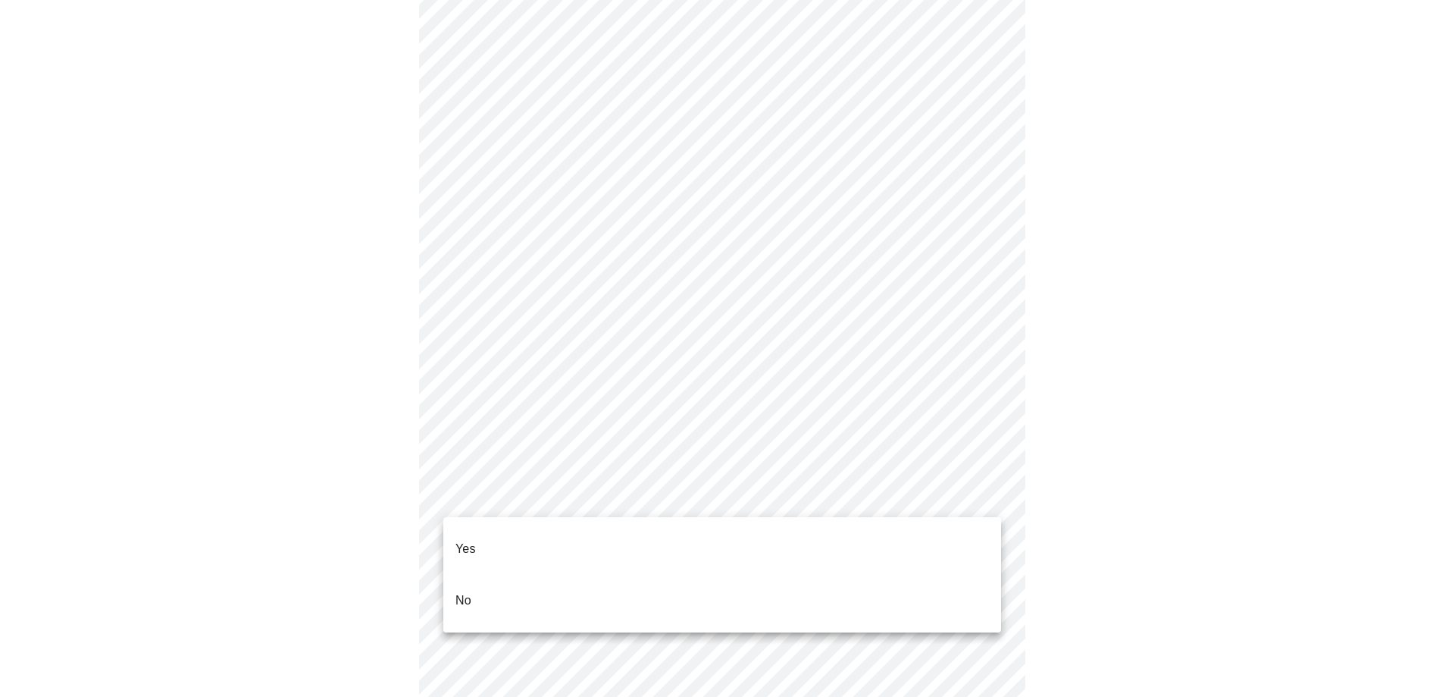
click at [474, 581] on li "No" at bounding box center [722, 601] width 558 height 52
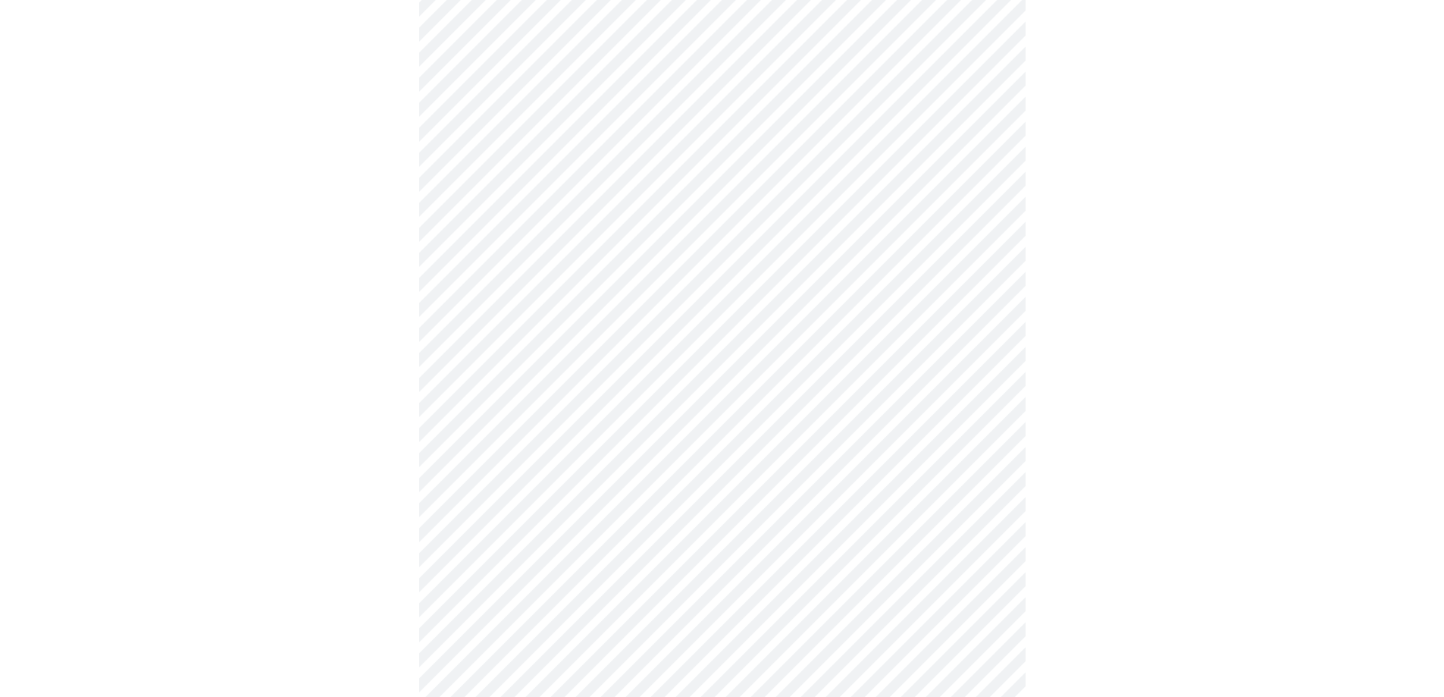
scroll to position [3866, 0]
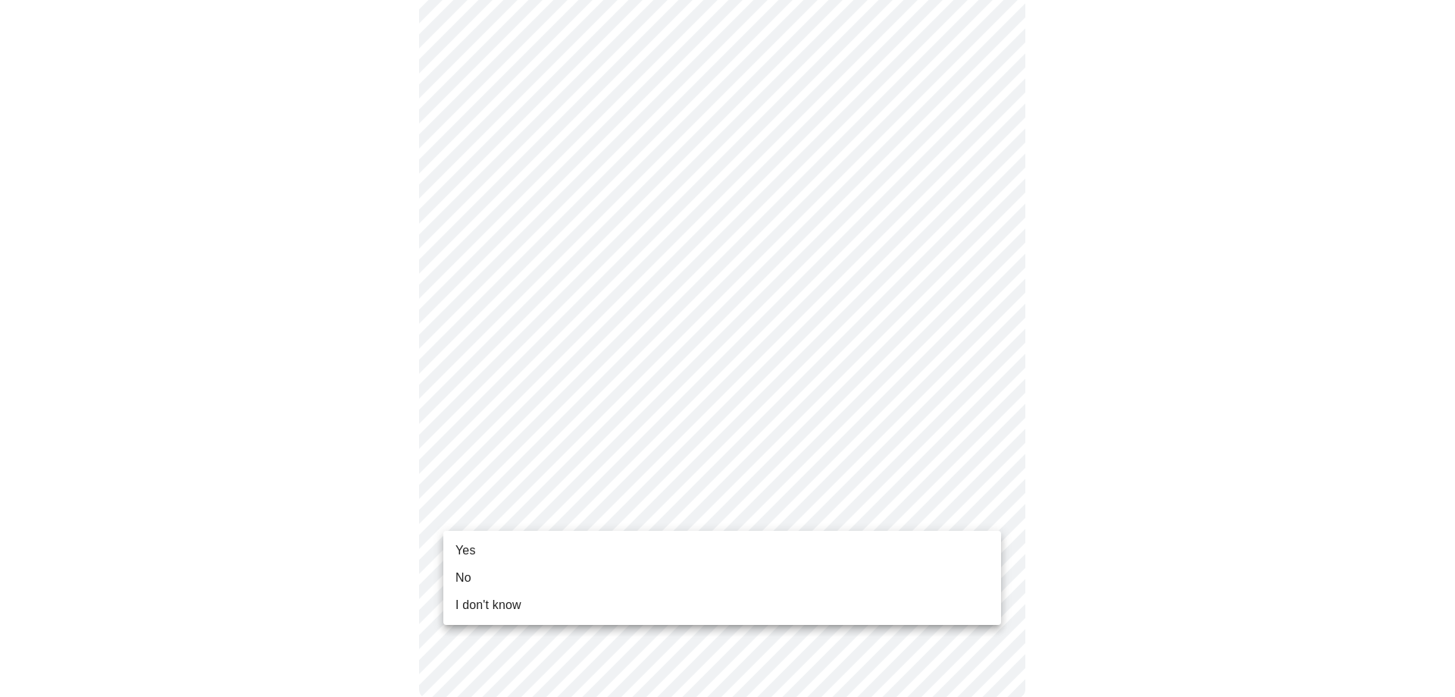
click at [478, 557] on li "Yes" at bounding box center [722, 550] width 558 height 27
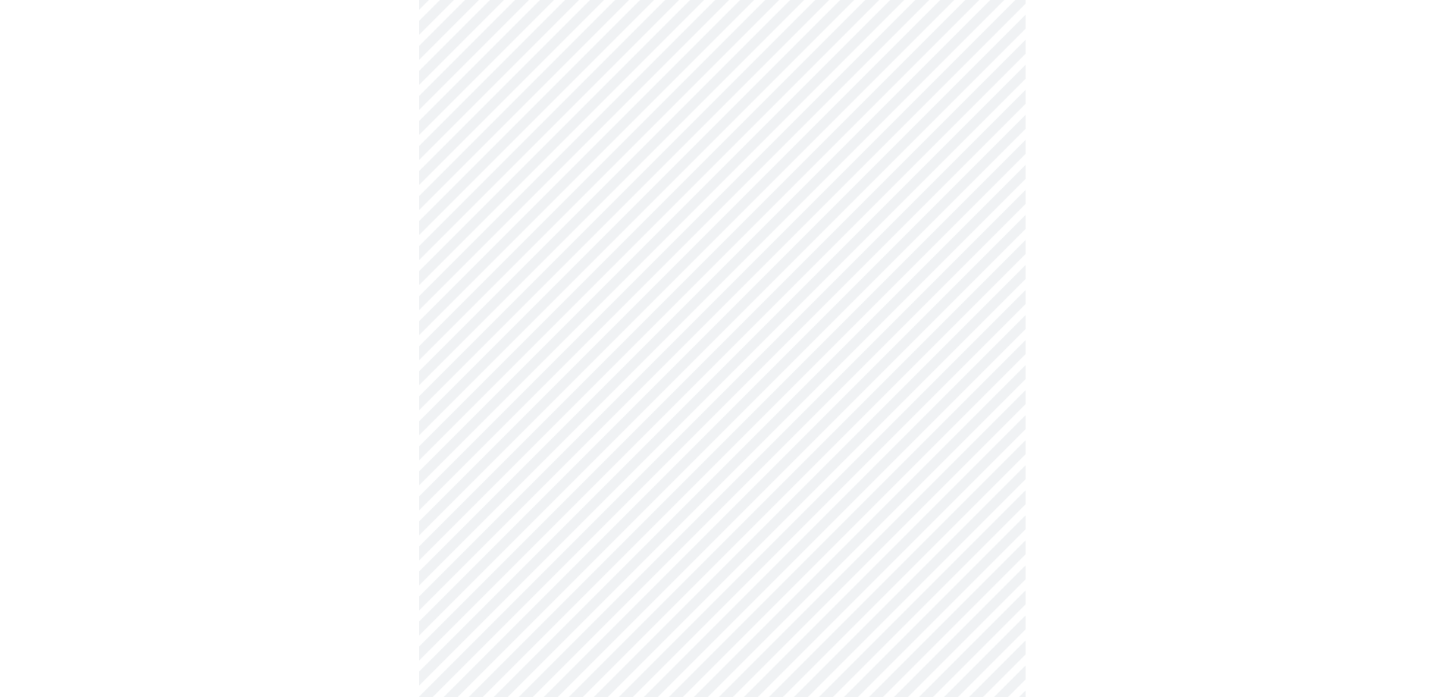
scroll to position [0, 0]
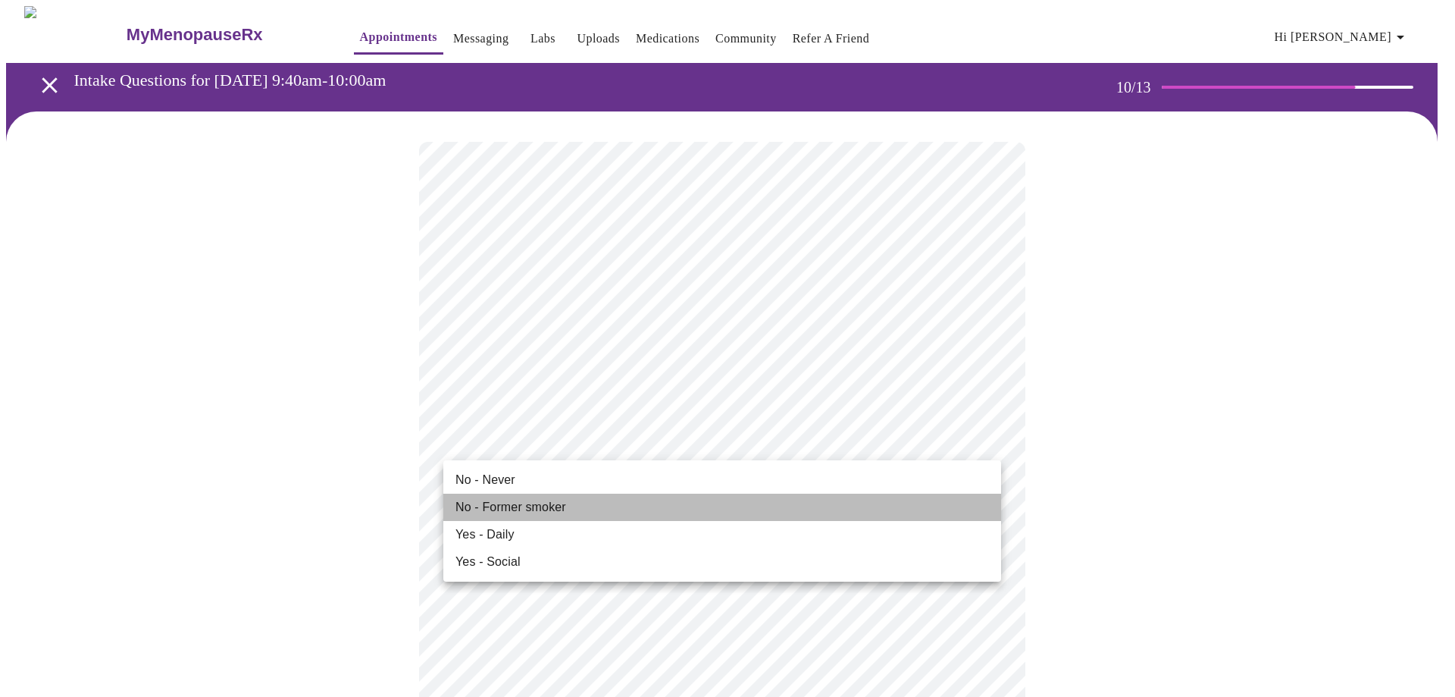
click at [563, 512] on span "No - Former smoker" at bounding box center [511, 507] width 111 height 18
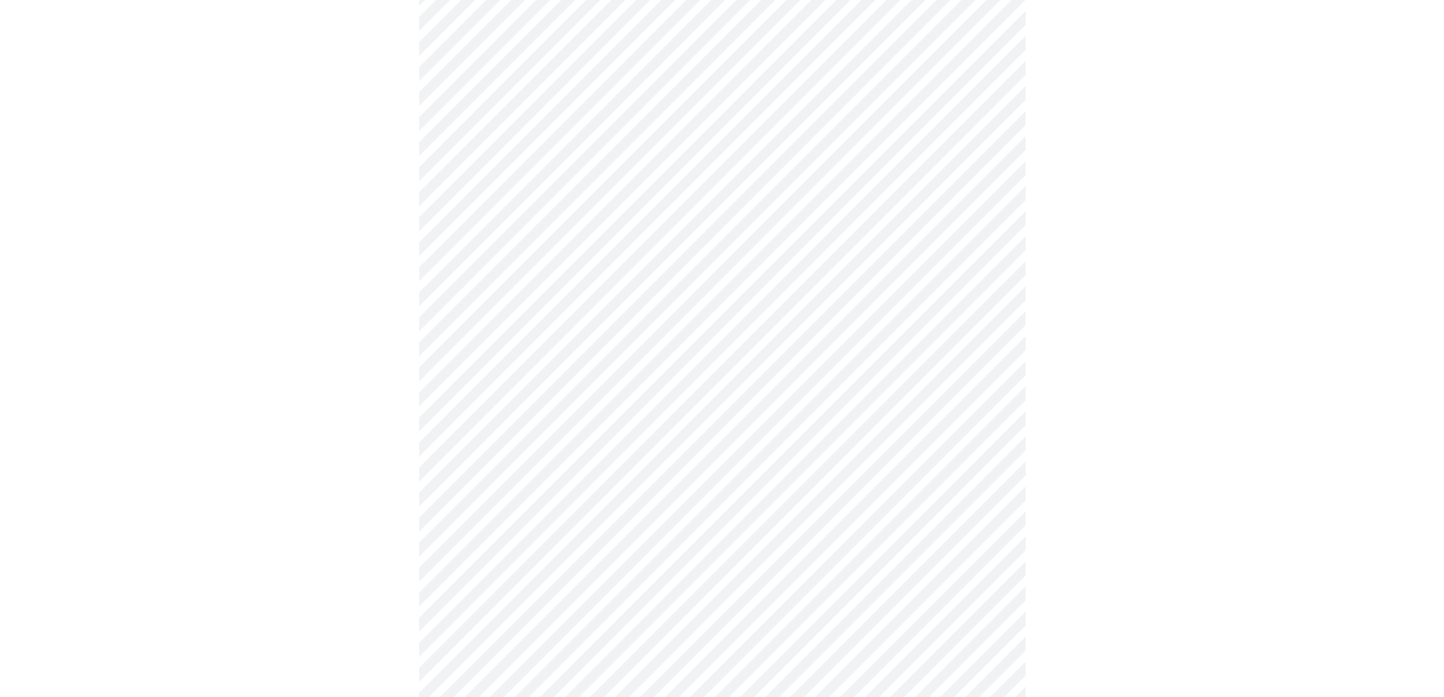
scroll to position [985, 0]
click at [481, 558] on body "MyMenopauseRx Appointments Messaging Labs Uploads Medications Community Refer a…" at bounding box center [722, 14] width 1432 height 1986
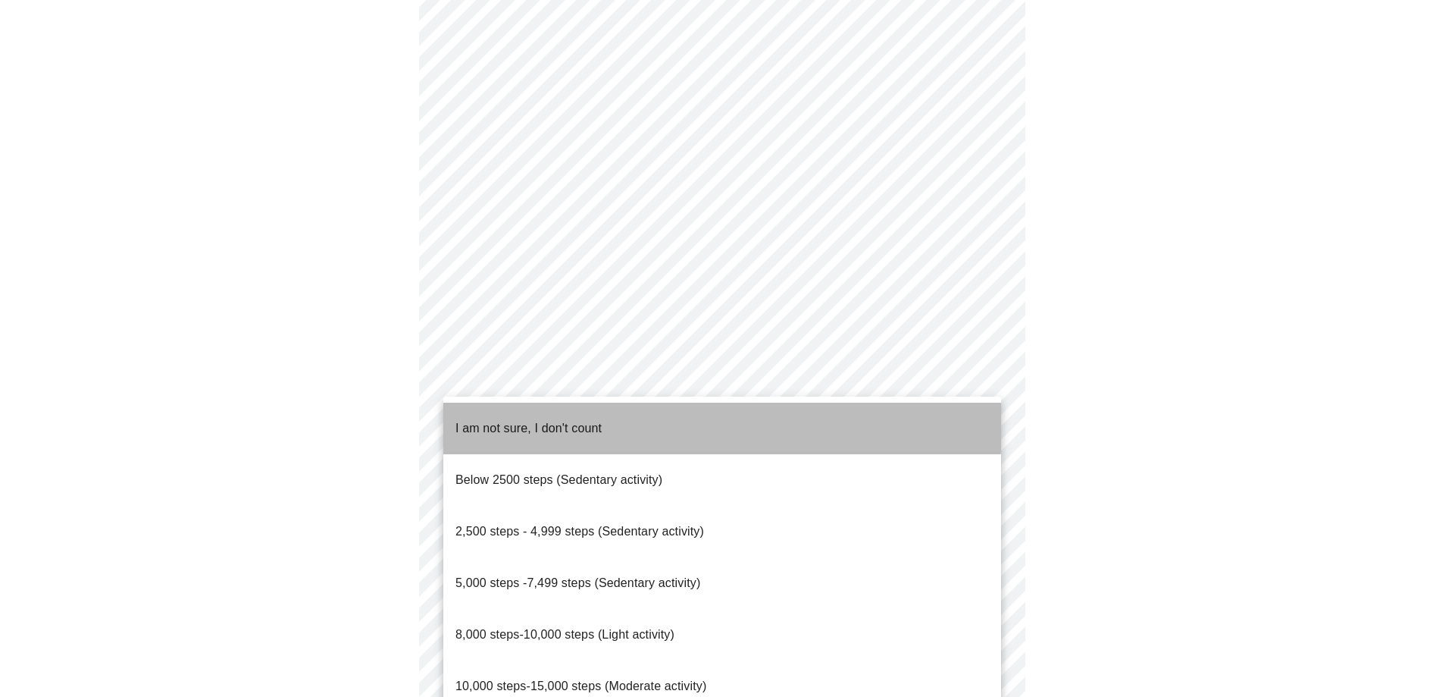
click at [512, 421] on span "I am not sure, I don't count" at bounding box center [529, 427] width 146 height 13
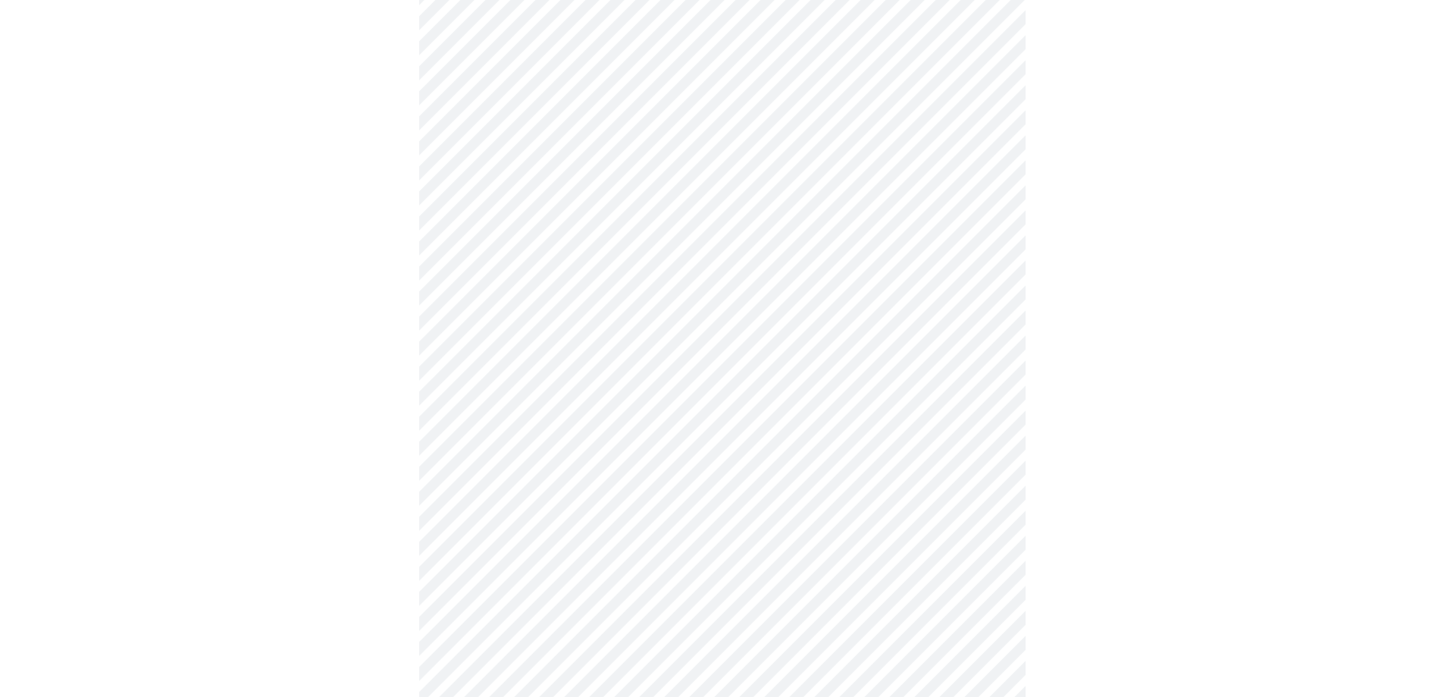
scroll to position [1213, 0]
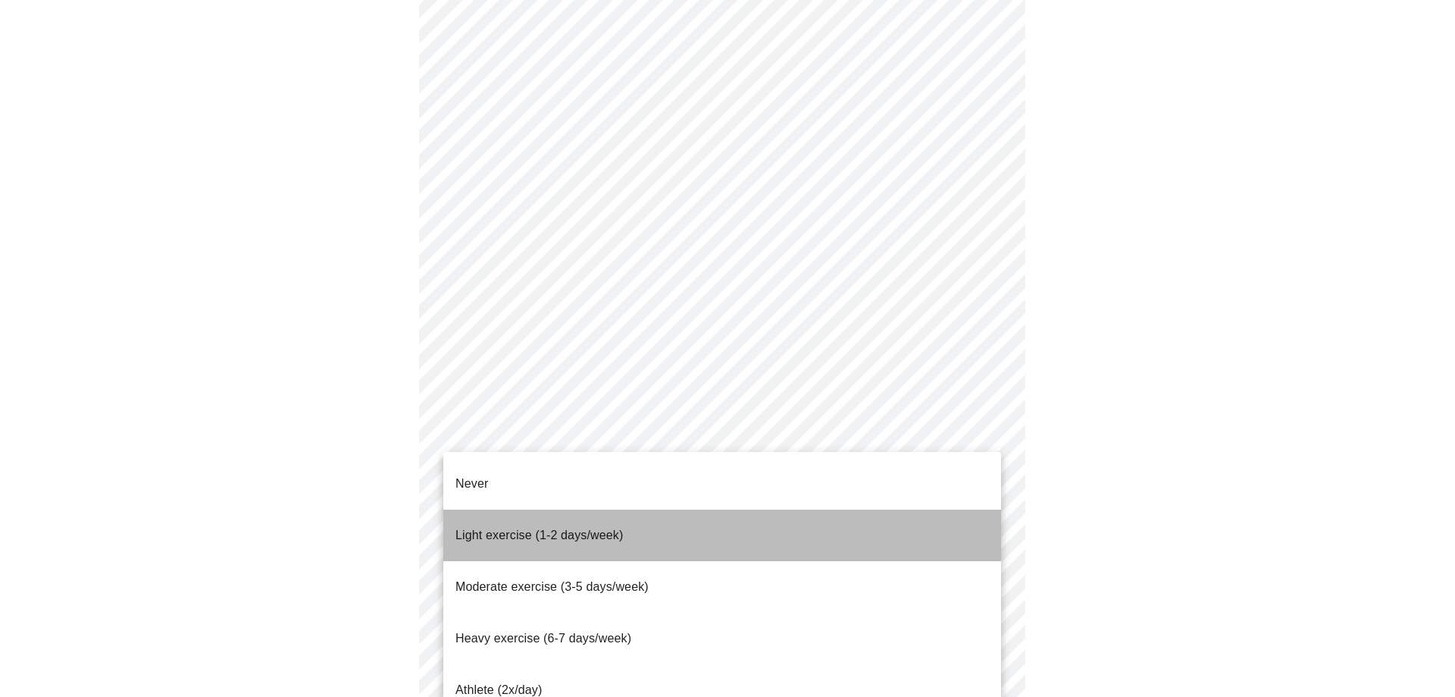
click at [531, 528] on span "Light exercise (1-2 days/week)" at bounding box center [540, 534] width 168 height 13
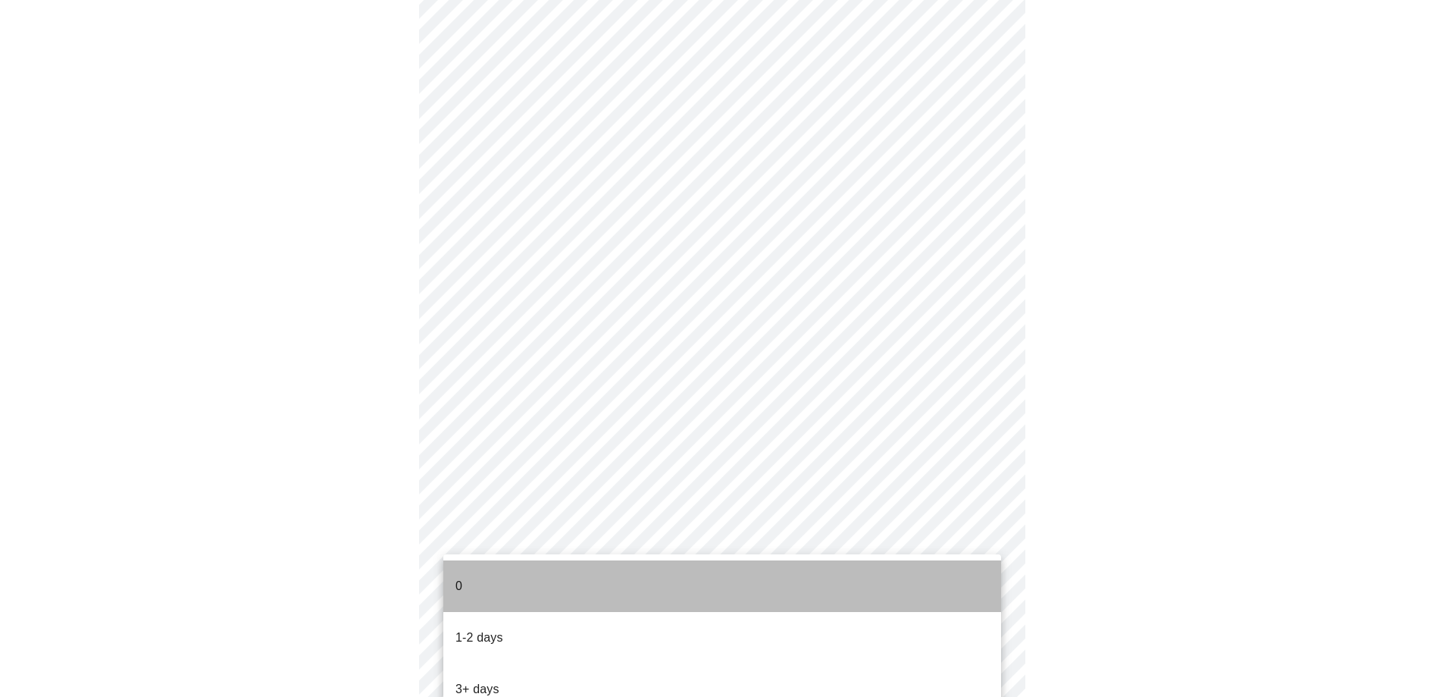
click at [487, 581] on li "0" at bounding box center [722, 586] width 558 height 52
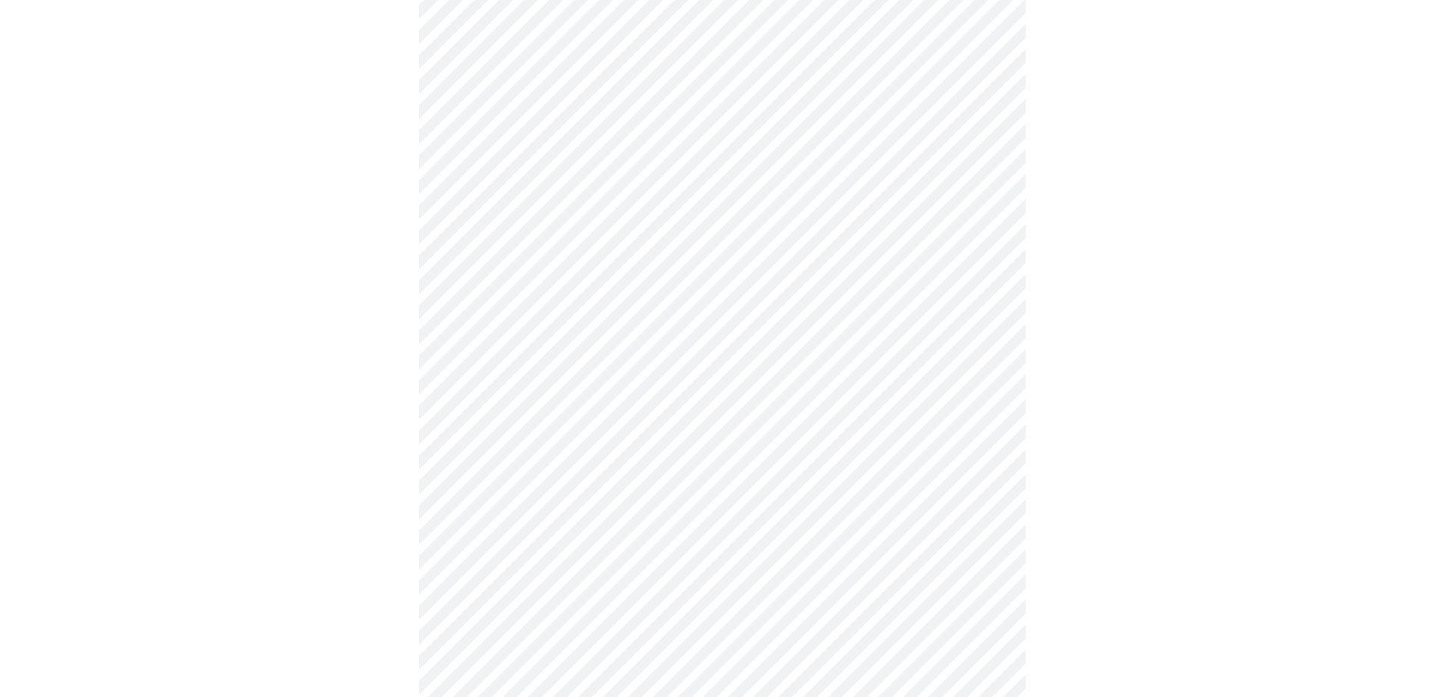
scroll to position [0, 0]
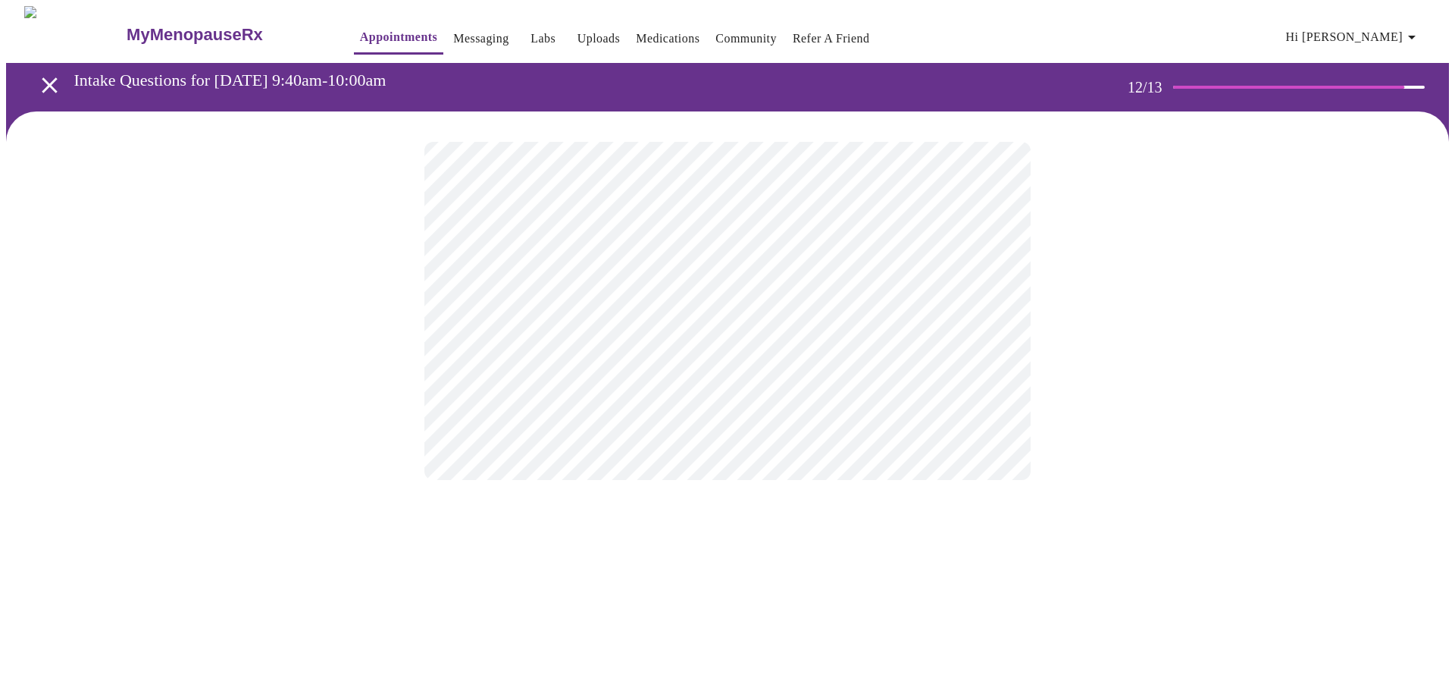
click at [738, 316] on body "MyMenopauseRx Appointments Messaging Labs Uploads Medications Community Refer a…" at bounding box center [727, 258] width 1443 height 504
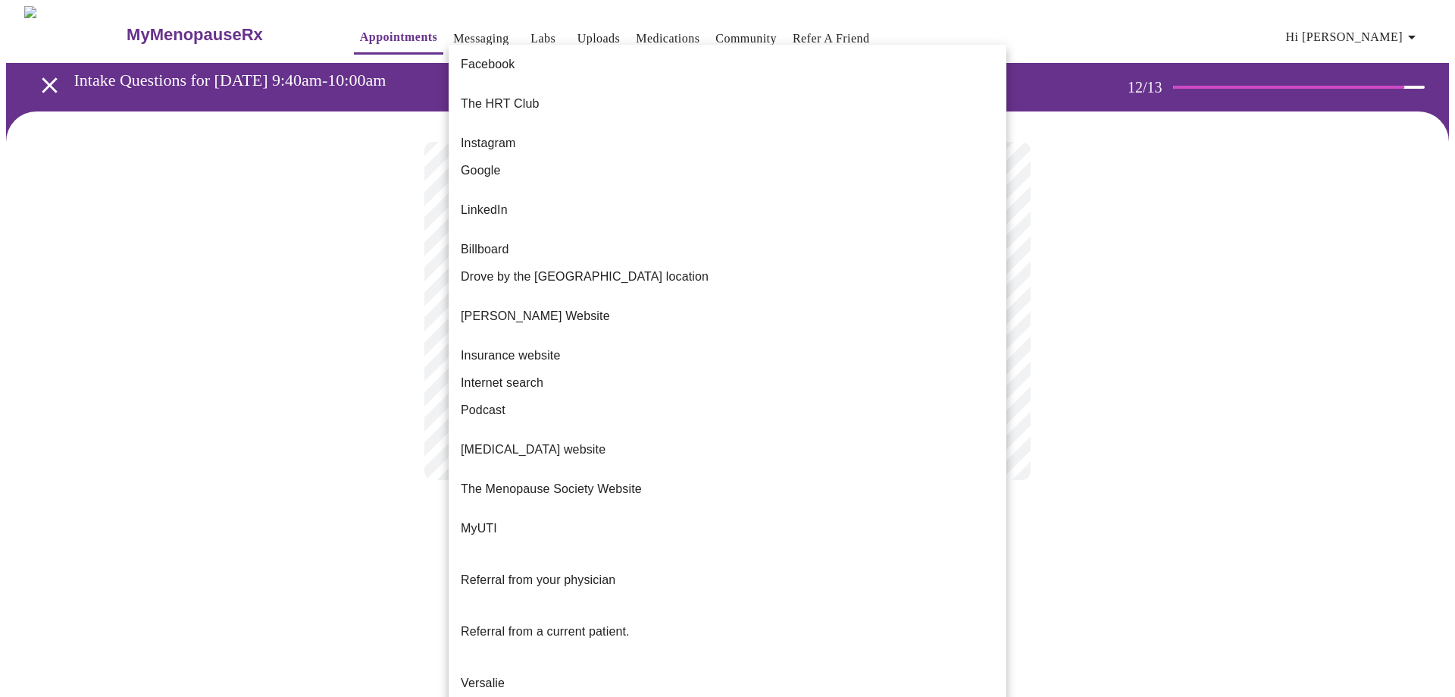
click at [549, 625] on span "Referral from a current patient." at bounding box center [545, 631] width 169 height 13
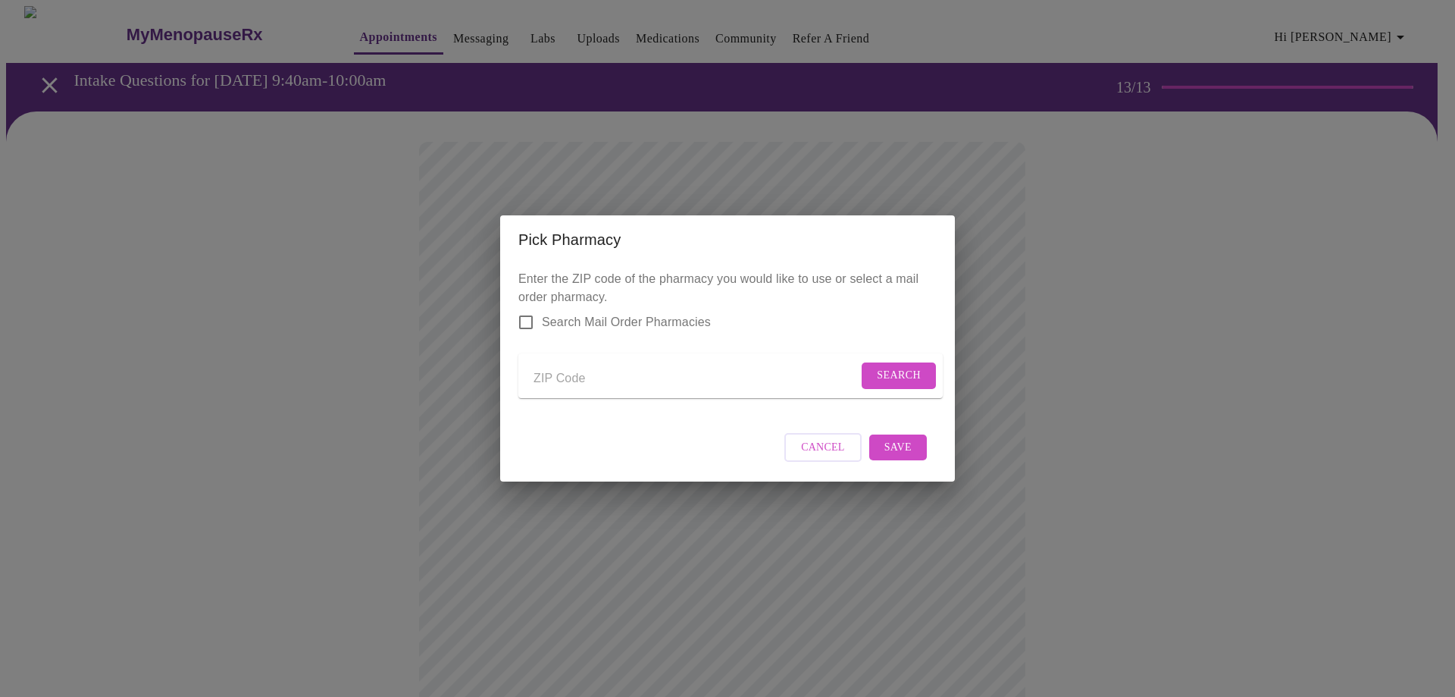
click at [611, 372] on input "Send a message to your care team" at bounding box center [696, 378] width 324 height 24
drag, startPoint x: 557, startPoint y: 369, endPoint x: 569, endPoint y: 356, distance: 17.7
click at [557, 369] on input "Send a message to your care team" at bounding box center [696, 378] width 324 height 24
type input "60177"
click at [896, 368] on span "Search" at bounding box center [899, 375] width 44 height 19
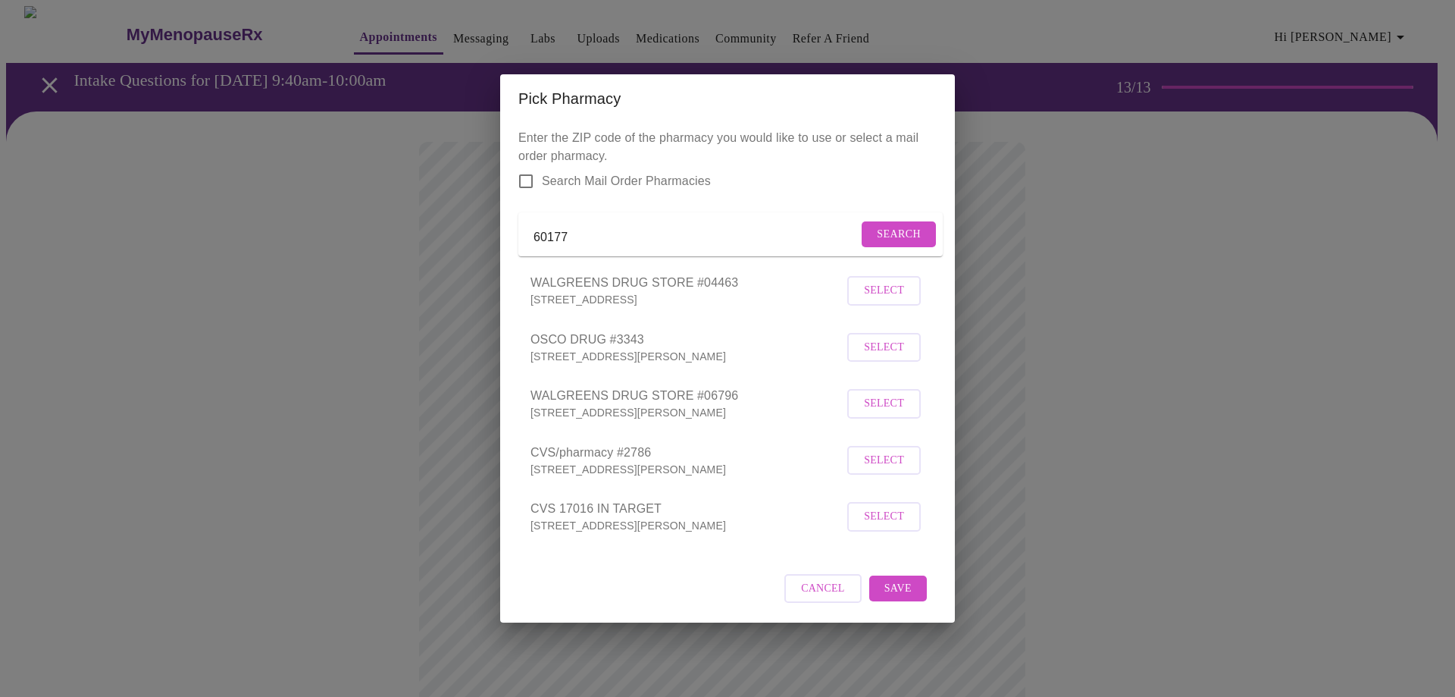
click at [888, 362] on button "Select" at bounding box center [884, 348] width 74 height 30
click at [894, 597] on span "Save" at bounding box center [898, 587] width 27 height 19
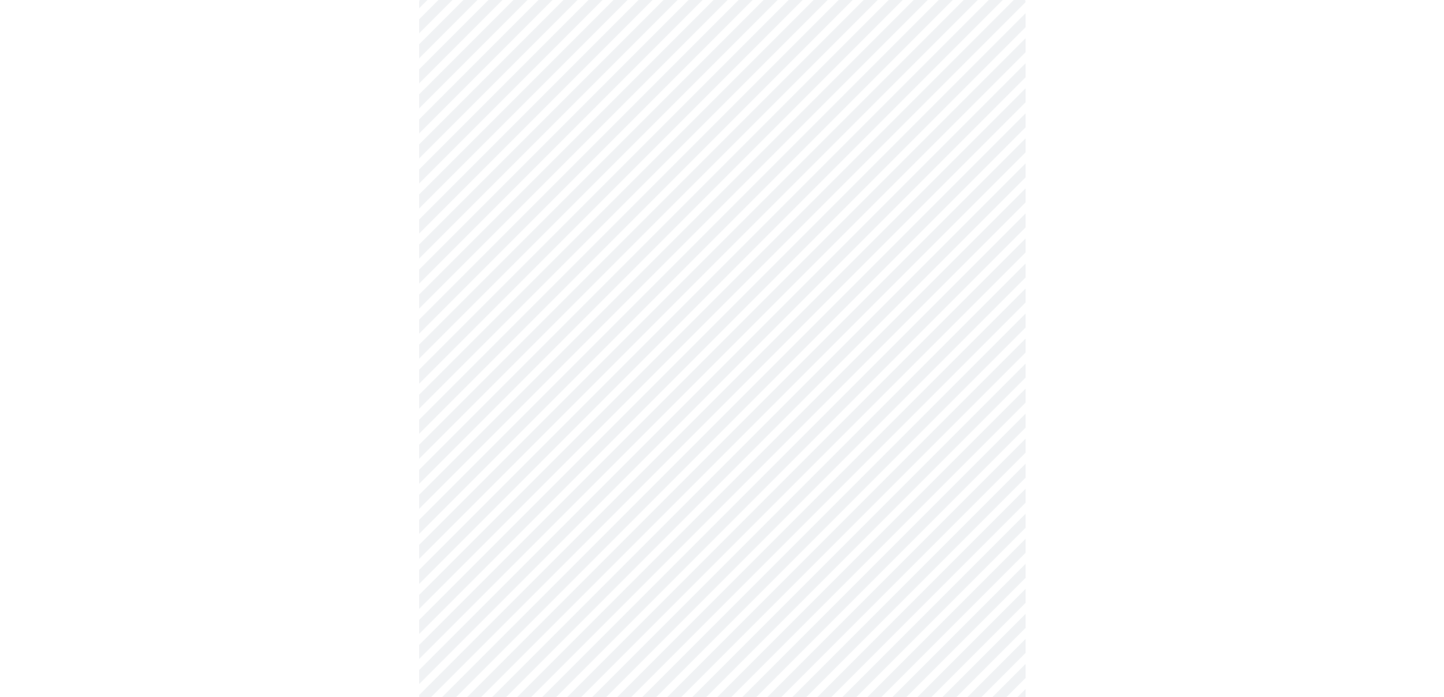
scroll to position [152, 0]
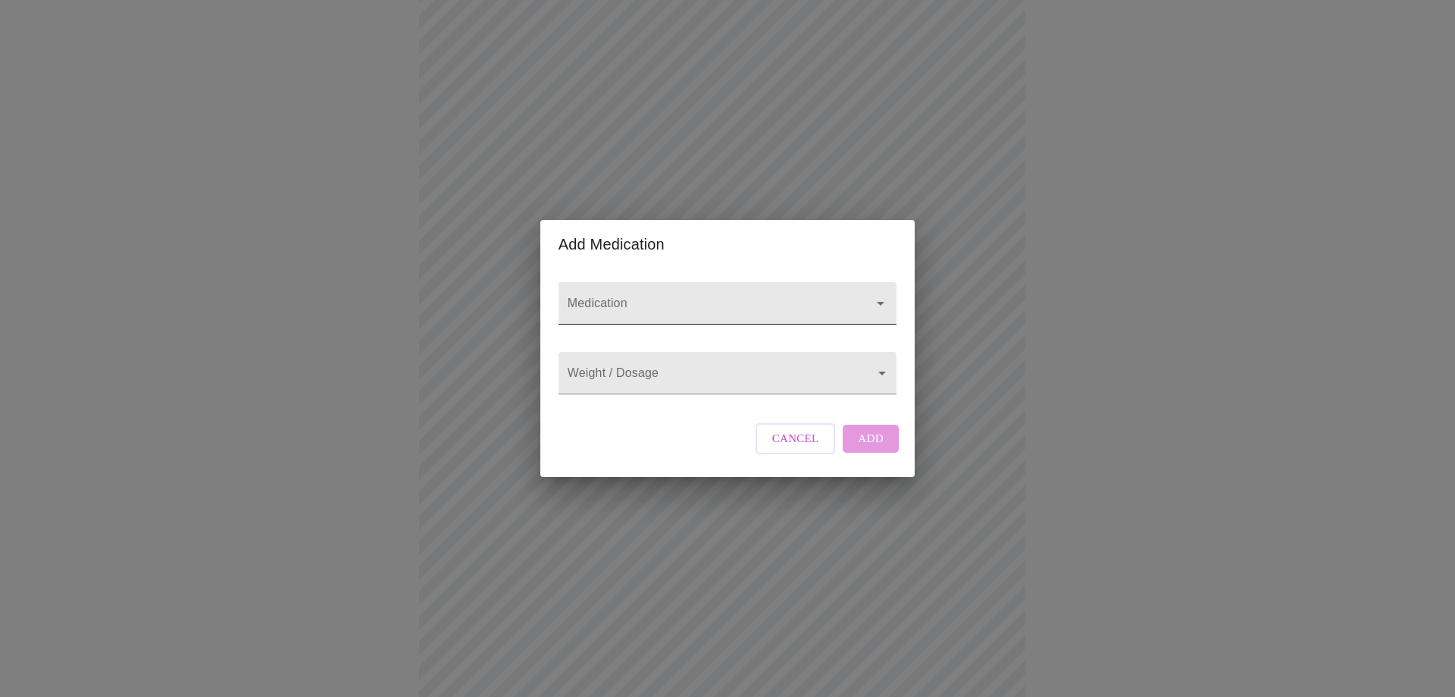
click at [609, 302] on input "Medication" at bounding box center [706, 310] width 283 height 28
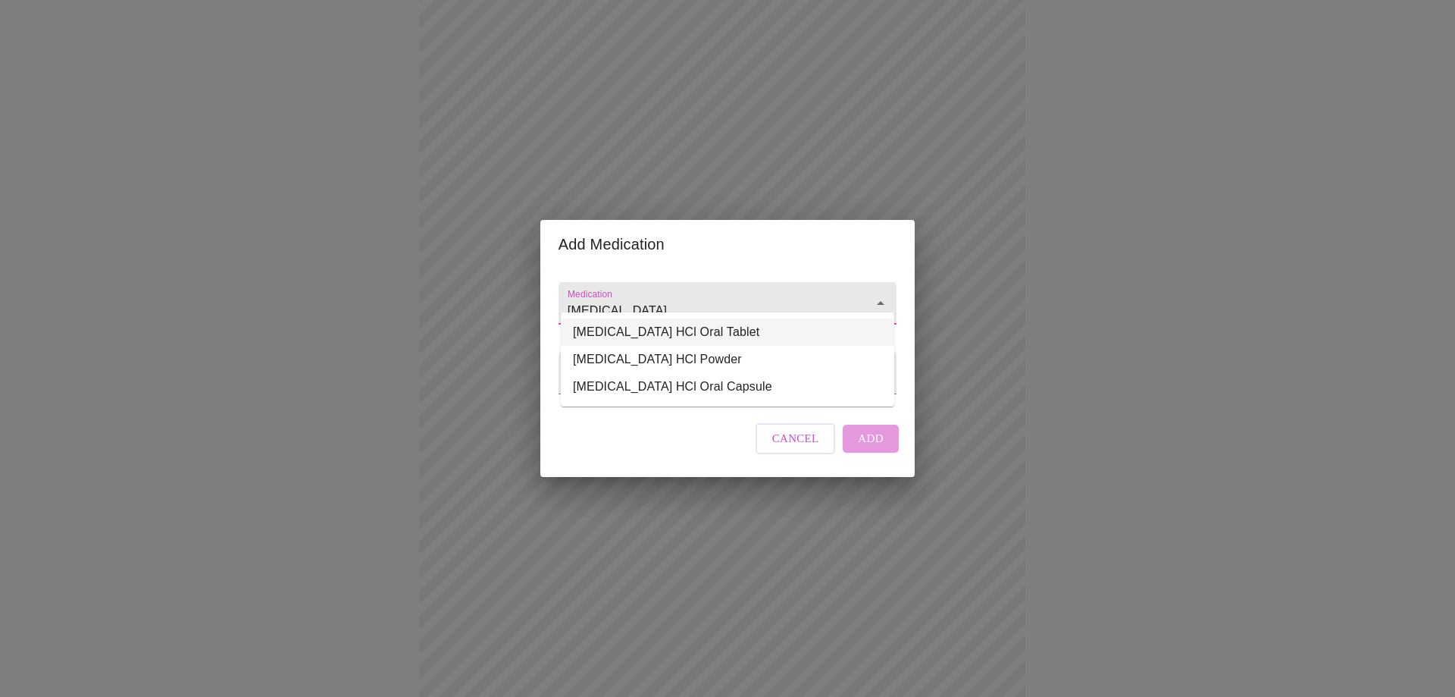
click at [659, 337] on li "[MEDICAL_DATA] HCl Oral Tablet" at bounding box center [728, 331] width 334 height 27
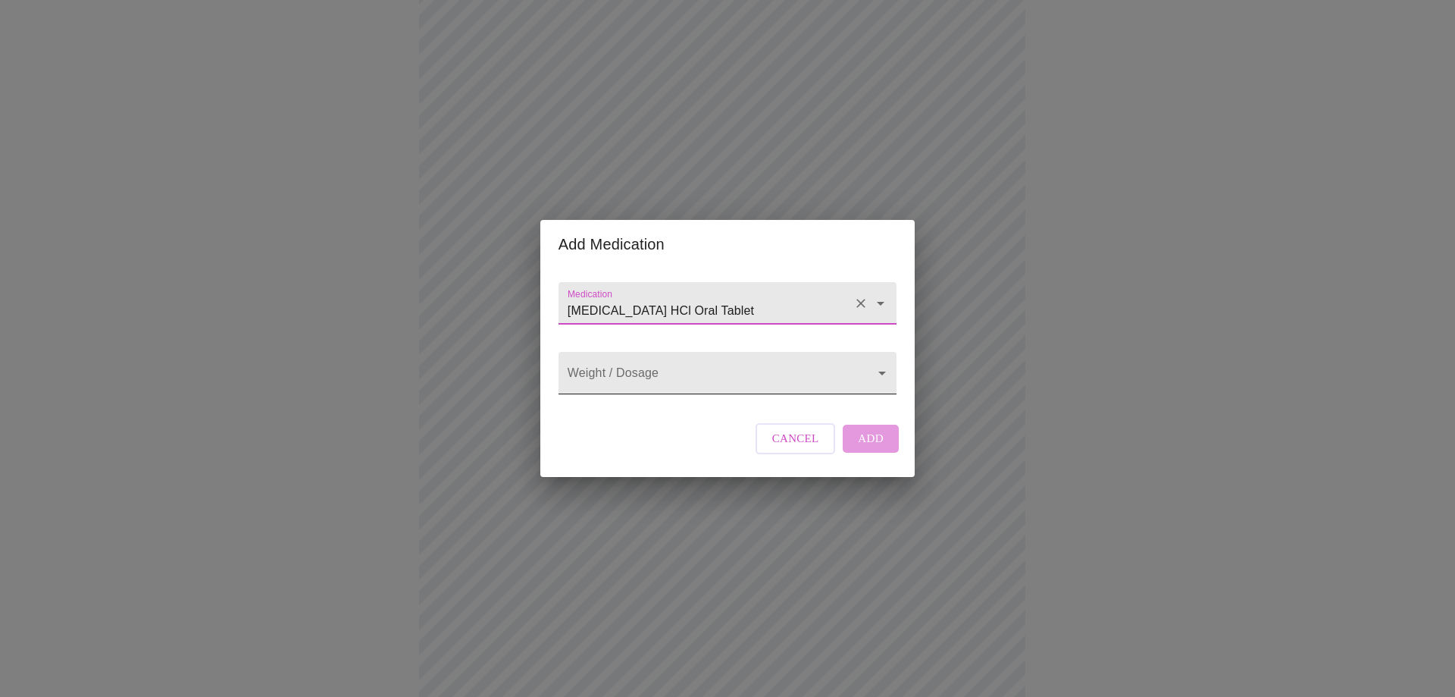
type input "[MEDICAL_DATA] HCl Oral Tablet"
click at [665, 381] on body "MyMenopauseRx Appointments Messaging Labs Uploads Medications Community Refer a…" at bounding box center [727, 424] width 1443 height 1140
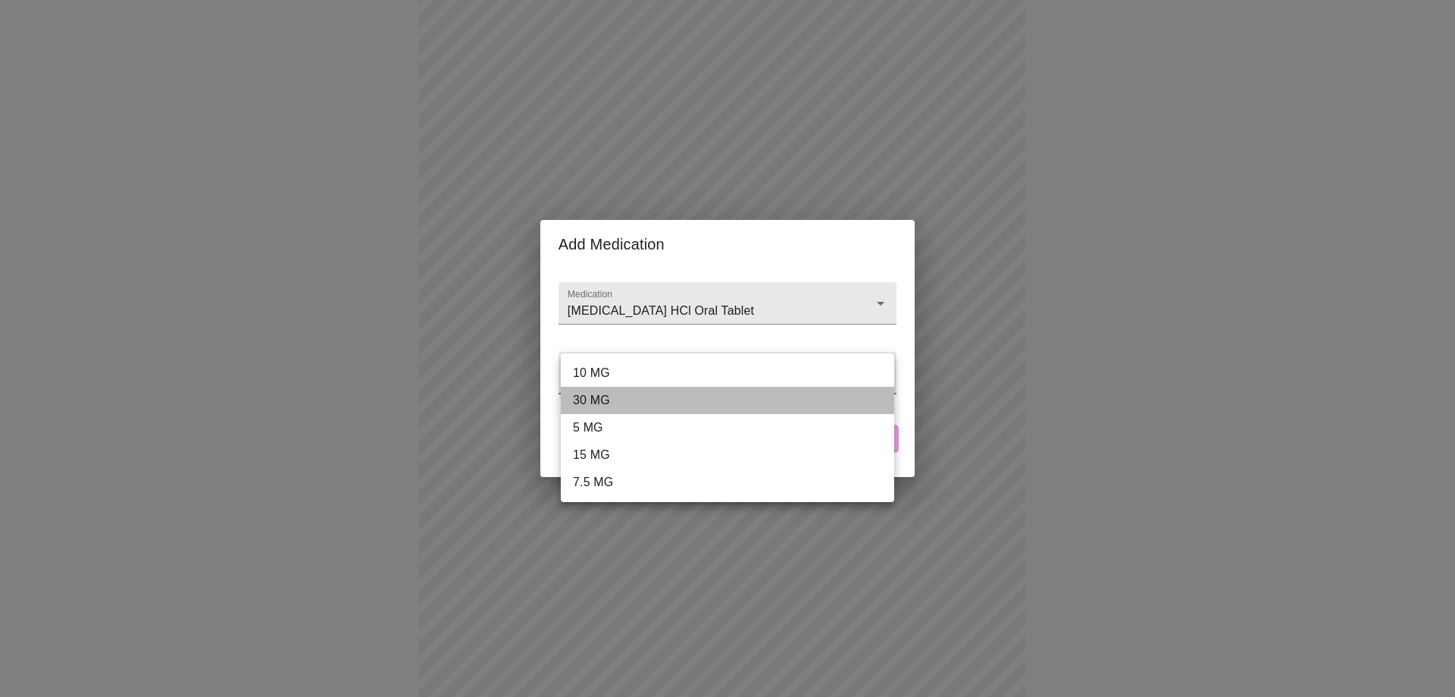
click at [606, 399] on li "30 MG" at bounding box center [728, 400] width 334 height 27
type input "30 MG"
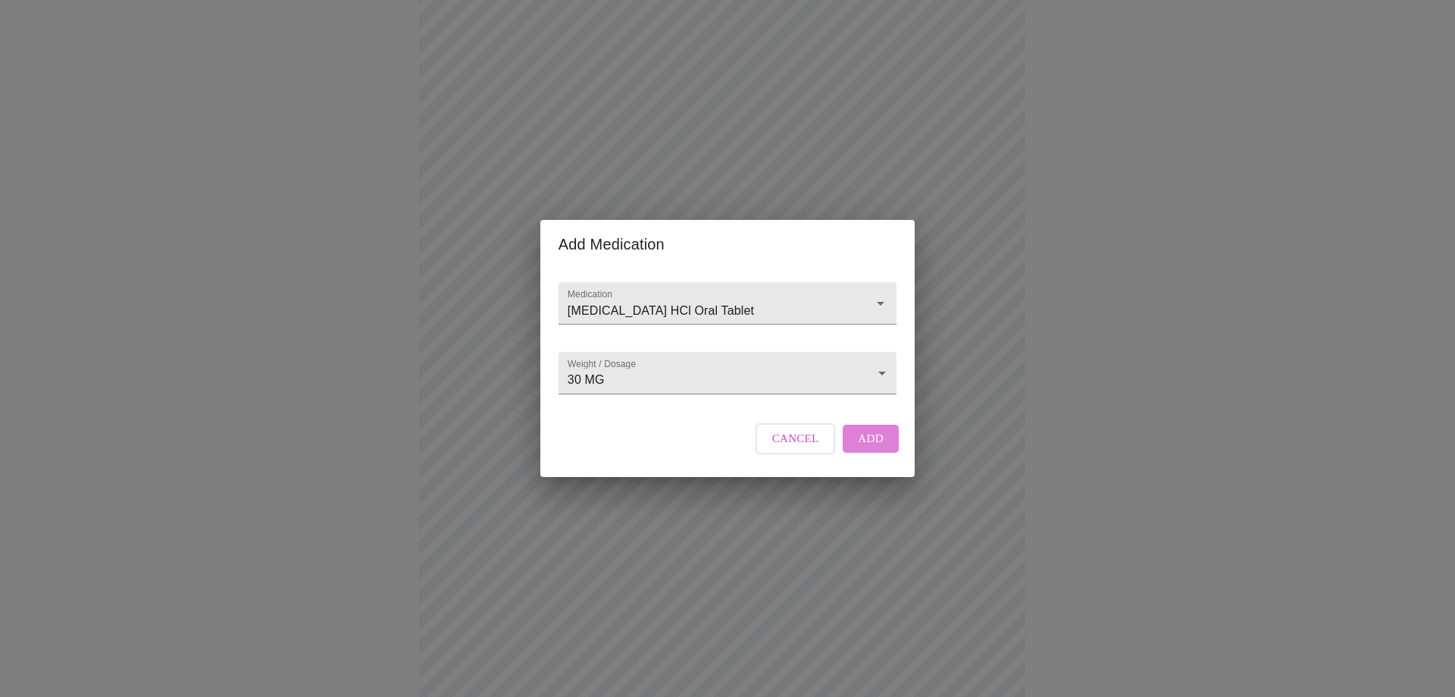
click at [859, 448] on span "Add" at bounding box center [871, 438] width 26 height 20
click at [684, 274] on form "Medication" at bounding box center [728, 303] width 338 height 58
click at [416, 256] on div "Add Medication Medication Weight / Dosage ​ Cancel Add" at bounding box center [727, 348] width 1455 height 697
click at [628, 296] on input "Medication" at bounding box center [706, 310] width 283 height 28
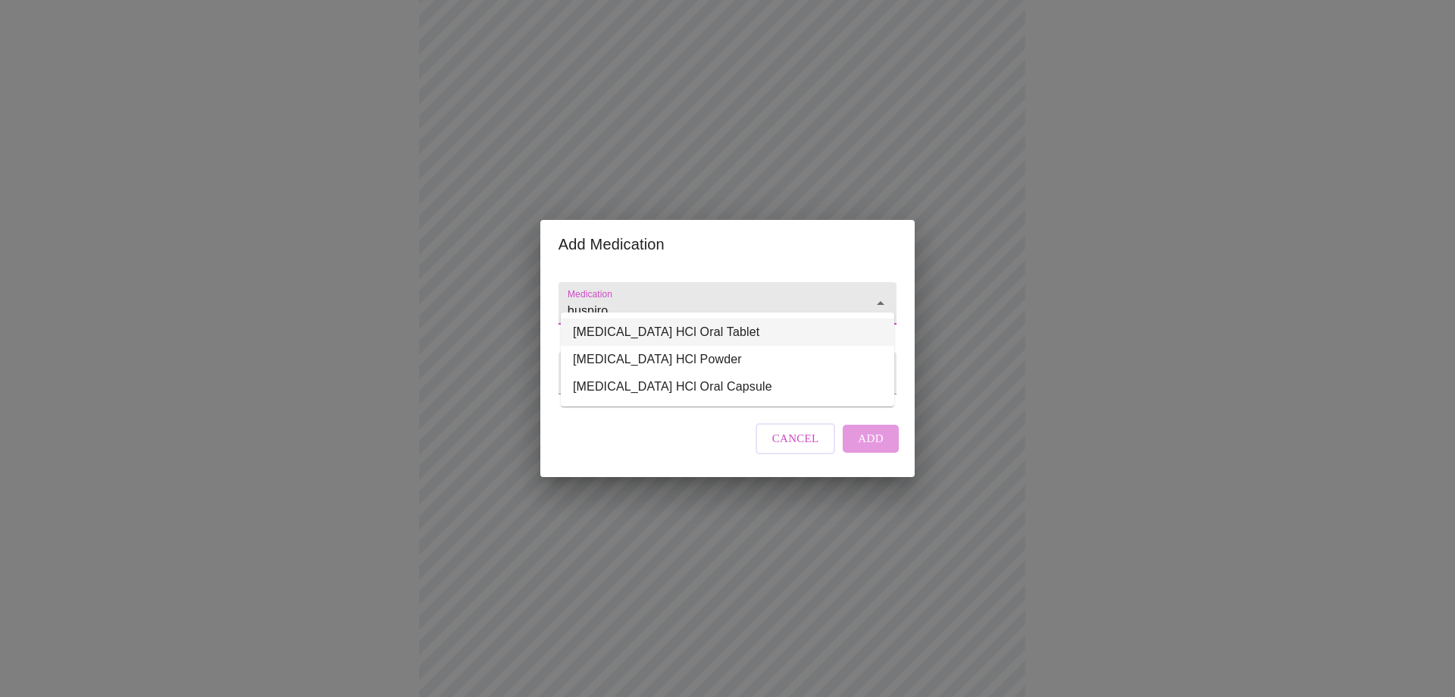
click at [644, 333] on li "[MEDICAL_DATA] HCl Oral Tablet" at bounding box center [728, 331] width 334 height 27
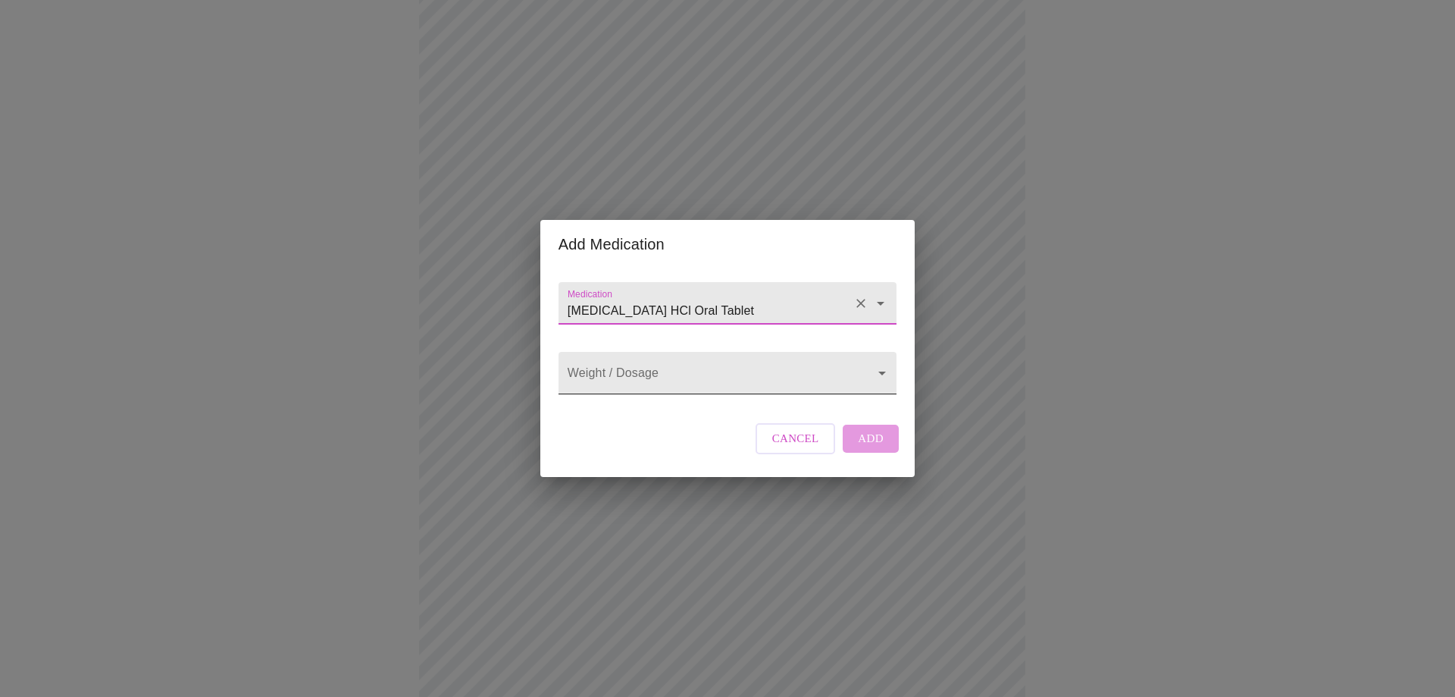
type input "[MEDICAL_DATA] HCl Oral Tablet"
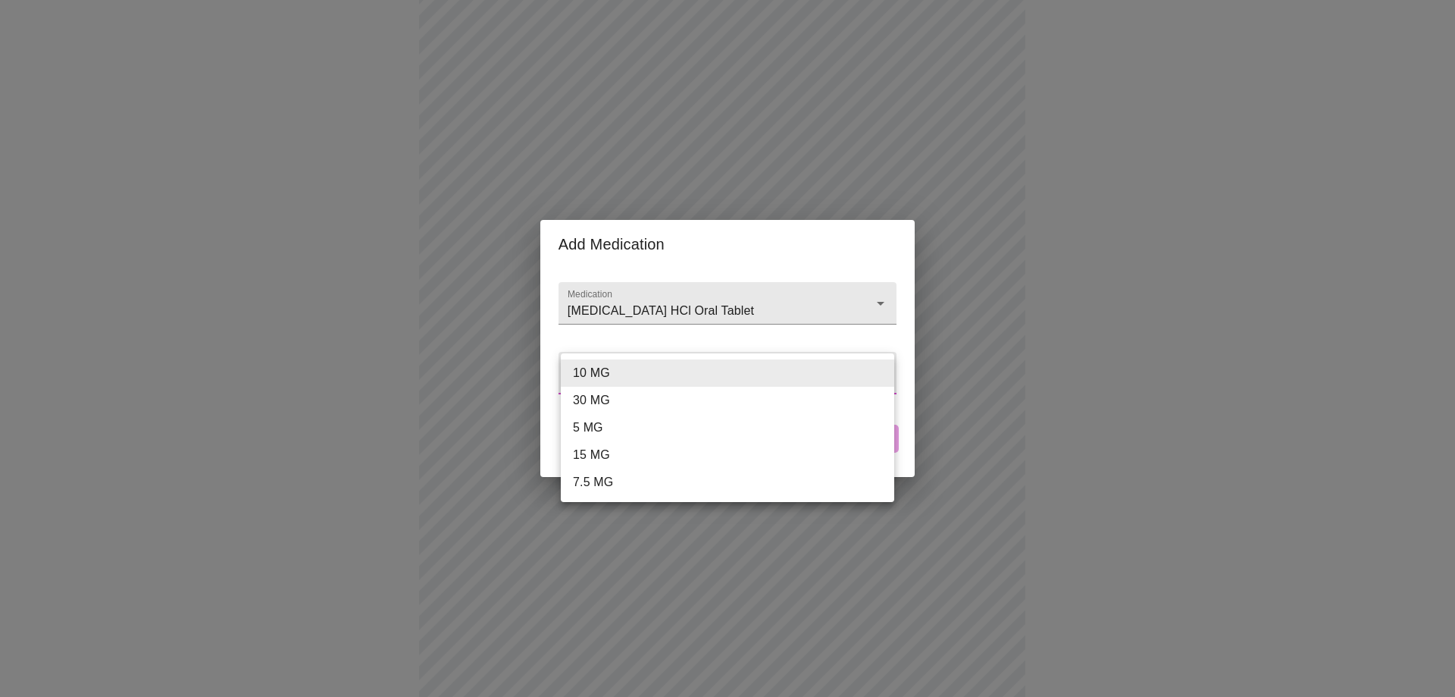
click at [665, 370] on body "MyMenopauseRx Appointments Messaging Labs Uploads Medications Community Refer a…" at bounding box center [727, 424] width 1443 height 1140
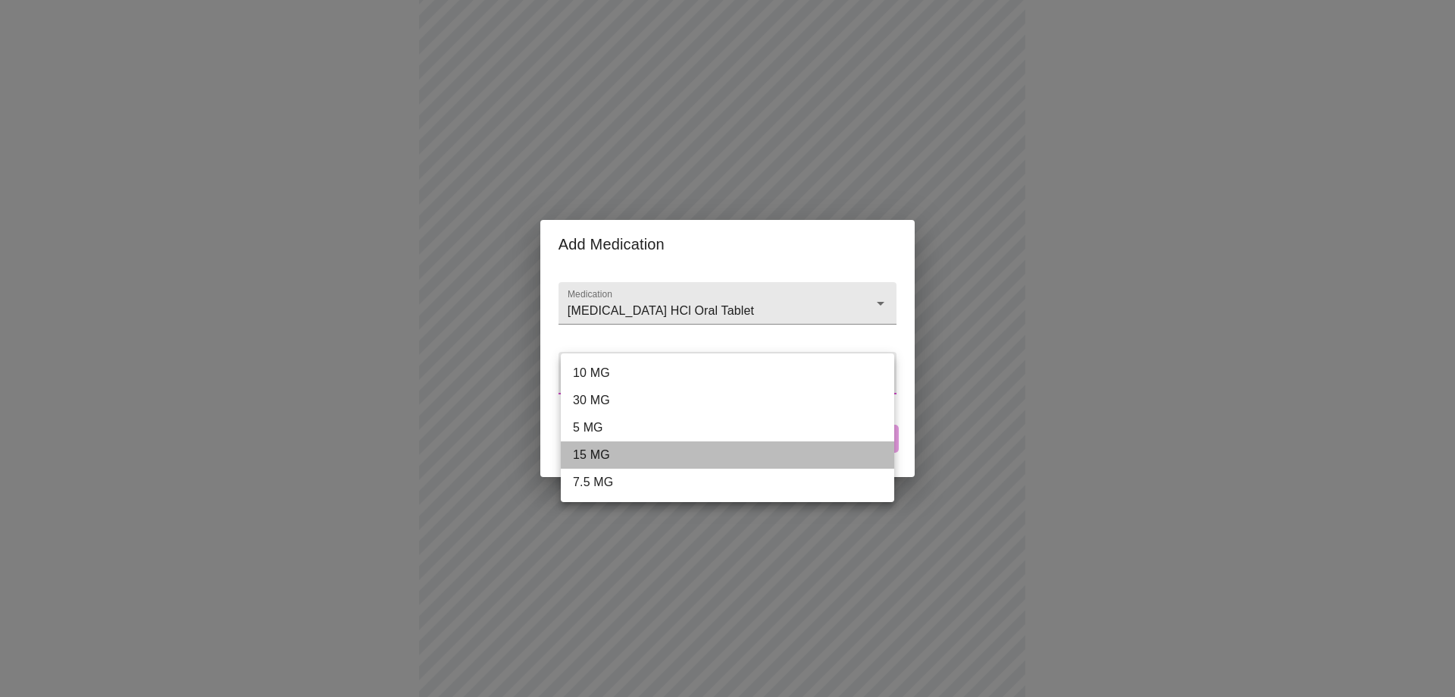
click at [610, 453] on li "15 MG" at bounding box center [728, 454] width 334 height 27
type input "15 MG"
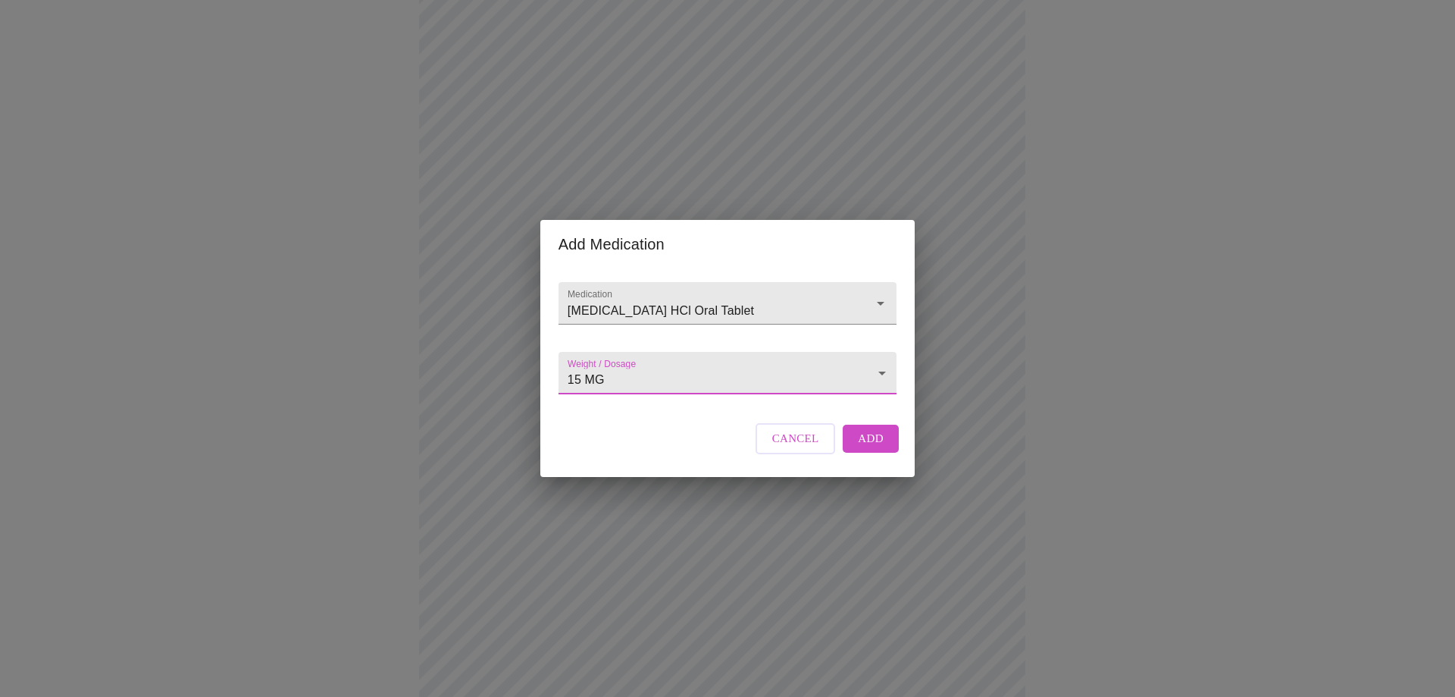
click at [882, 452] on button "Add" at bounding box center [871, 437] width 56 height 27
click at [603, 301] on input "Medication" at bounding box center [706, 310] width 283 height 28
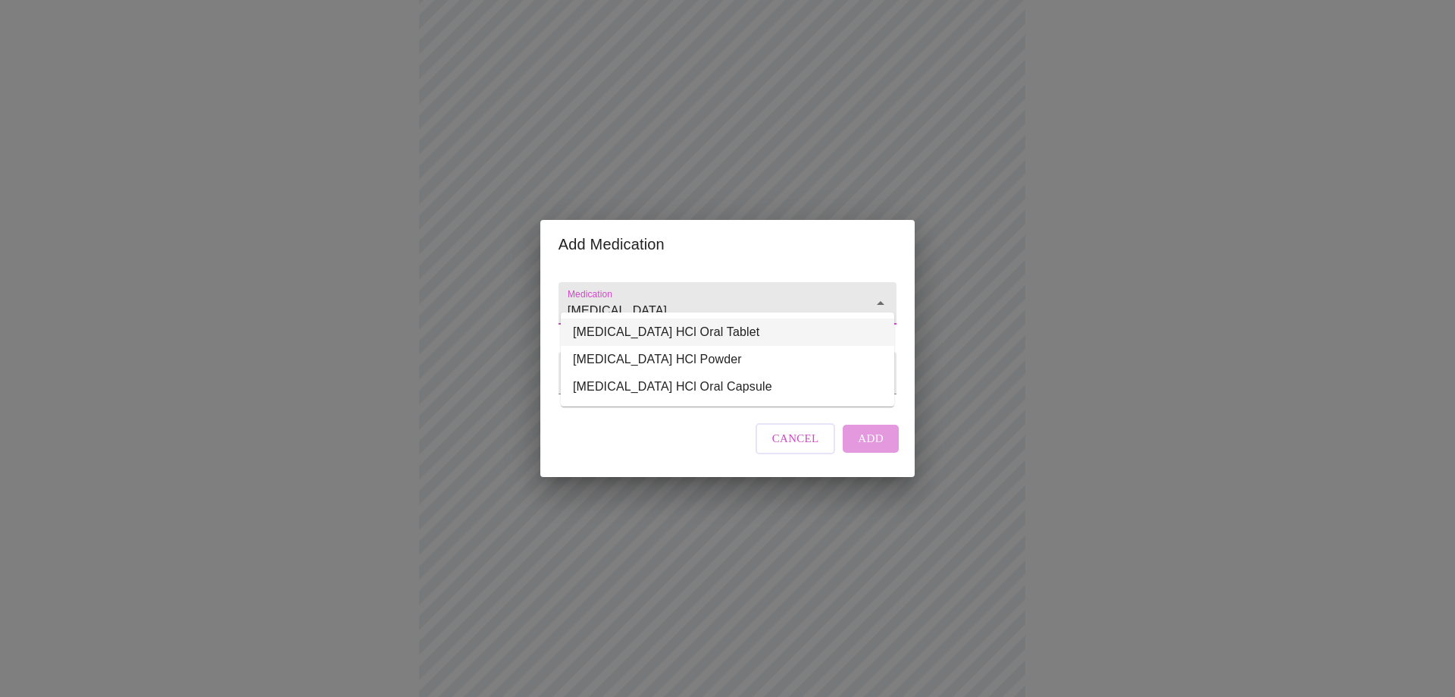
click at [678, 328] on li "[MEDICAL_DATA] HCl Oral Tablet" at bounding box center [728, 331] width 334 height 27
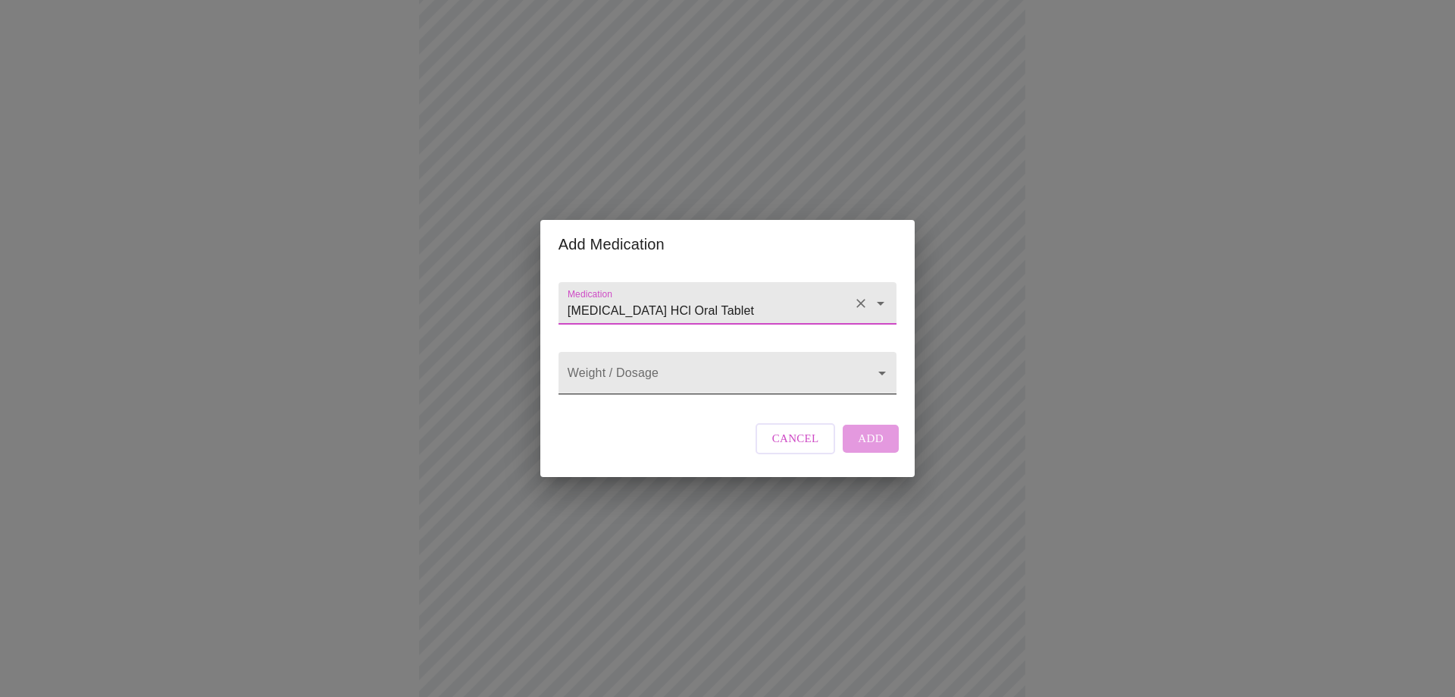
type input "[MEDICAL_DATA] HCl Oral Tablet"
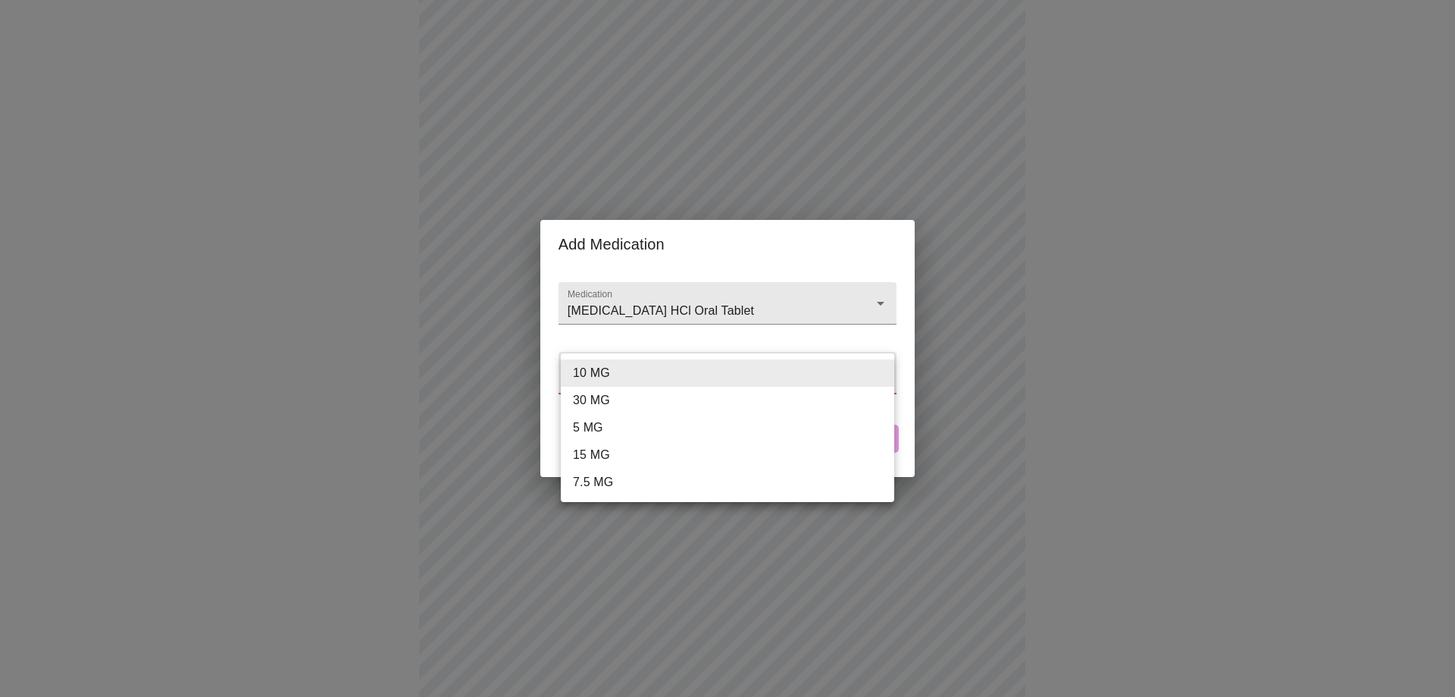
click at [684, 375] on body "MyMenopauseRx Appointments Messaging Labs Uploads Medications Community Refer a…" at bounding box center [727, 440] width 1443 height 1173
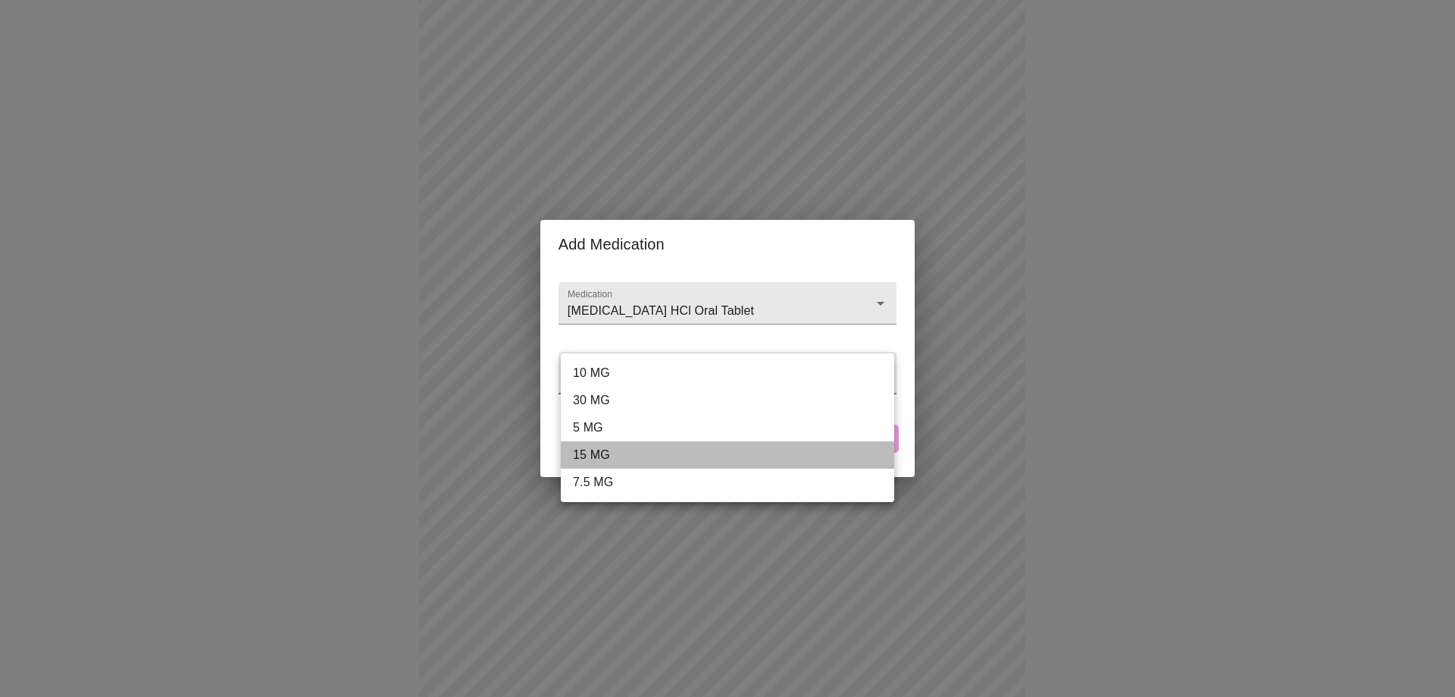
click at [595, 453] on li "15 MG" at bounding box center [728, 454] width 334 height 27
type input "15 MG"
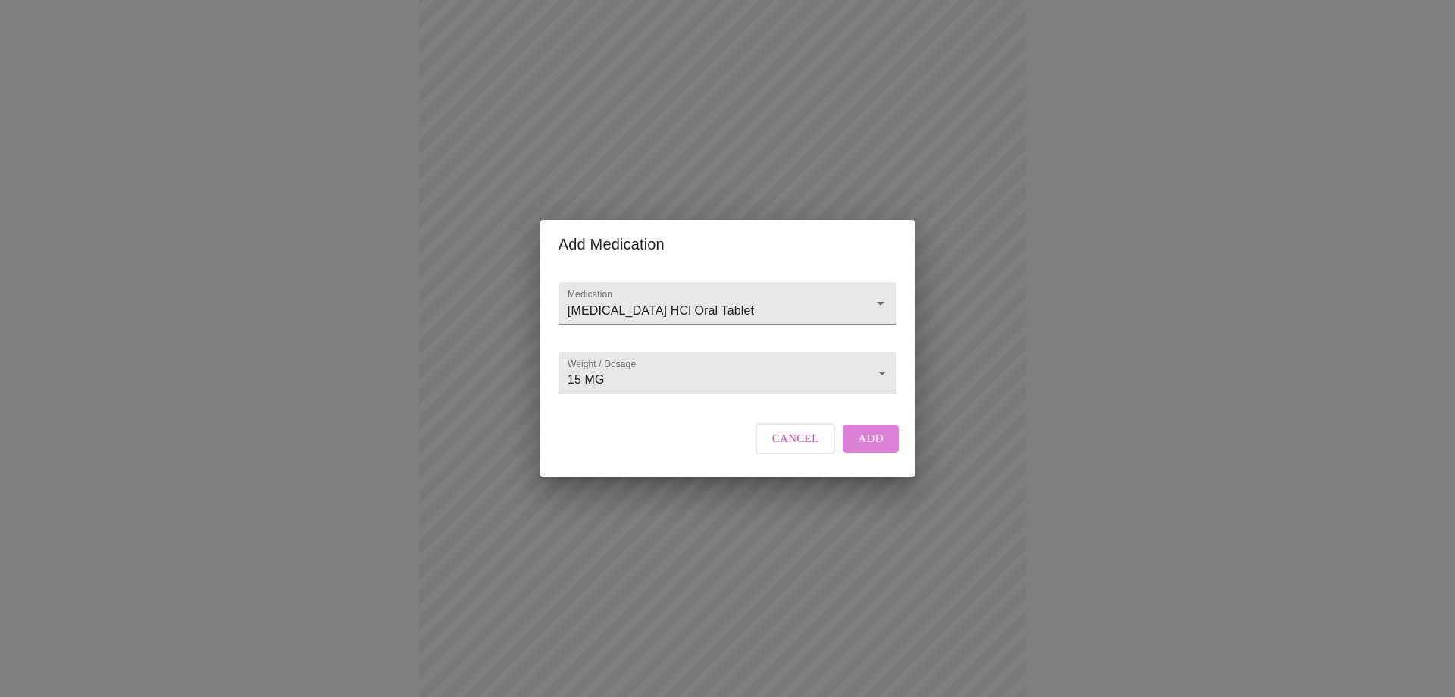
click at [867, 448] on span "Add" at bounding box center [871, 438] width 26 height 20
click at [602, 298] on input "Medication" at bounding box center [706, 310] width 283 height 28
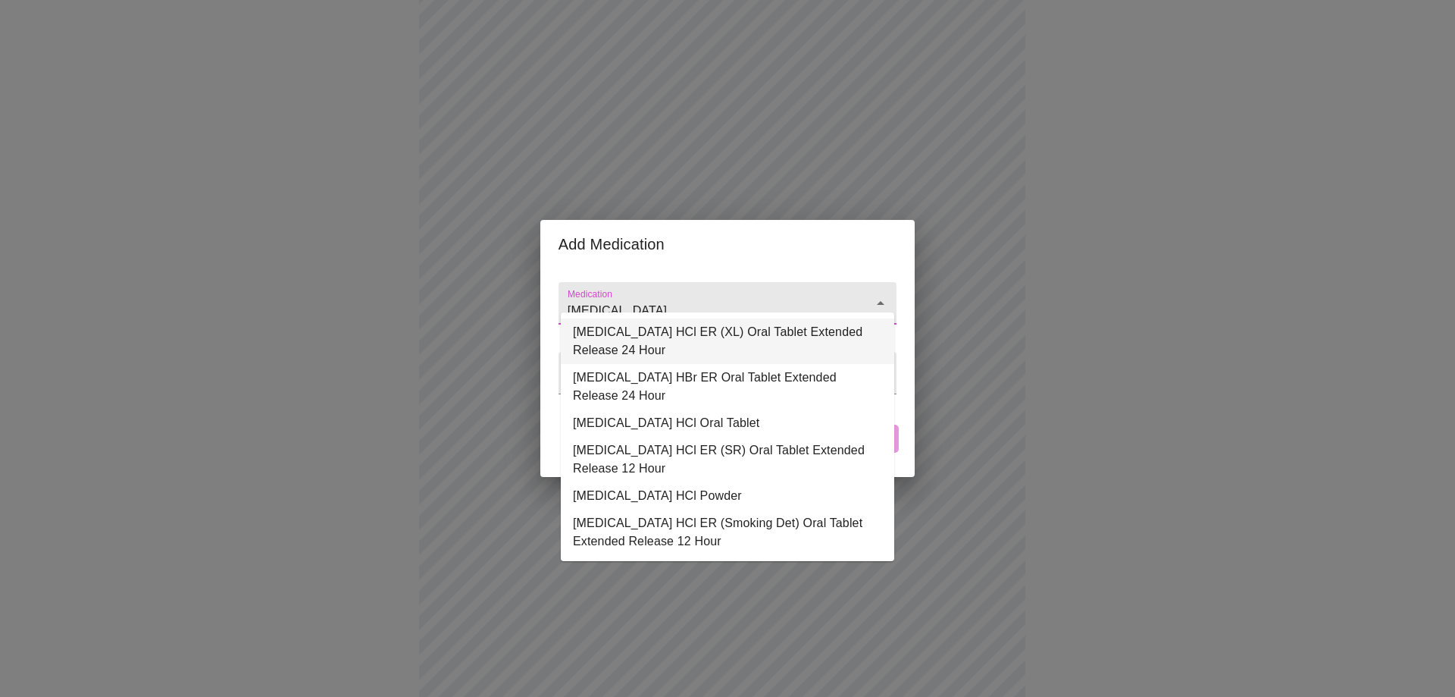
click at [683, 342] on li "[MEDICAL_DATA] HCl ER (XL) Oral Tablet Extended Release 24 Hour" at bounding box center [728, 340] width 334 height 45
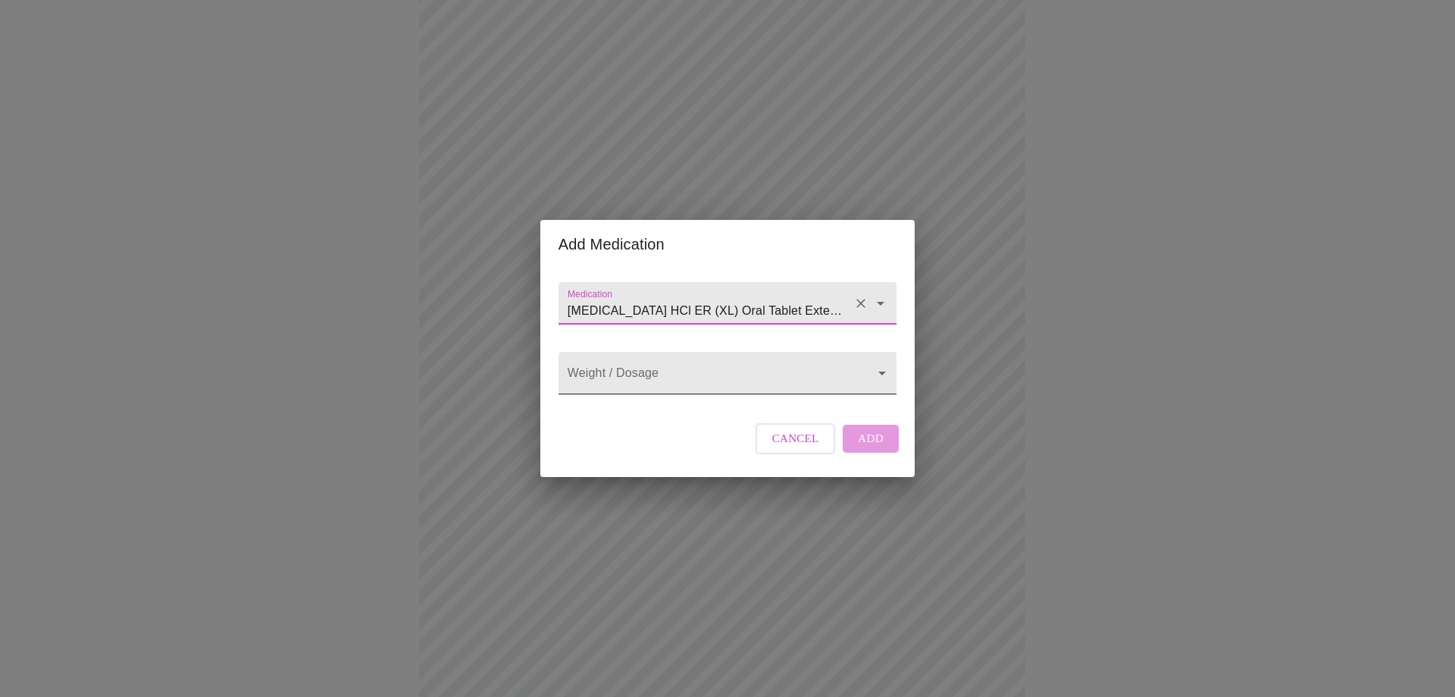
type input "[MEDICAL_DATA] HCl ER (XL) Oral Tablet Extended Release 24 Hour"
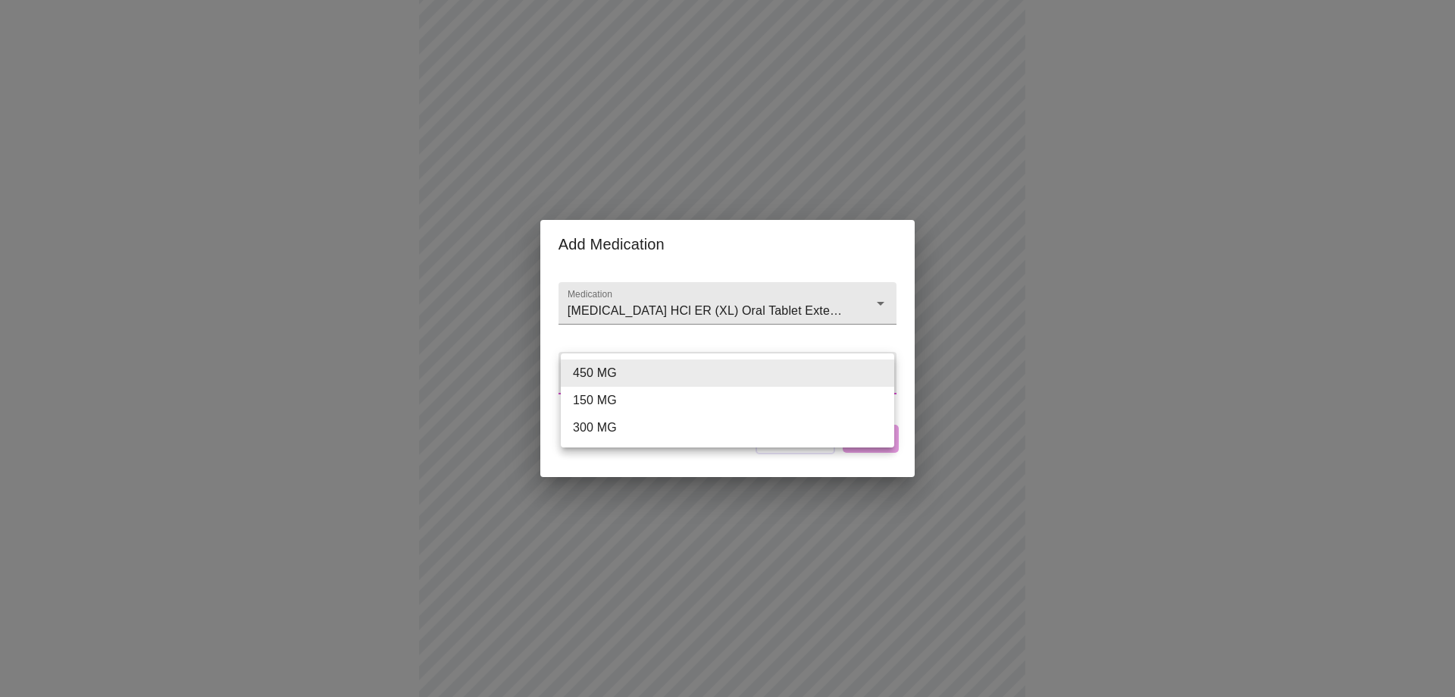
click at [673, 390] on body "MyMenopauseRx Appointments Messaging Labs Uploads Medications Community Refer a…" at bounding box center [727, 468] width 1443 height 1229
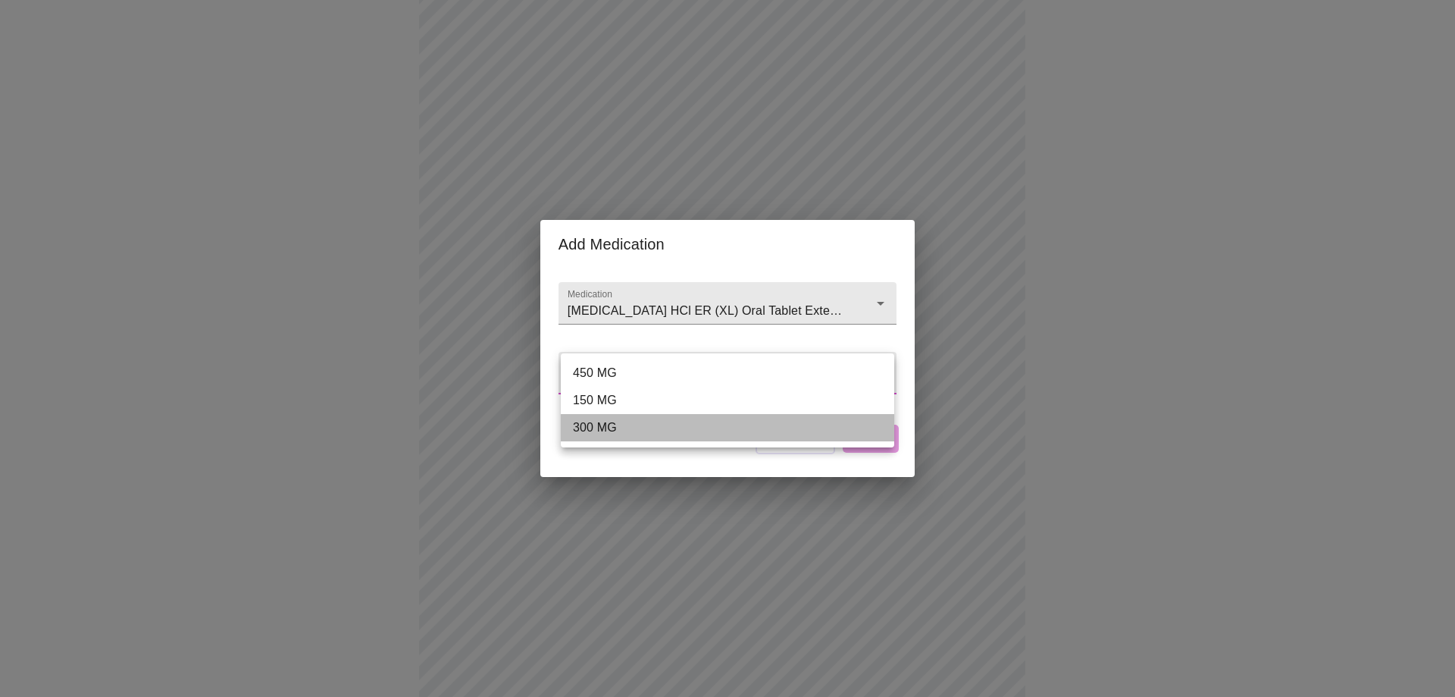
click at [623, 424] on li "300 MG" at bounding box center [728, 427] width 334 height 27
type input "300 MG"
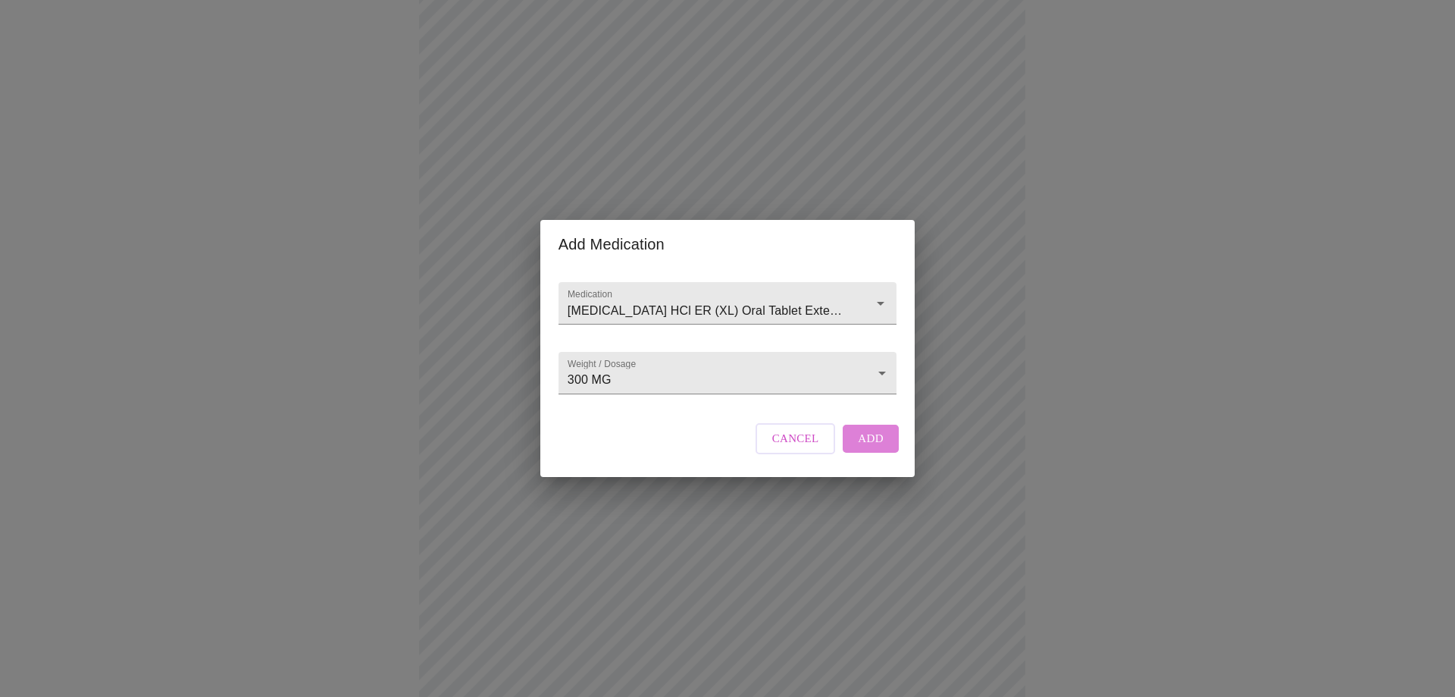
click at [857, 446] on button "Add" at bounding box center [871, 437] width 56 height 27
click at [582, 297] on input "Medication" at bounding box center [706, 310] width 283 height 28
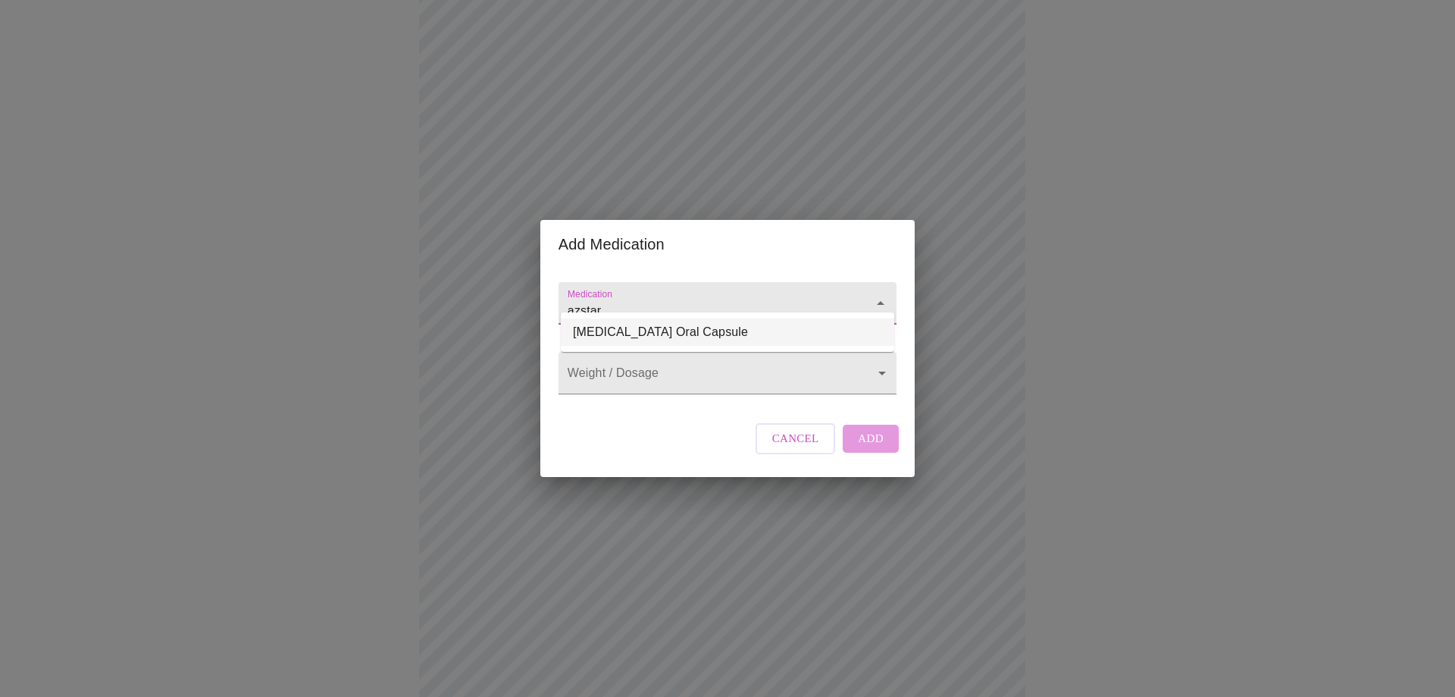
click at [625, 336] on li "[MEDICAL_DATA] Oral Capsule" at bounding box center [728, 331] width 334 height 27
type input "[MEDICAL_DATA] Oral Capsule"
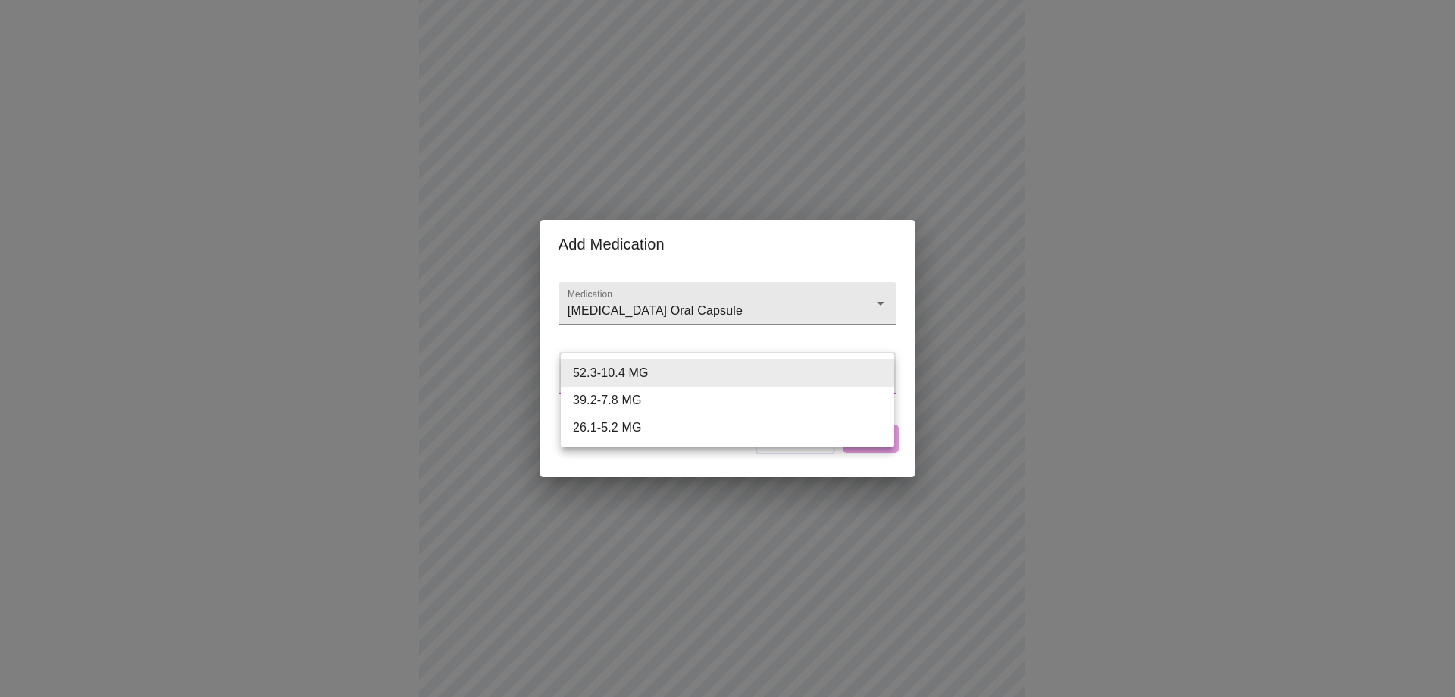
click at [590, 378] on body "MyMenopauseRx Appointments Messaging Labs Uploads Medications Community Refer a…" at bounding box center [727, 497] width 1443 height 1286
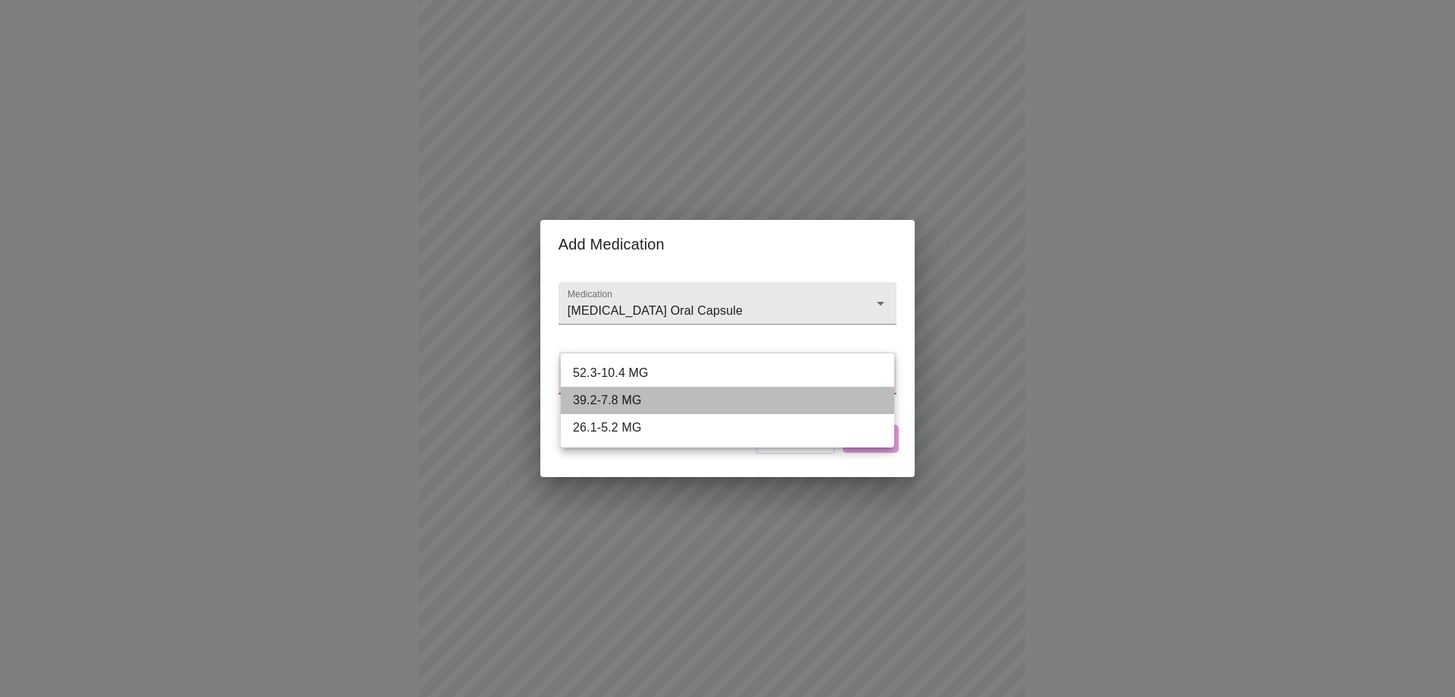
click at [606, 396] on li "39.2-7.8 MG" at bounding box center [728, 400] width 334 height 27
type input "39.2-7.8 MG"
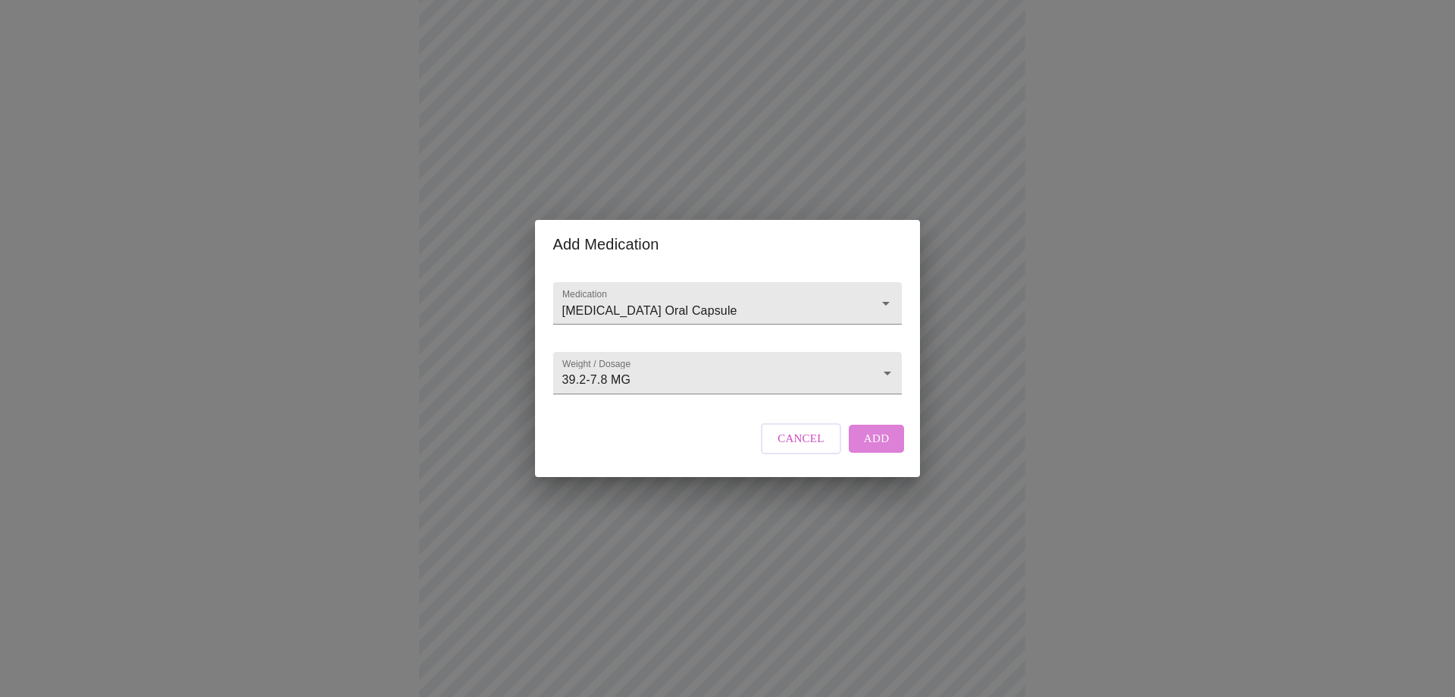
click at [865, 448] on span "Add" at bounding box center [877, 438] width 26 height 20
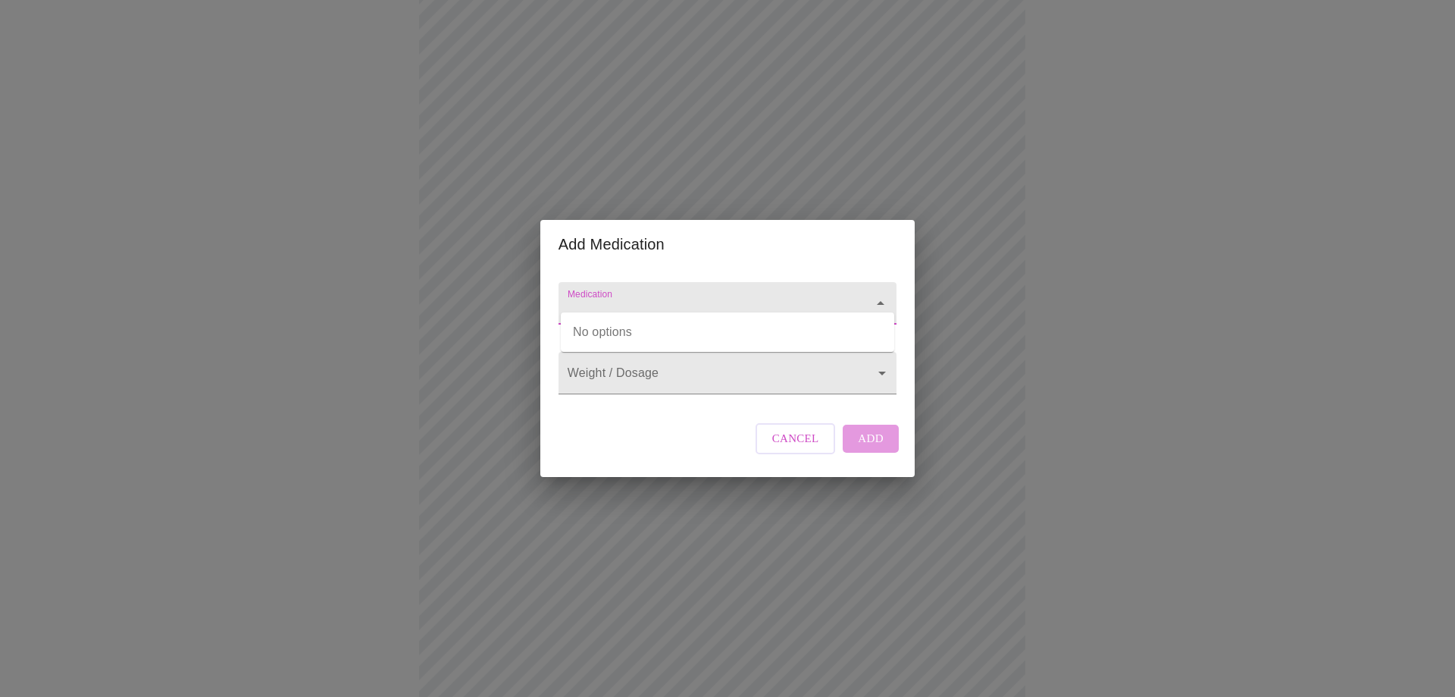
click at [577, 301] on input "Medication" at bounding box center [706, 310] width 283 height 28
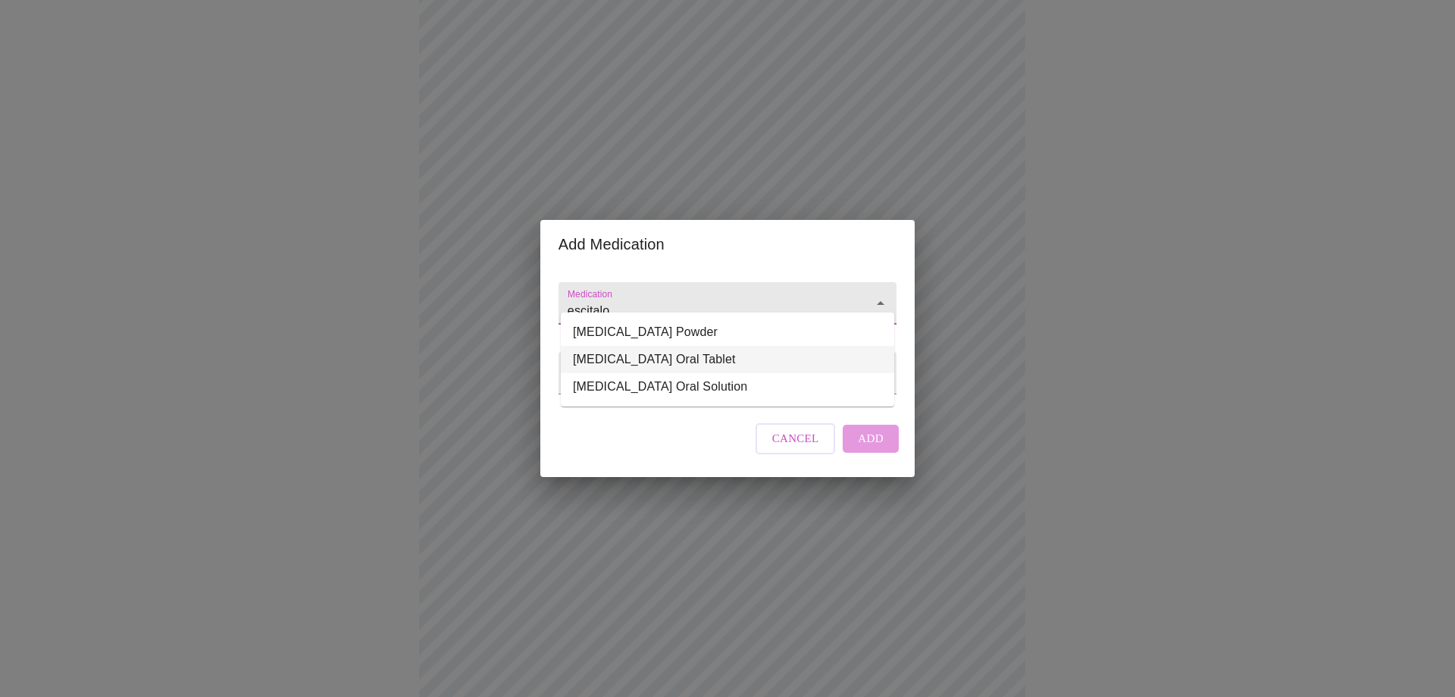
click at [680, 368] on li "[MEDICAL_DATA] Oral Tablet" at bounding box center [728, 359] width 334 height 27
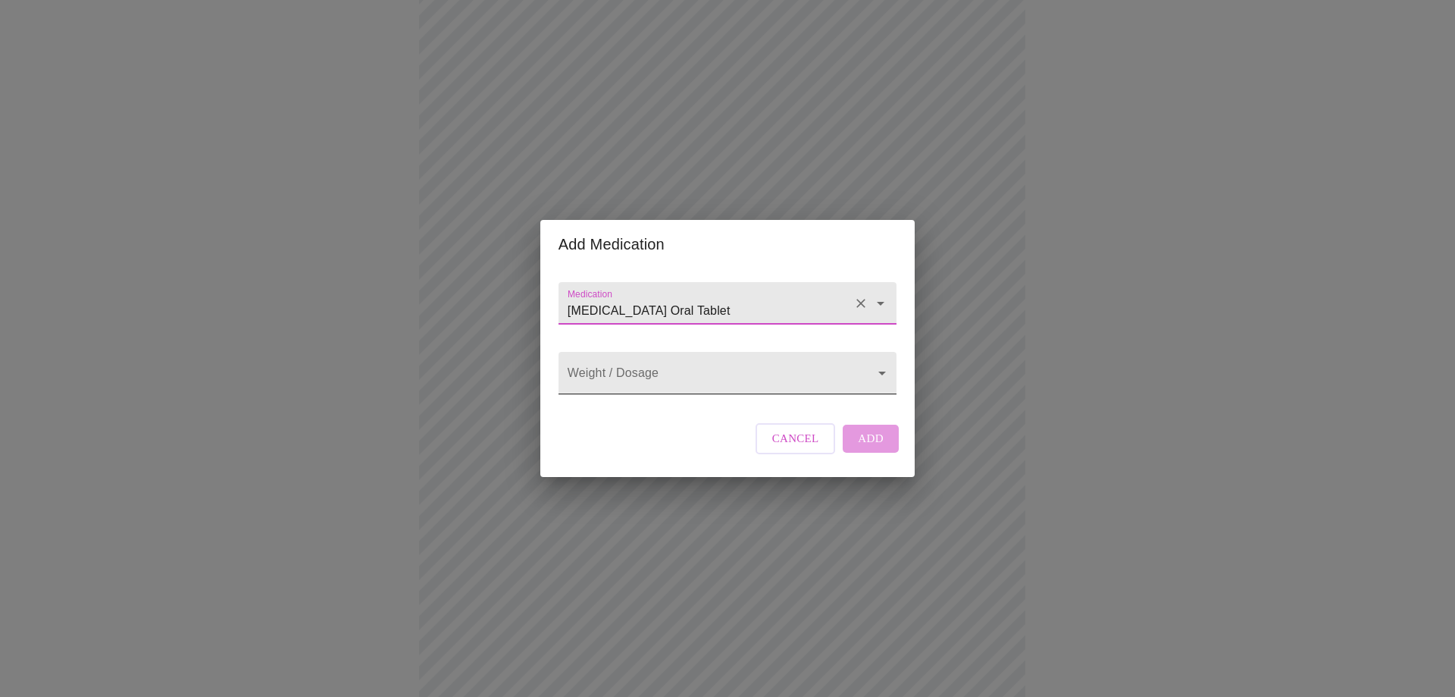
type input "[MEDICAL_DATA] Oral Tablet"
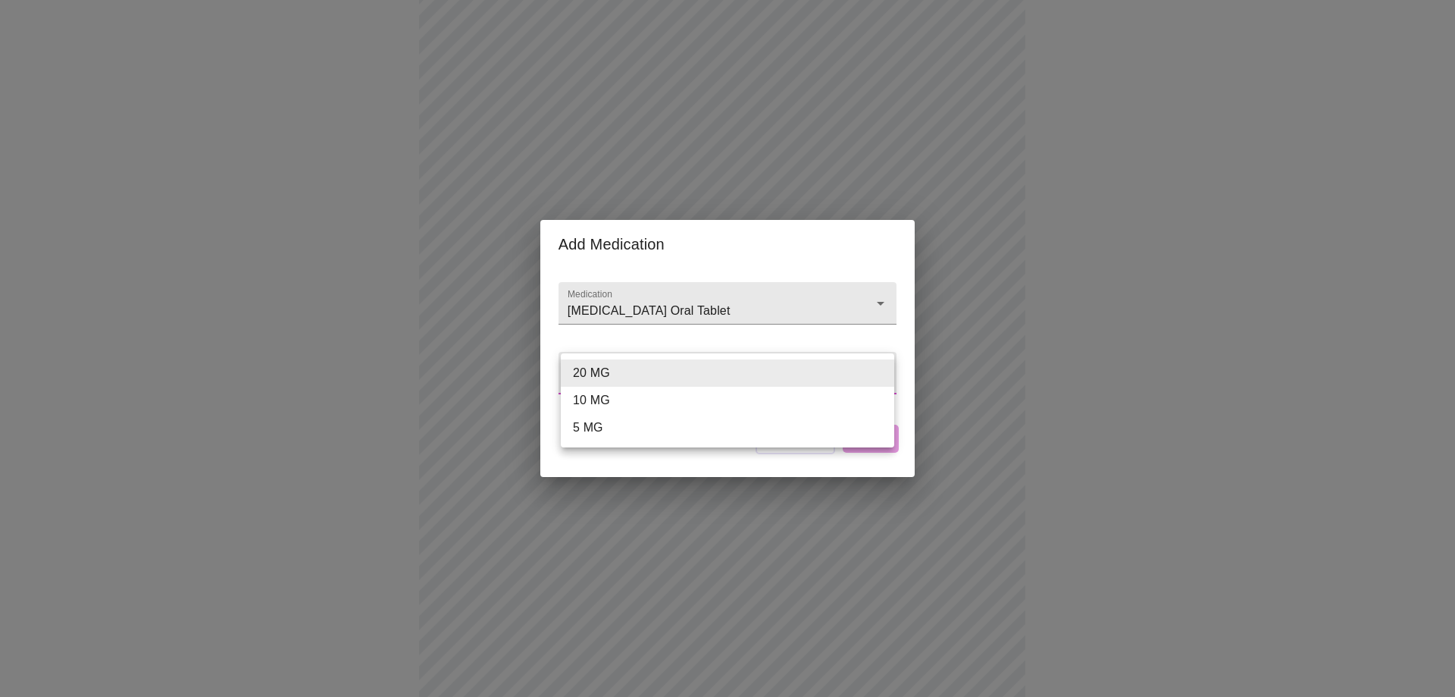
click at [747, 379] on body "MyMenopauseRx Appointments Messaging Labs Uploads Medications Community Refer a…" at bounding box center [727, 525] width 1443 height 1342
click at [581, 377] on li "20 MG" at bounding box center [728, 372] width 334 height 27
type input "20 MG"
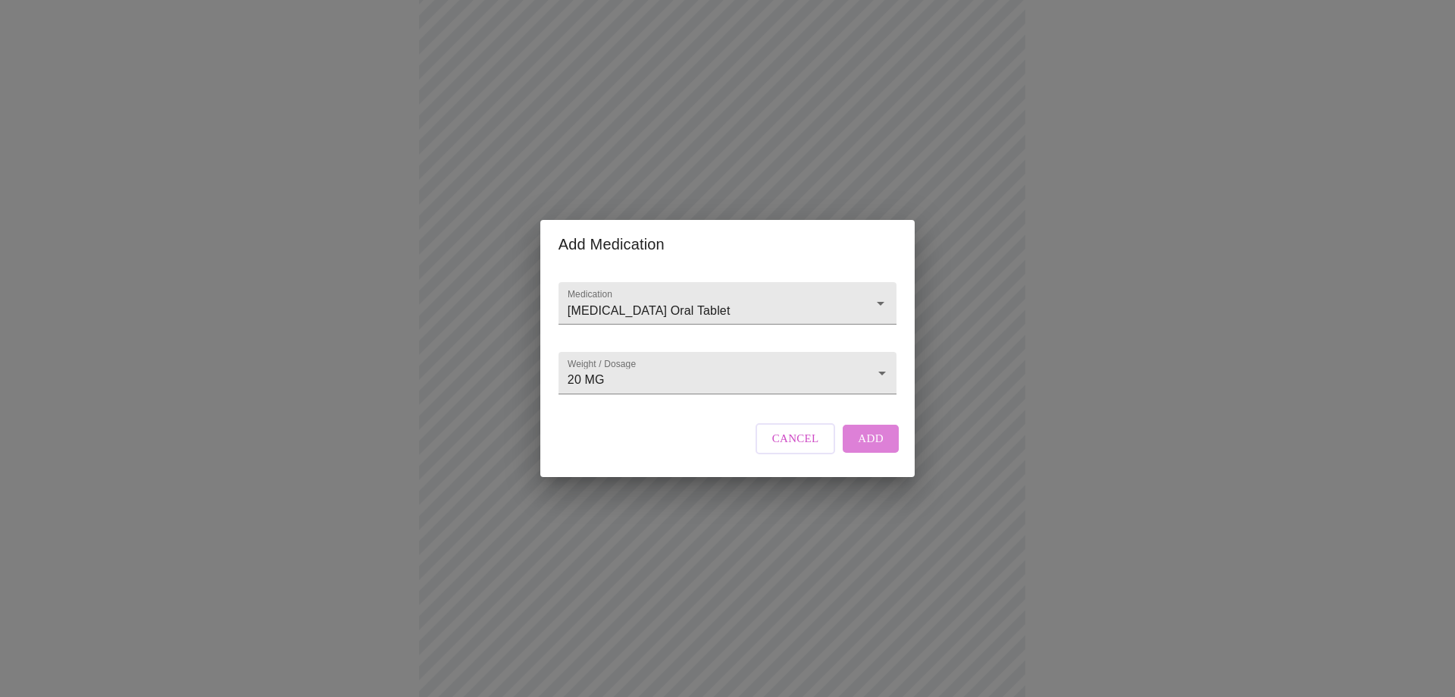
click at [867, 448] on span "Add" at bounding box center [871, 438] width 26 height 20
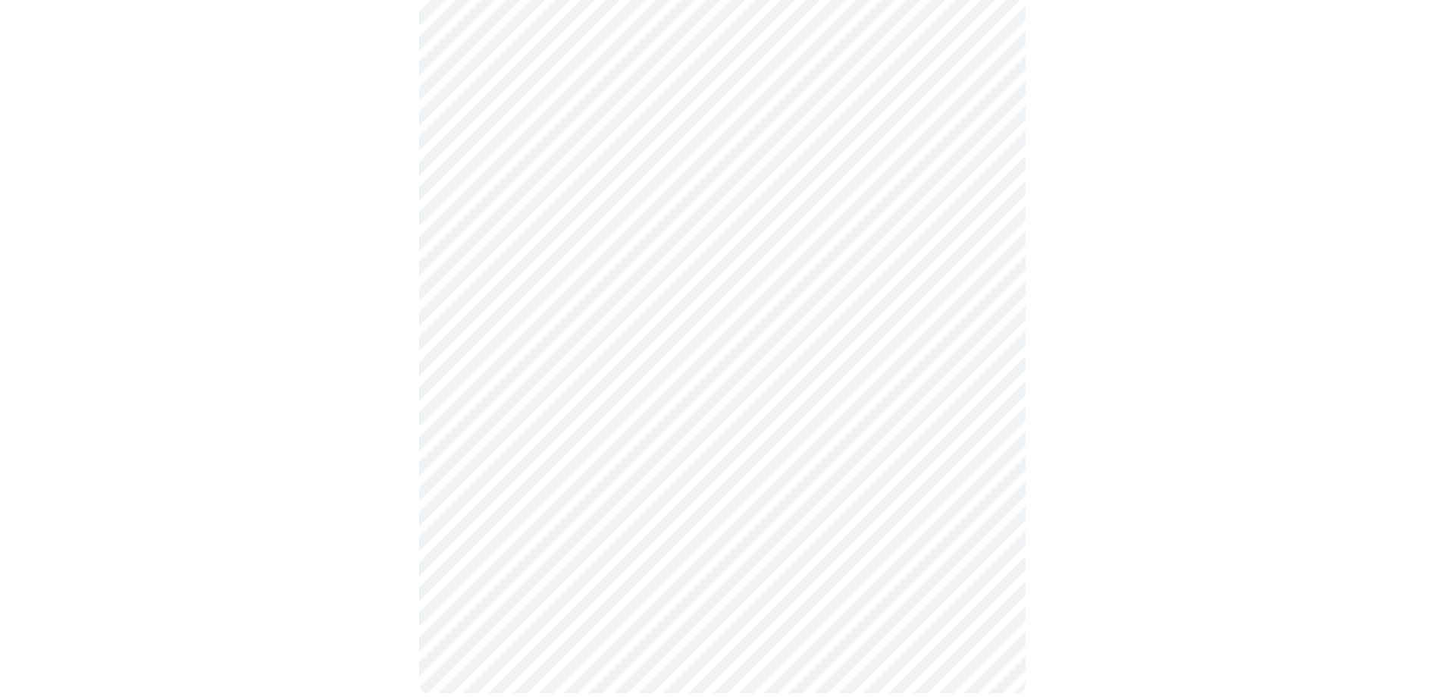
scroll to position [682, 0]
